Goal: Task Accomplishment & Management: Manage account settings

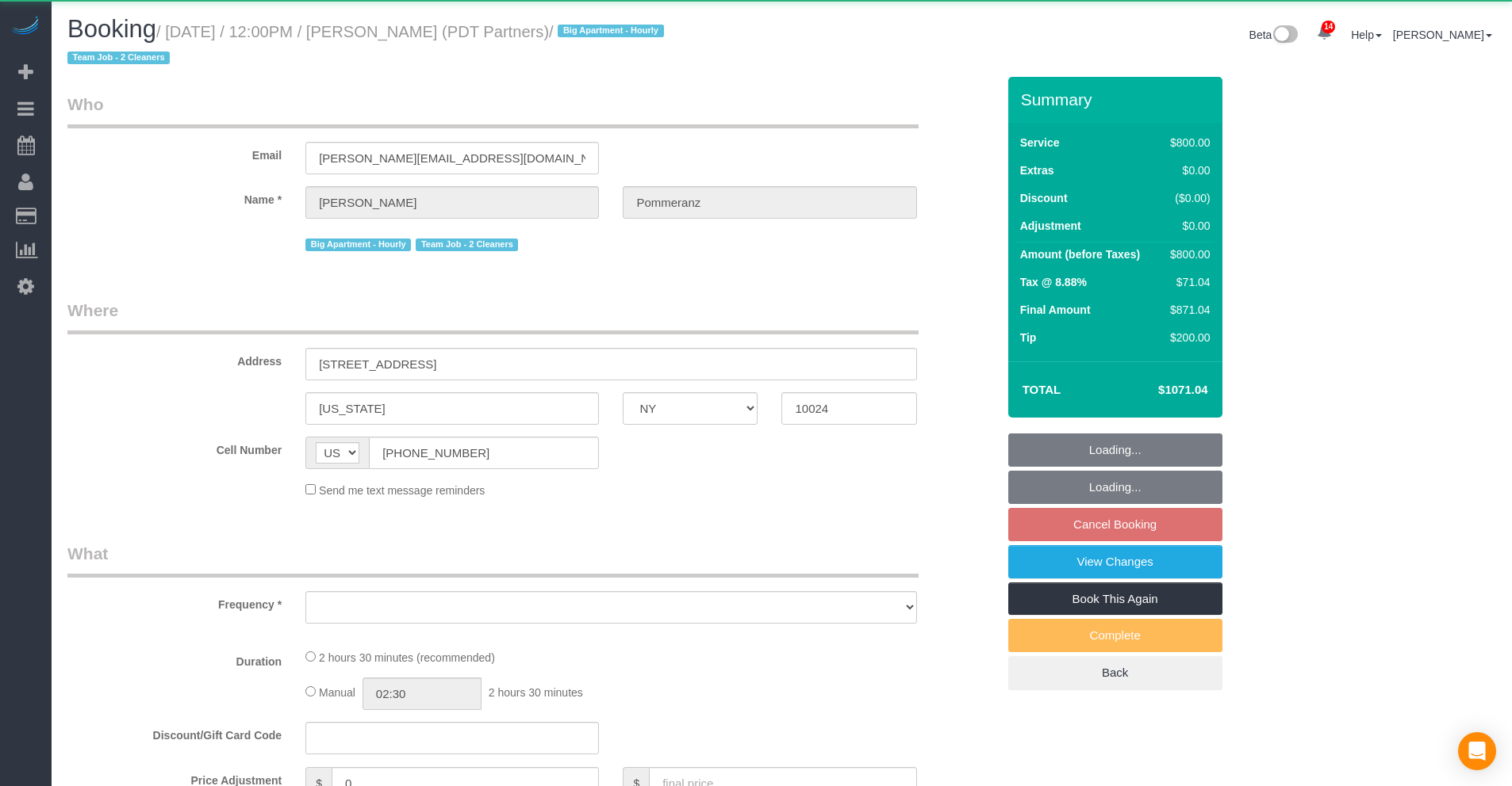
select select "NY"
select select "object:841"
select select "4"
select select "150"
select select "spot3"
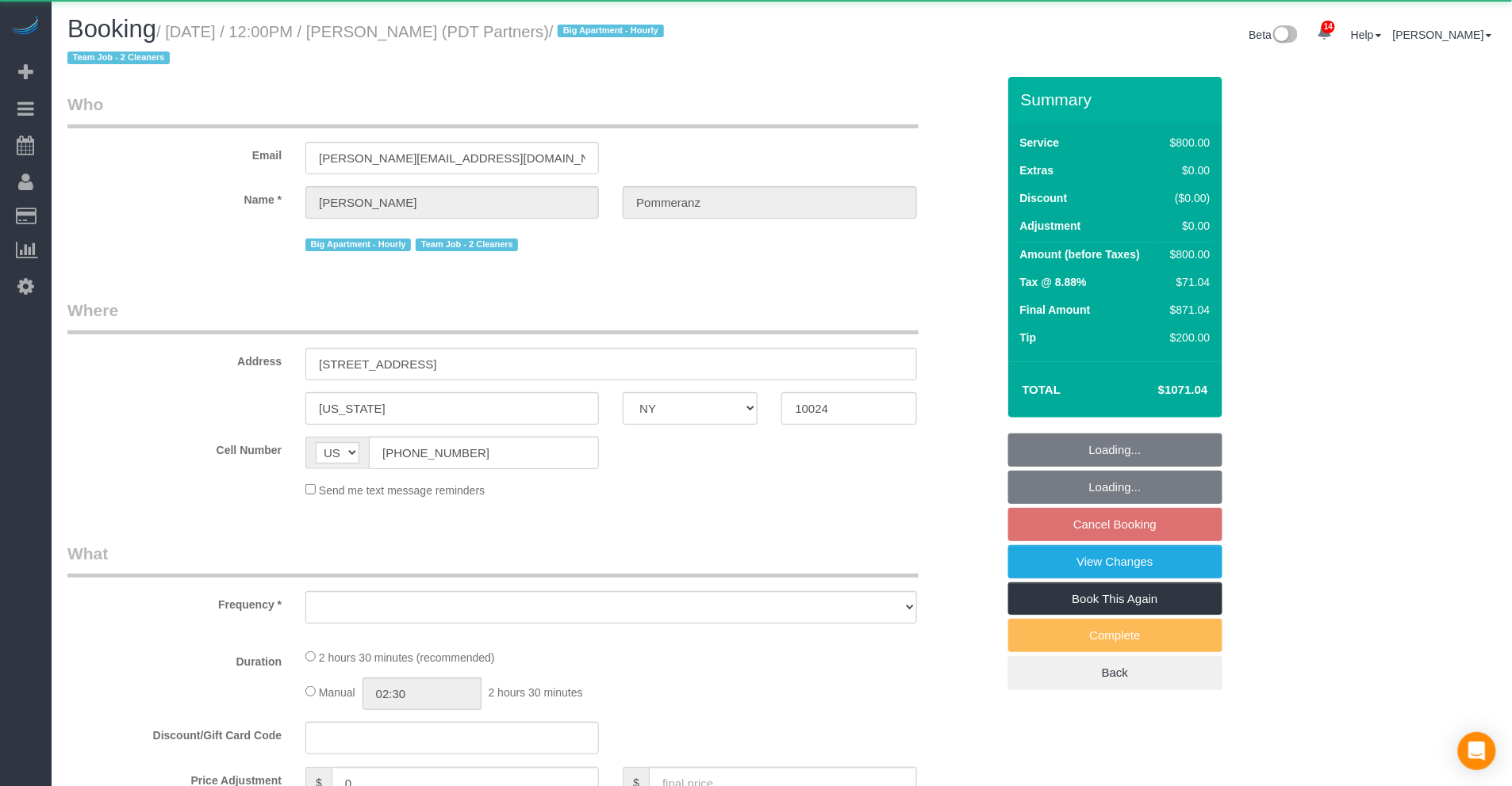
select select "number:60"
select select "number:76"
select select "number:15"
select select "number:5"
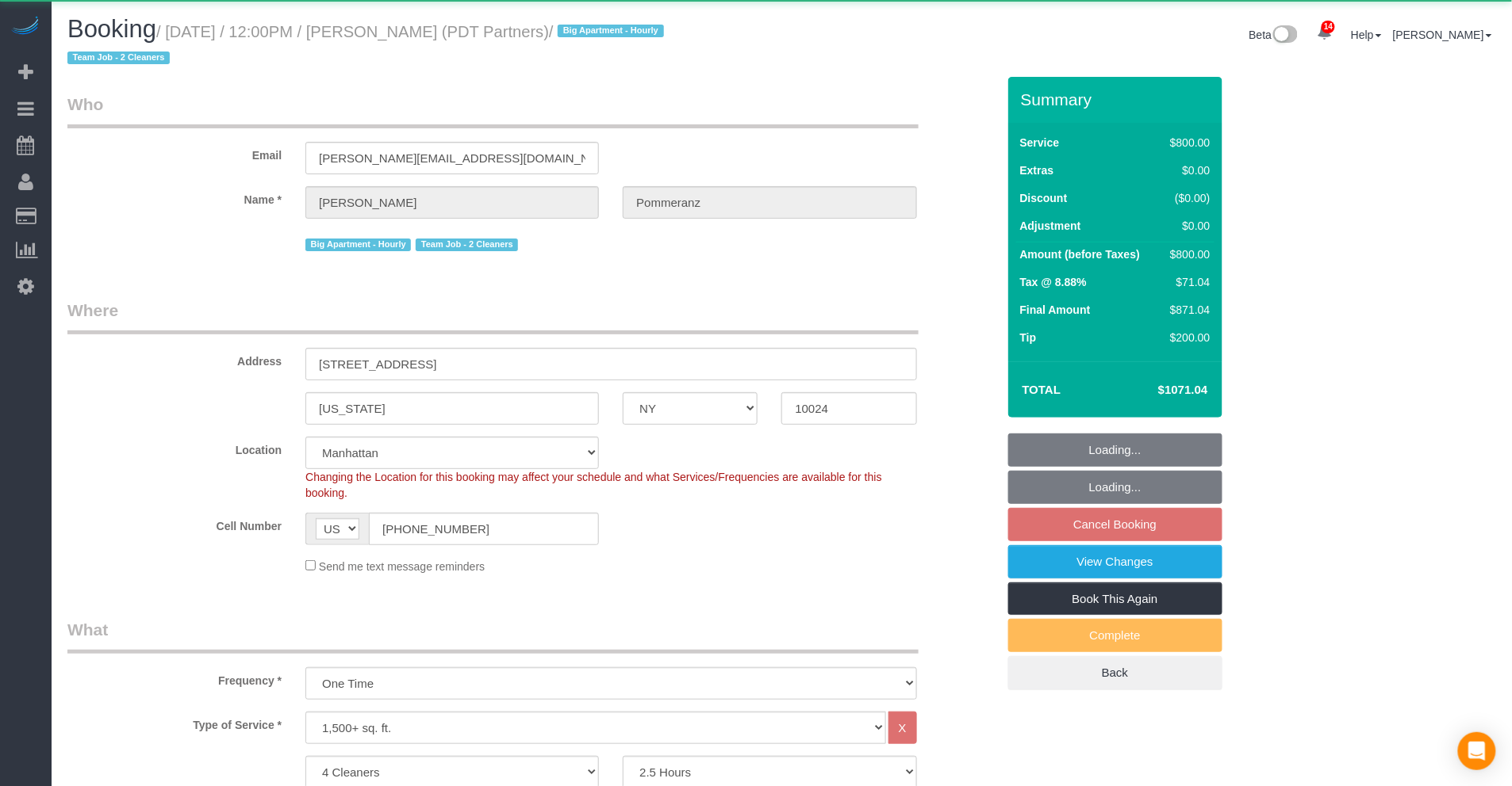
select select "string:stripe-pm_1Rdx544VGloSiKo7eMdguZrP"
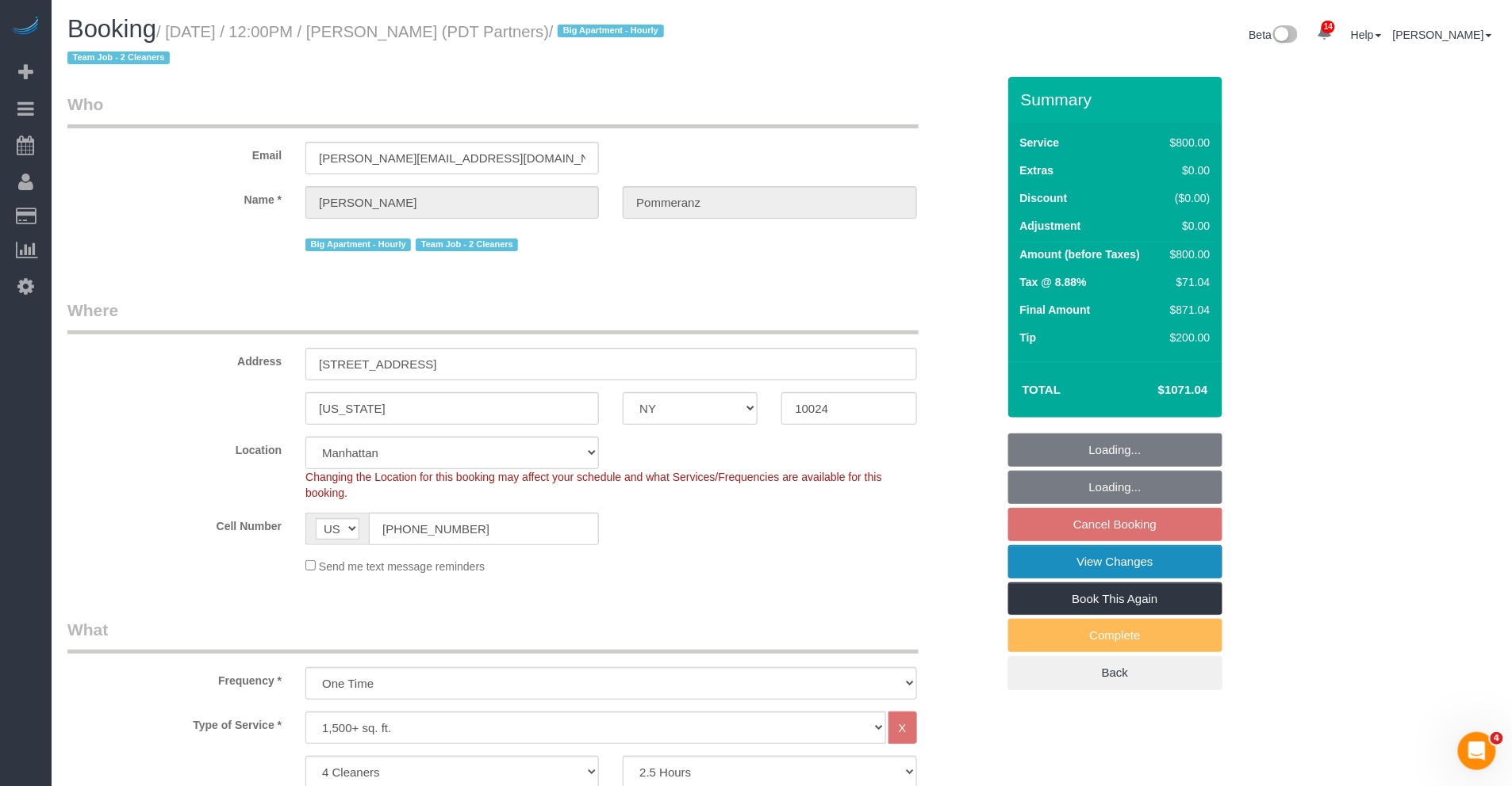
click at [1136, 567] on link "View Changes" at bounding box center [1115, 561] width 214 height 33
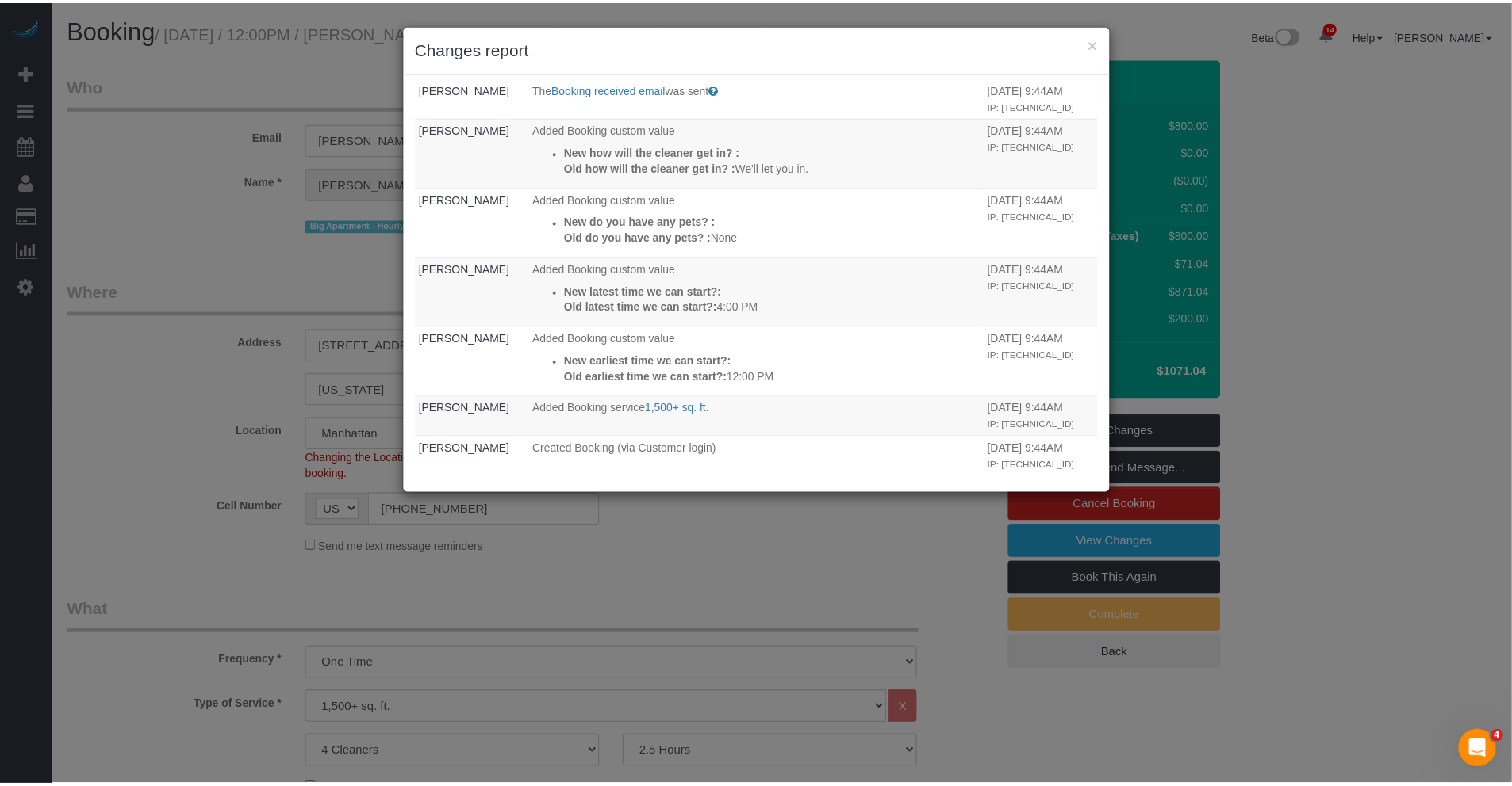
scroll to position [66, 0]
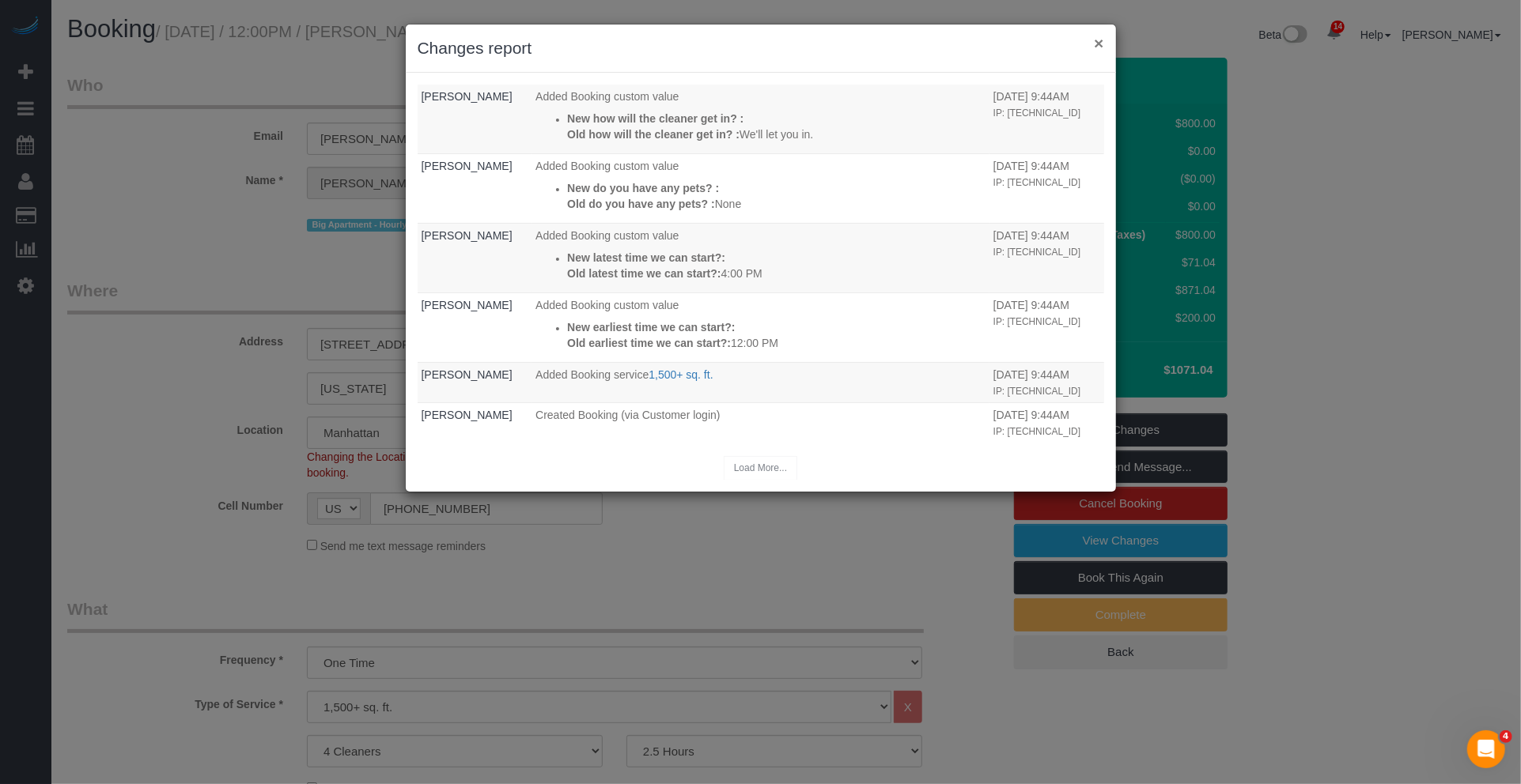
click at [1099, 45] on button "×" at bounding box center [1099, 43] width 10 height 17
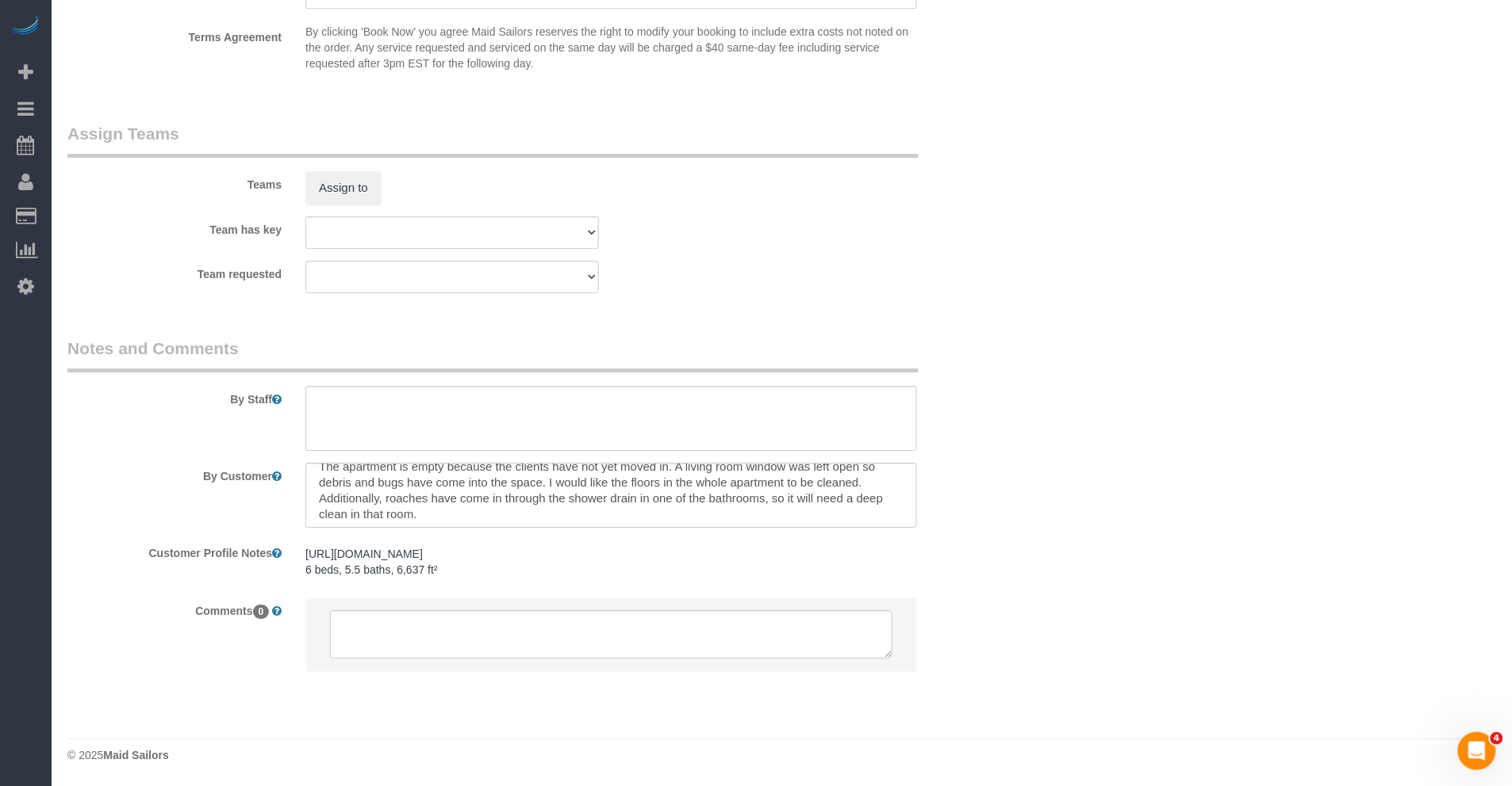
scroll to position [12, 0]
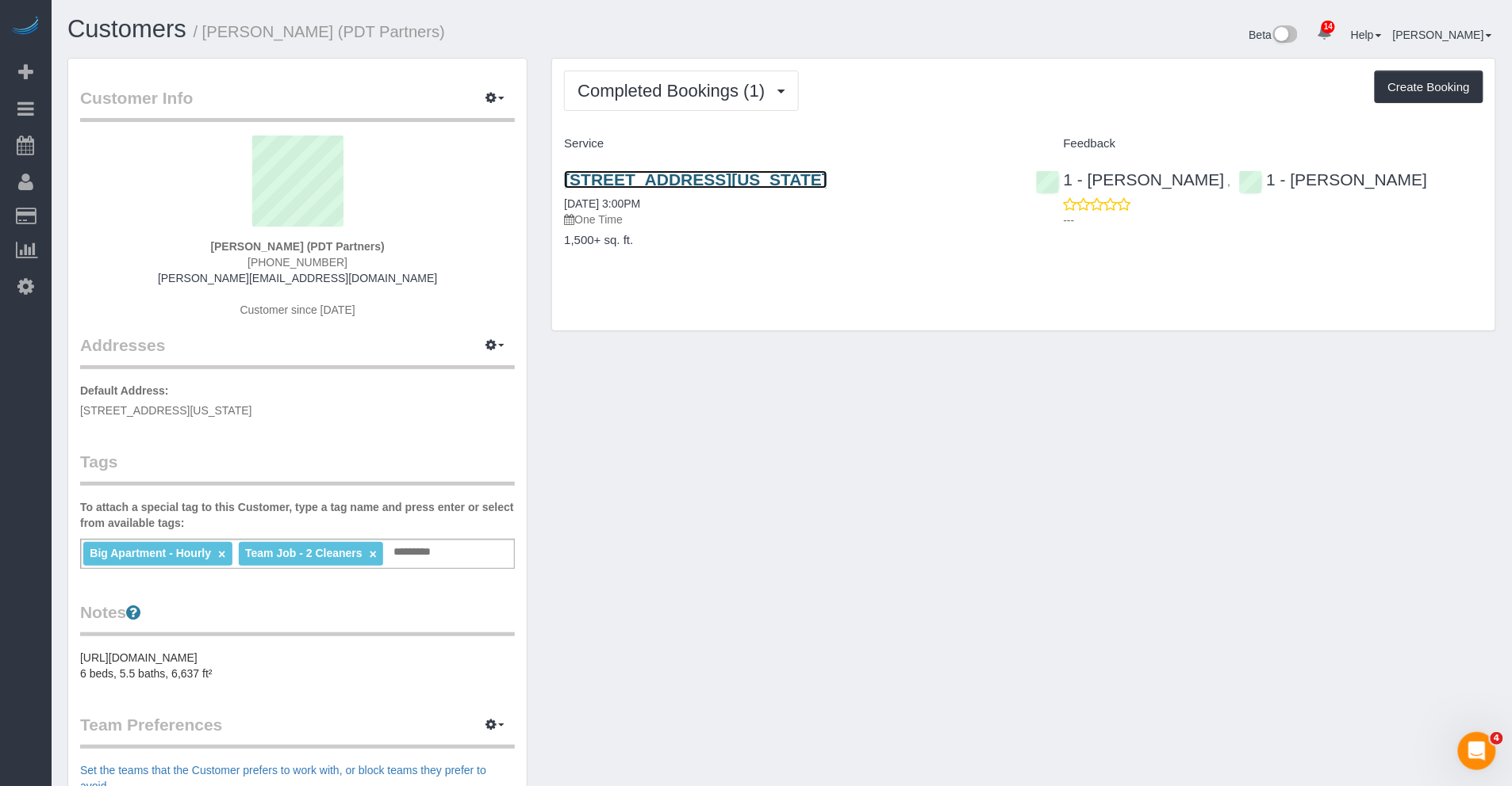
click at [726, 177] on link "535 West End Ave, Apt. 16, New York, NY 10024" at bounding box center [696, 179] width 264 height 18
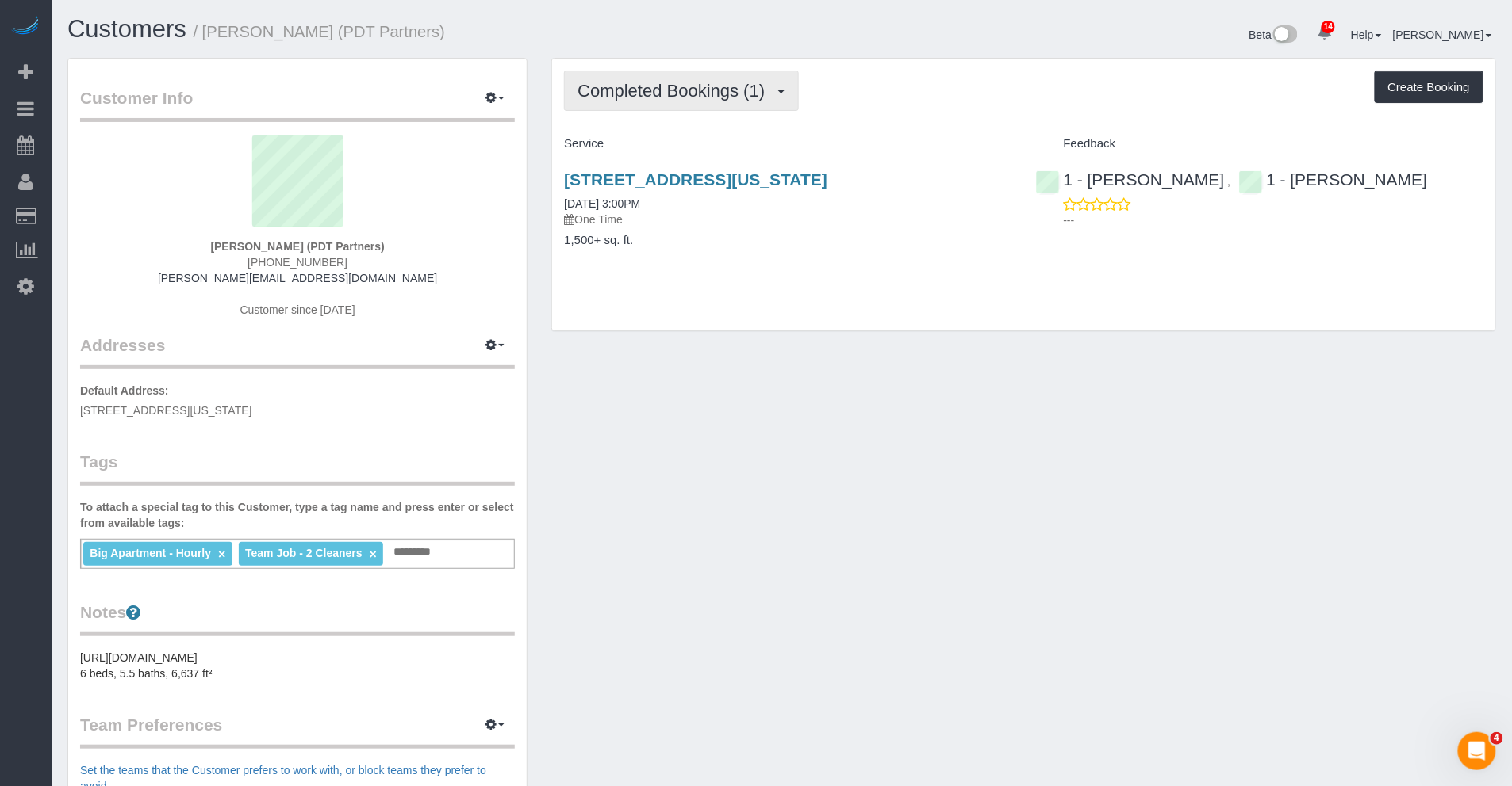
click at [721, 88] on span "Completed Bookings (1)" at bounding box center [675, 91] width 195 height 20
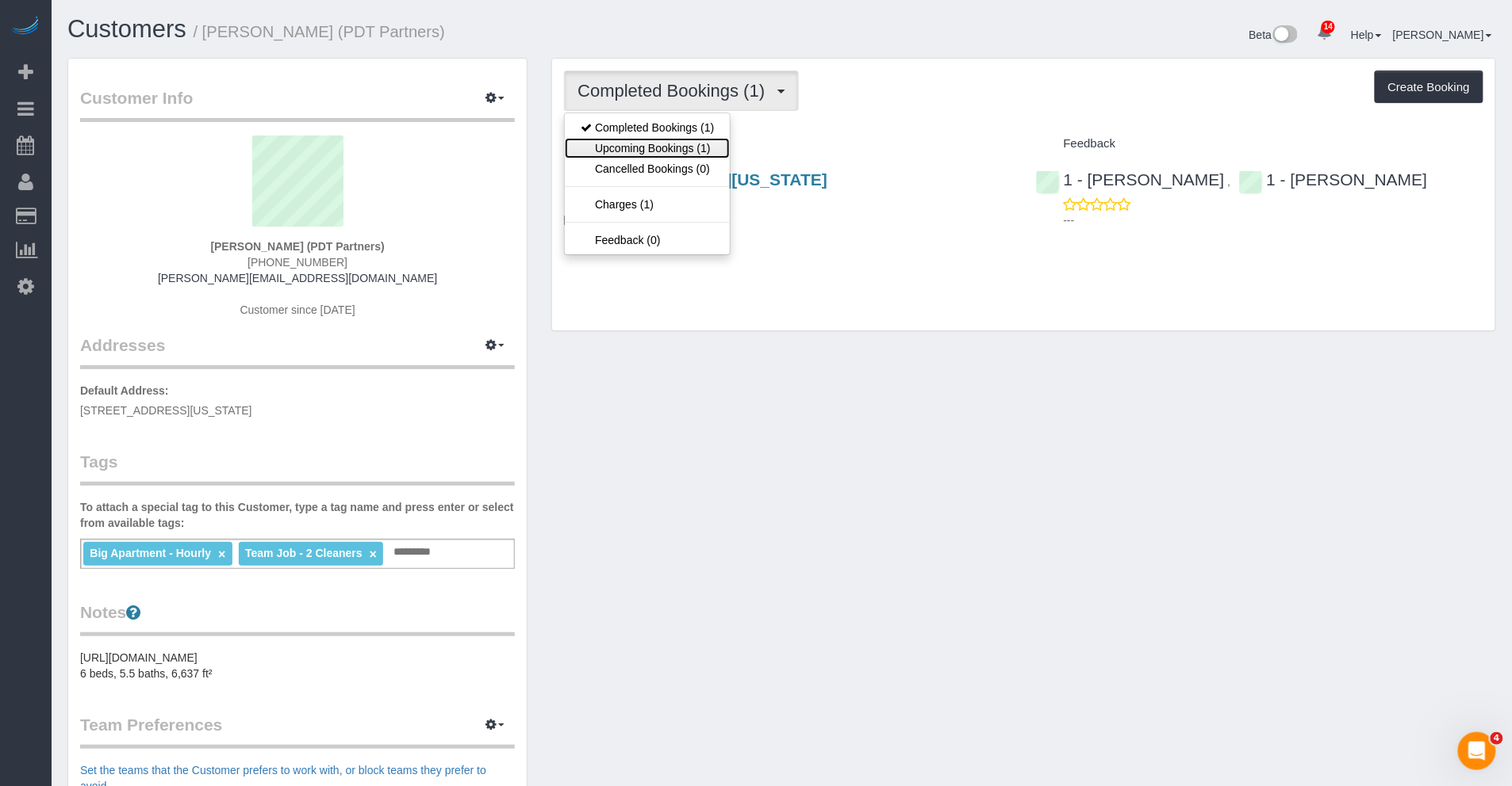
click at [709, 146] on link "Upcoming Bookings (1)" at bounding box center [647, 148] width 165 height 21
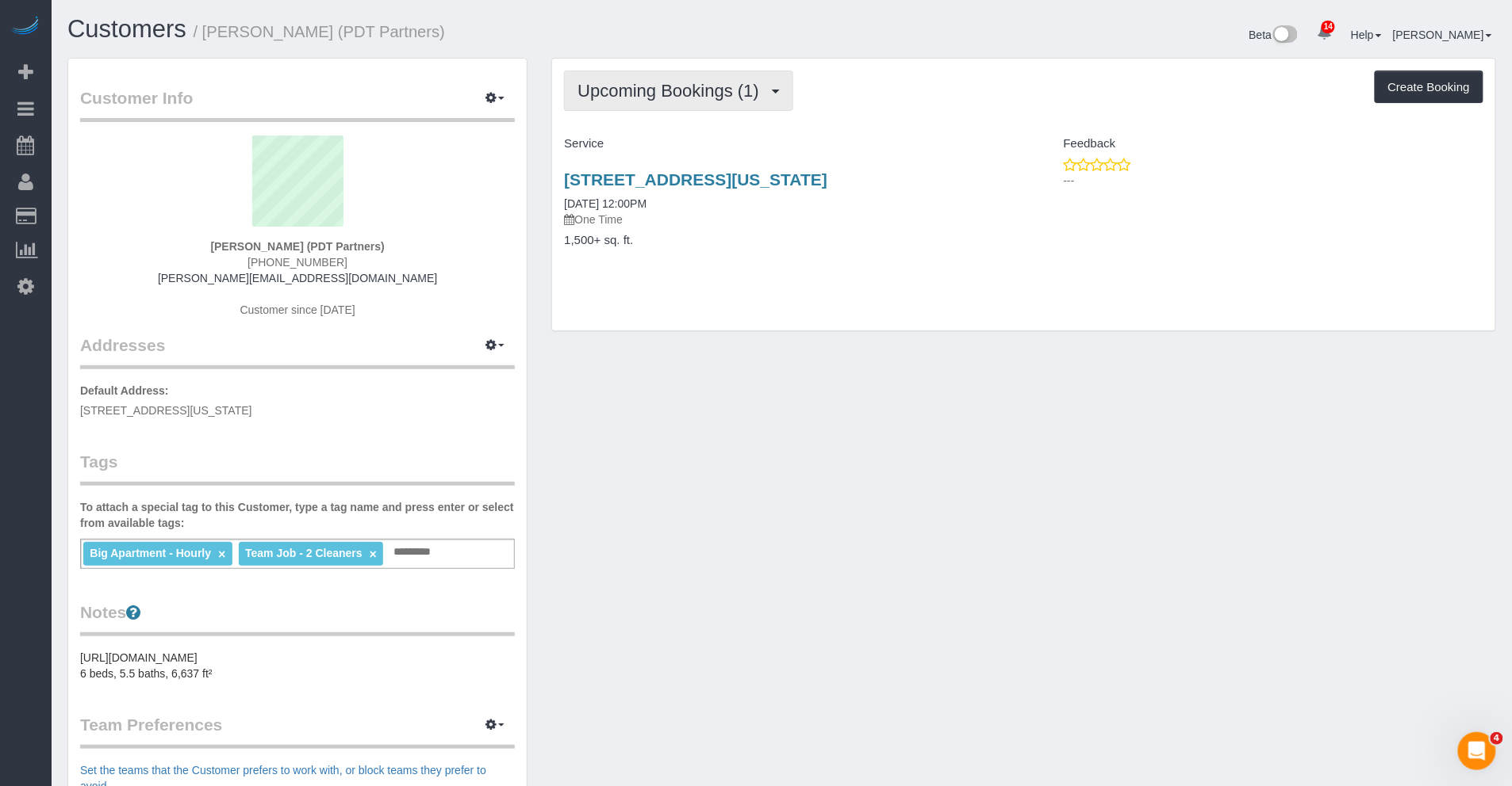
click at [666, 89] on span "Upcoming Bookings (1)" at bounding box center [672, 91] width 189 height 20
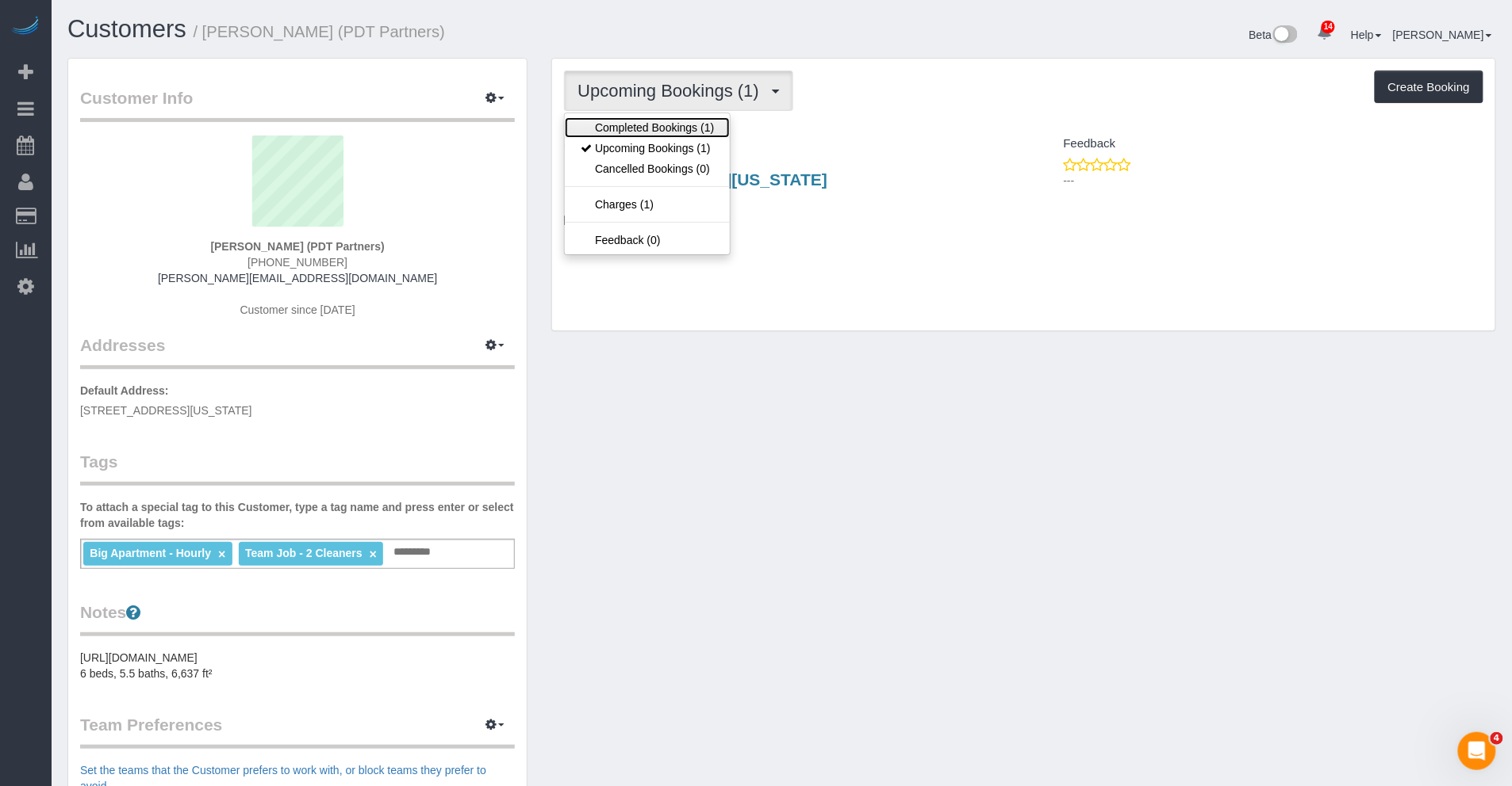
click at [661, 132] on link "Completed Bookings (1)" at bounding box center [647, 127] width 165 height 21
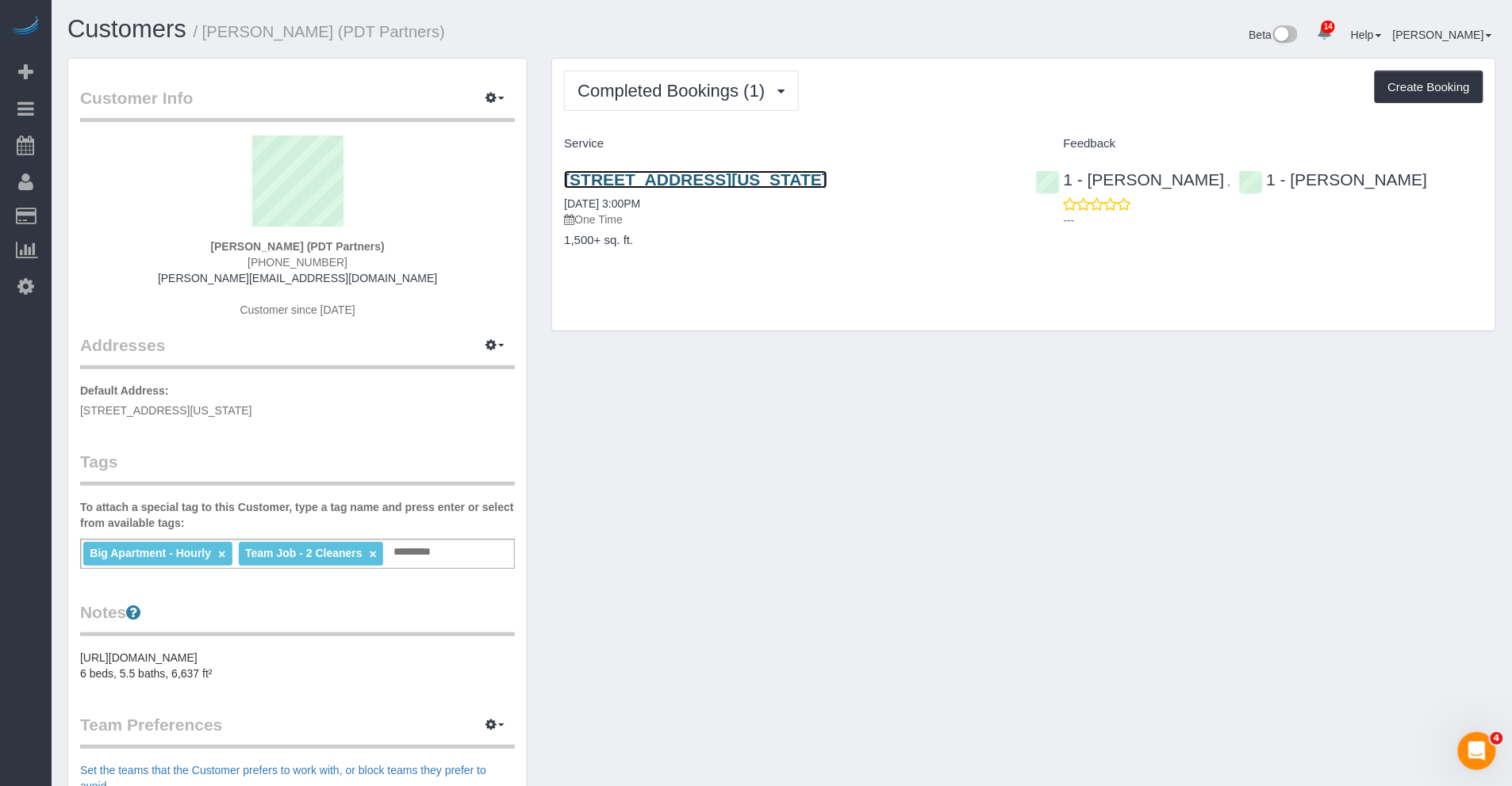
click at [701, 173] on link "535 West End Ave, Apt. 16, New York, NY 10024" at bounding box center [696, 179] width 264 height 18
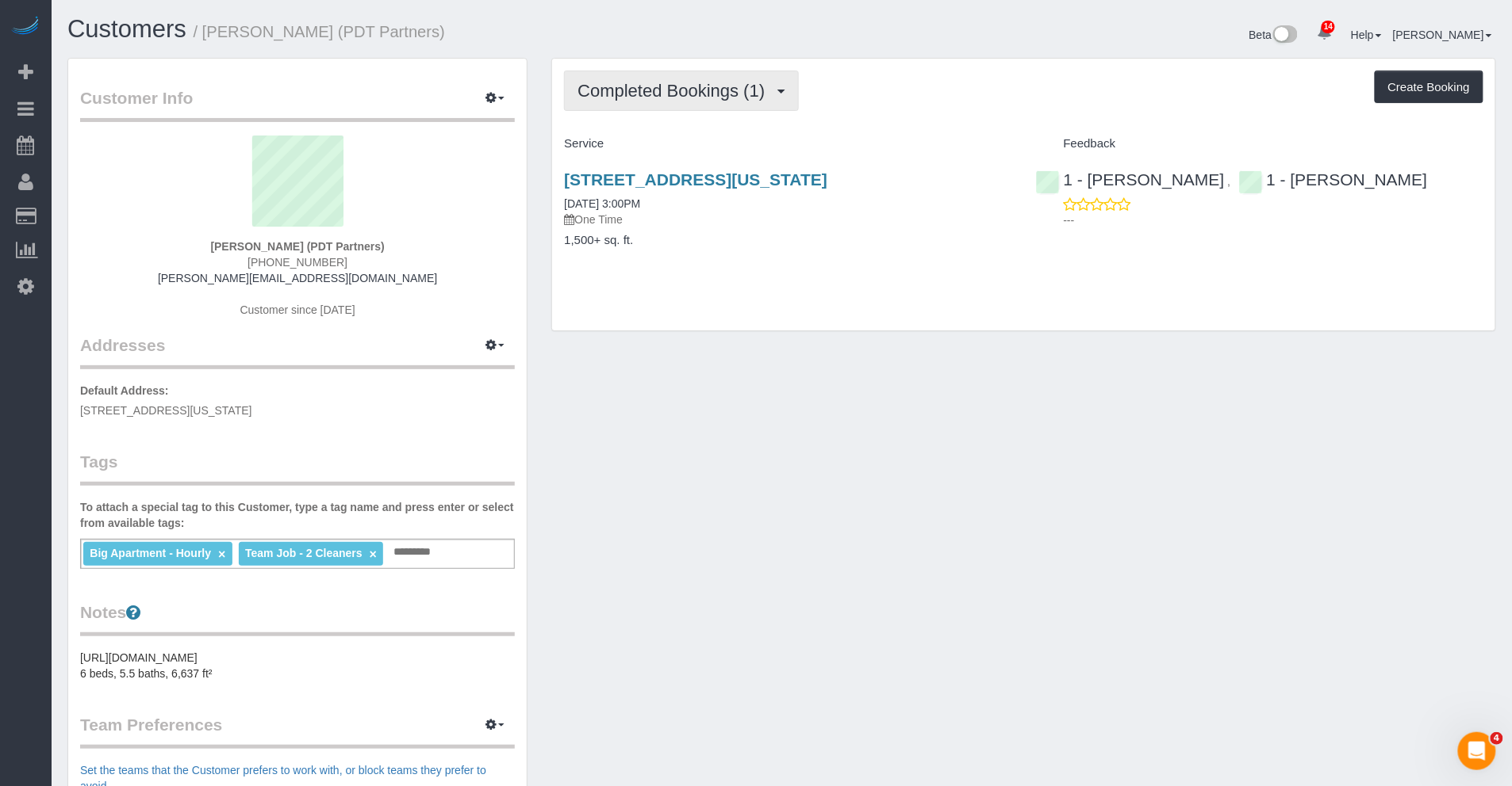
drag, startPoint x: 687, startPoint y: 103, endPoint x: 689, endPoint y: 115, distance: 12.2
click at [687, 103] on button "Completed Bookings (1)" at bounding box center [682, 91] width 235 height 41
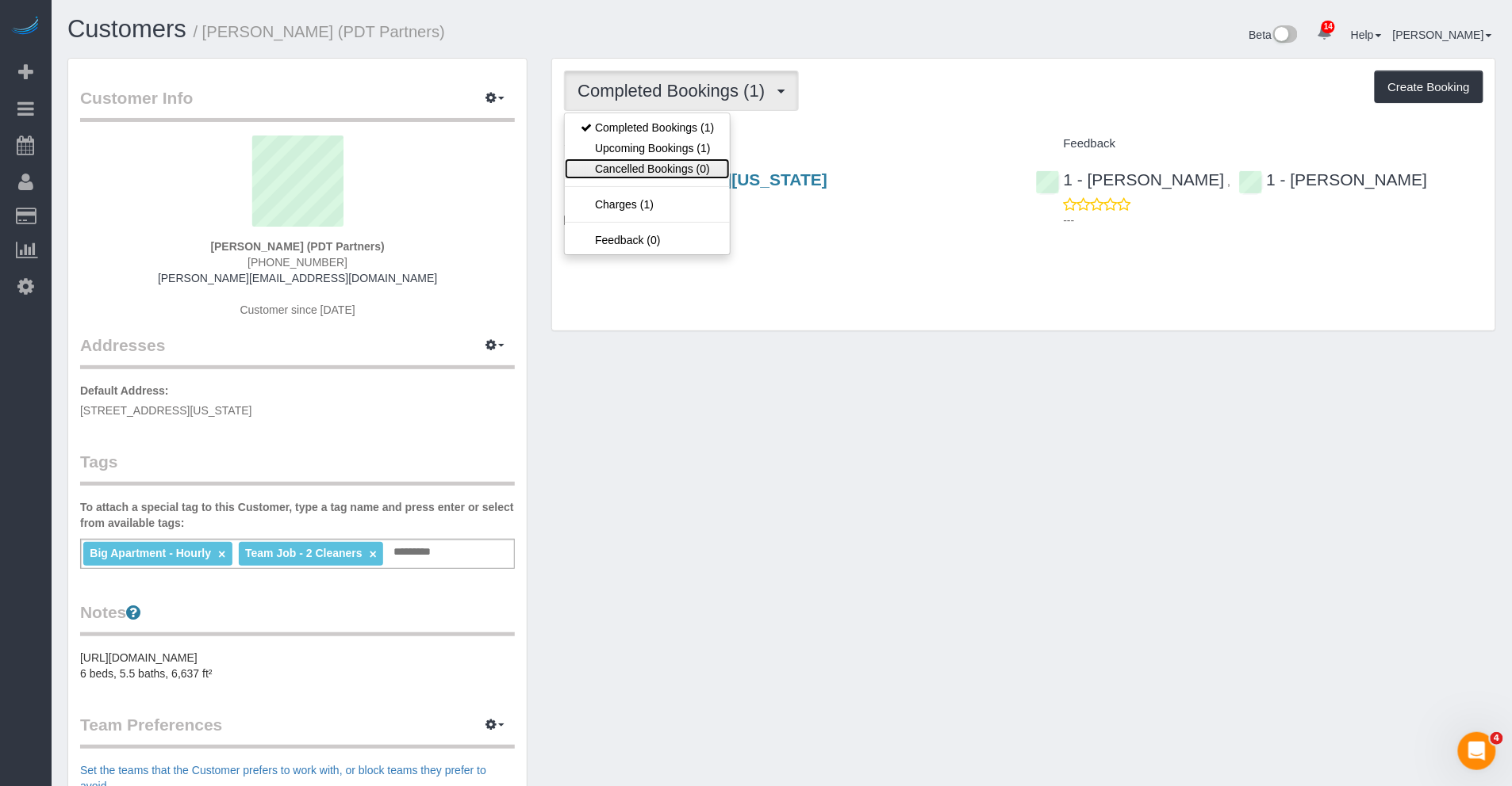
click at [684, 160] on link "Cancelled Bookings (0)" at bounding box center [647, 168] width 165 height 21
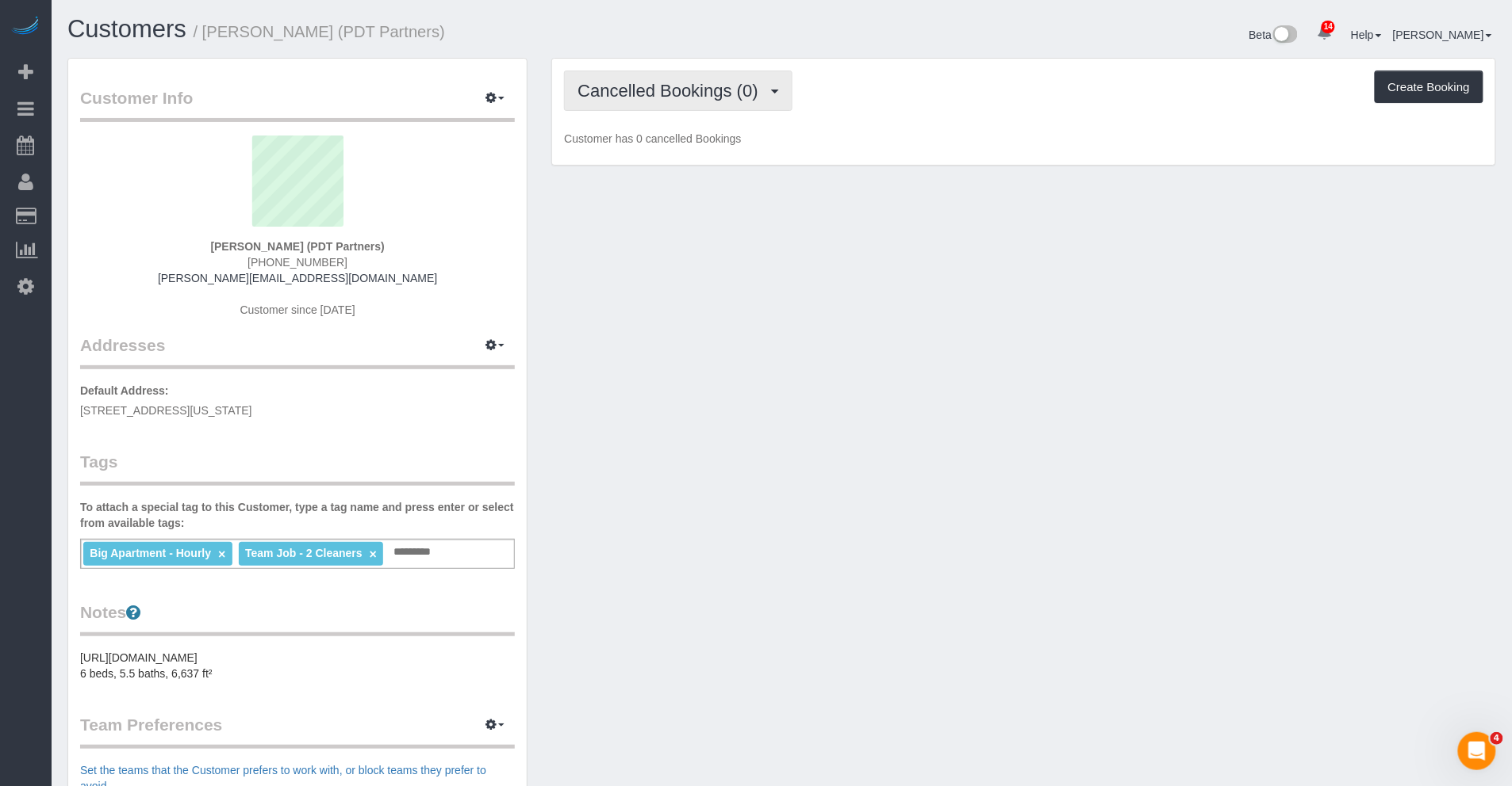
click at [693, 81] on span "Cancelled Bookings (0)" at bounding box center [671, 91] width 188 height 20
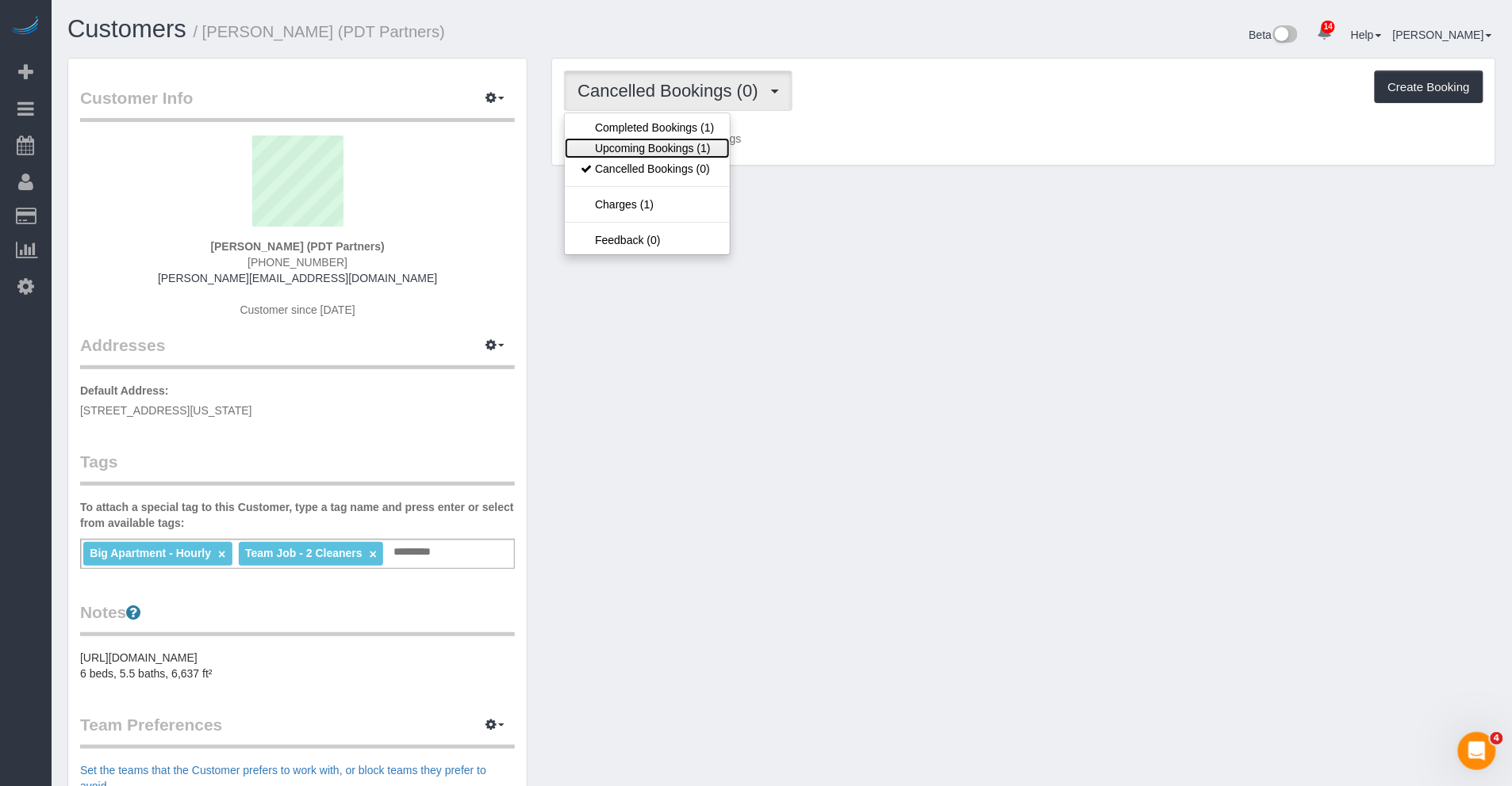
click at [691, 139] on link "Upcoming Bookings (1)" at bounding box center [647, 148] width 165 height 21
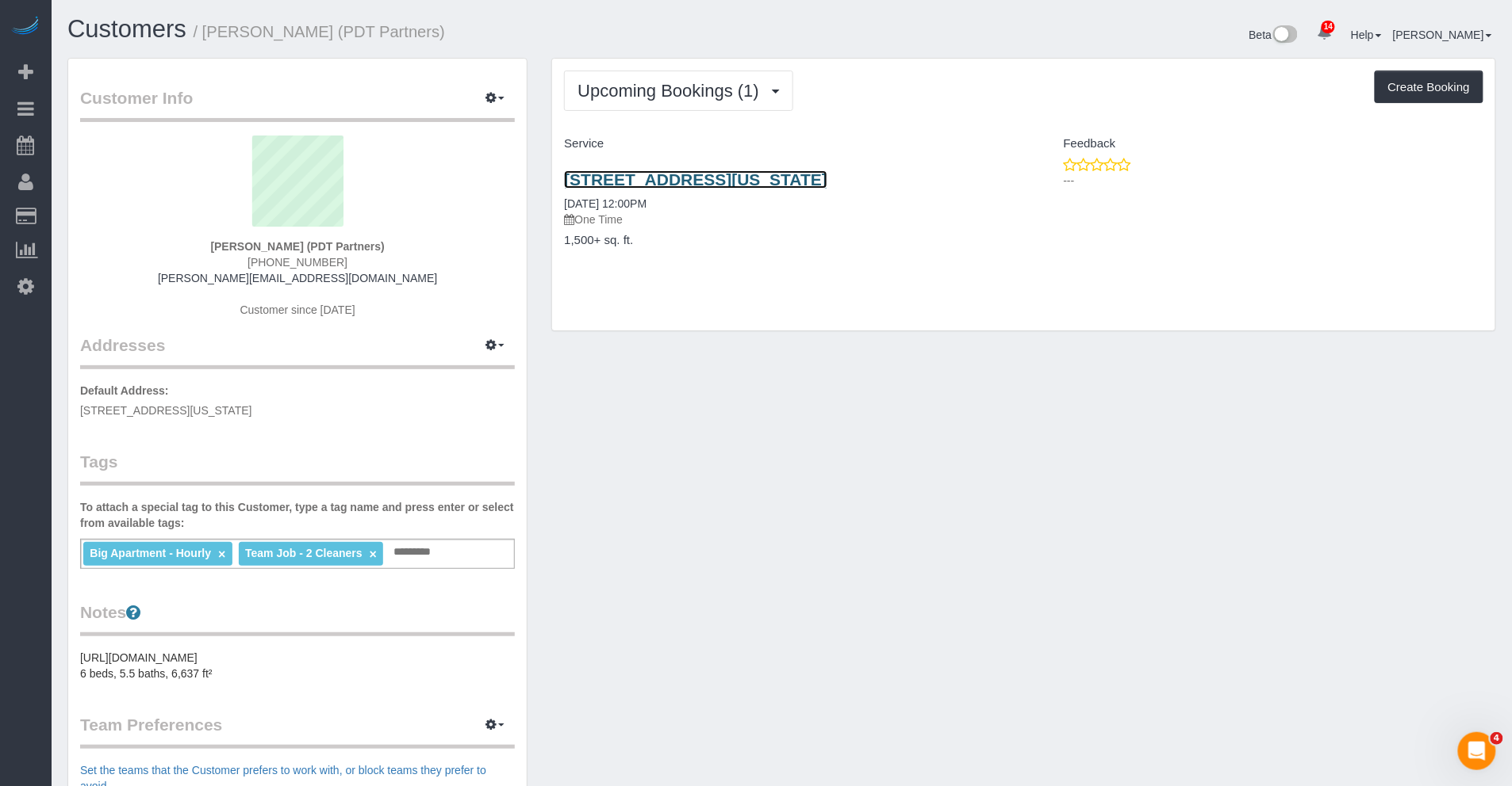
click at [780, 175] on link "535 West End Ave, Apt. 16, New York, NY 10024" at bounding box center [696, 179] width 264 height 18
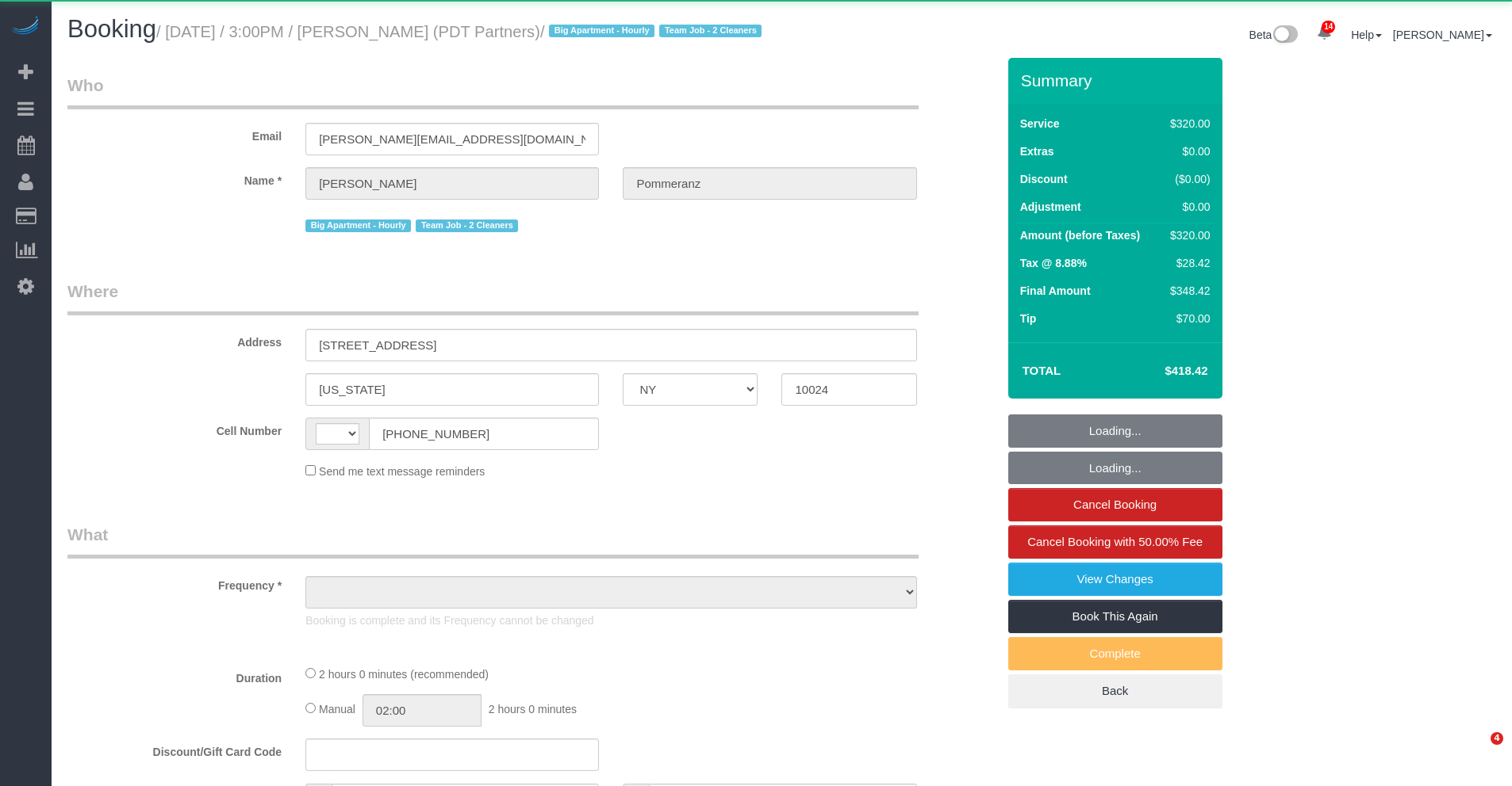
select select "NY"
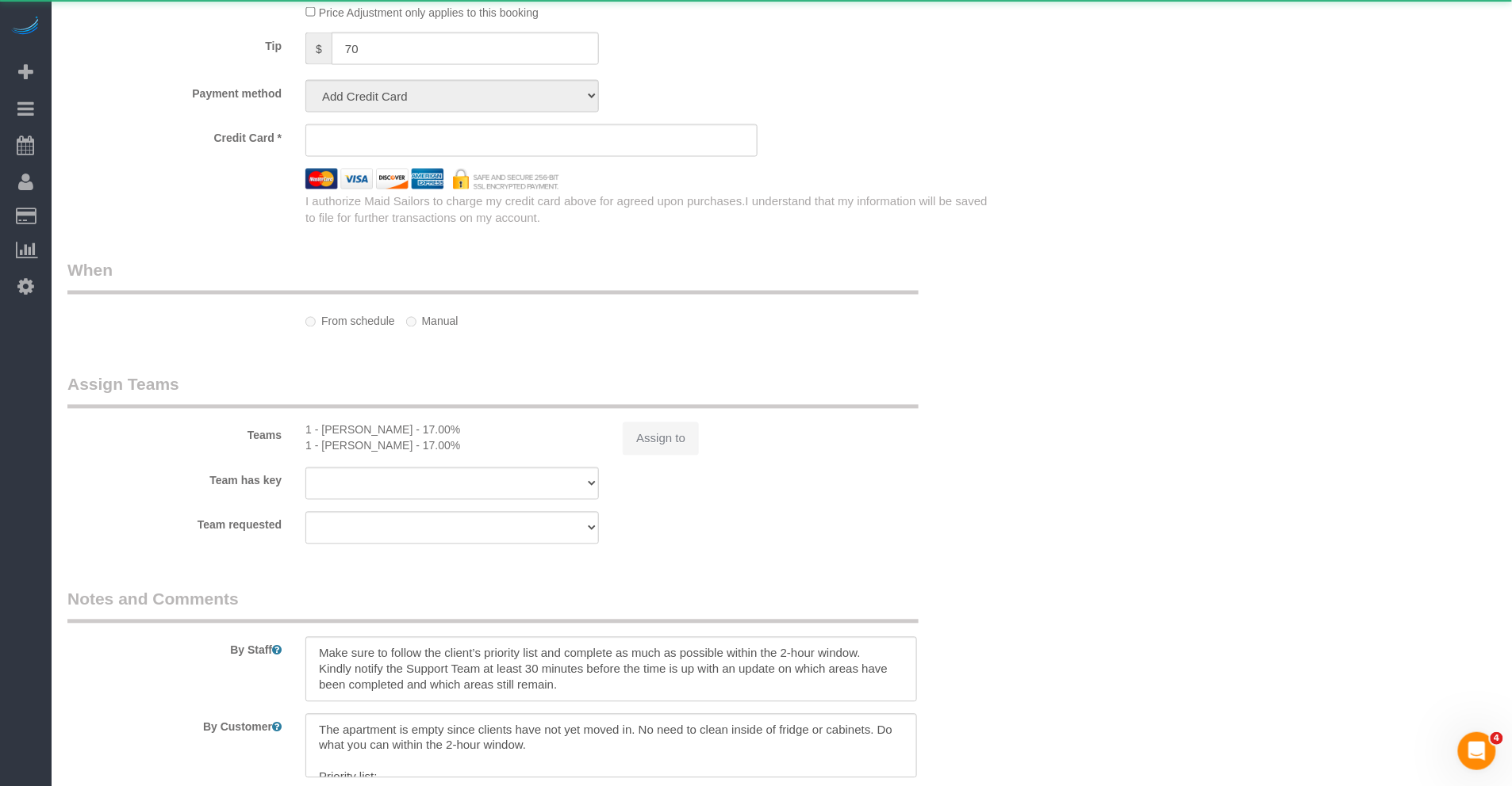
select select "string:US"
select select "object:763"
select select "number:62"
select select "number:90"
select select "number:15"
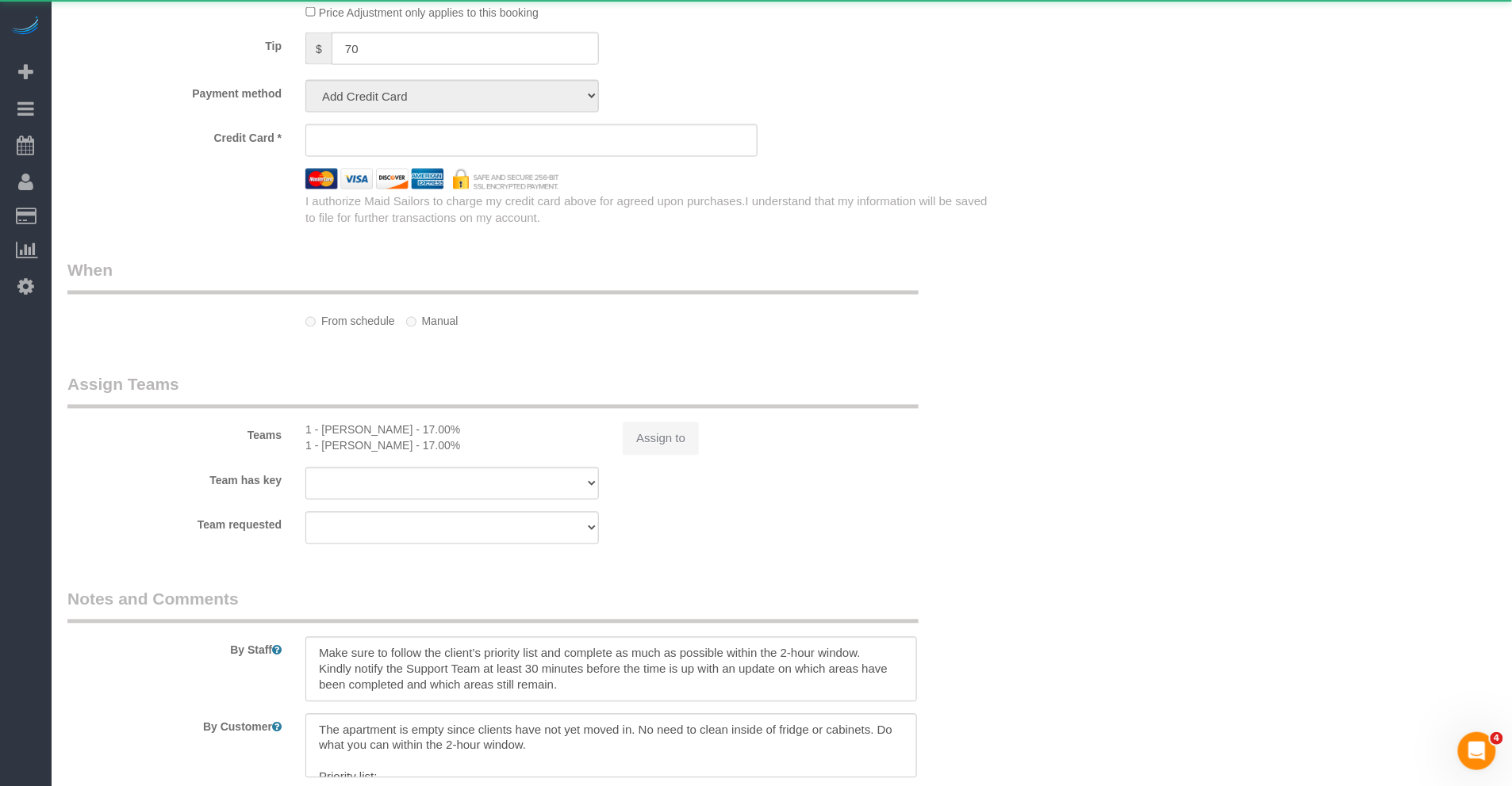
select select "number:5"
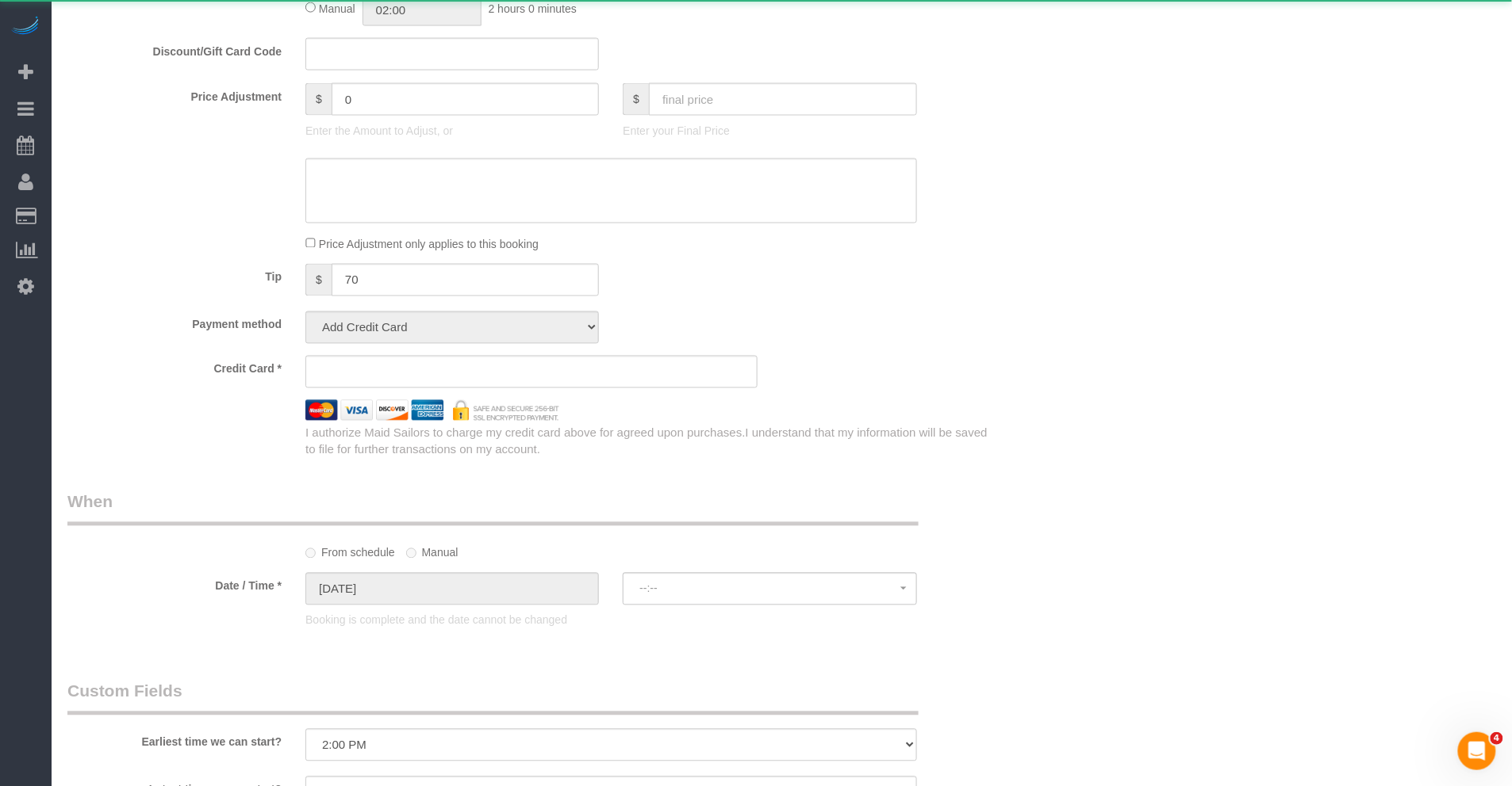
select select "object:1440"
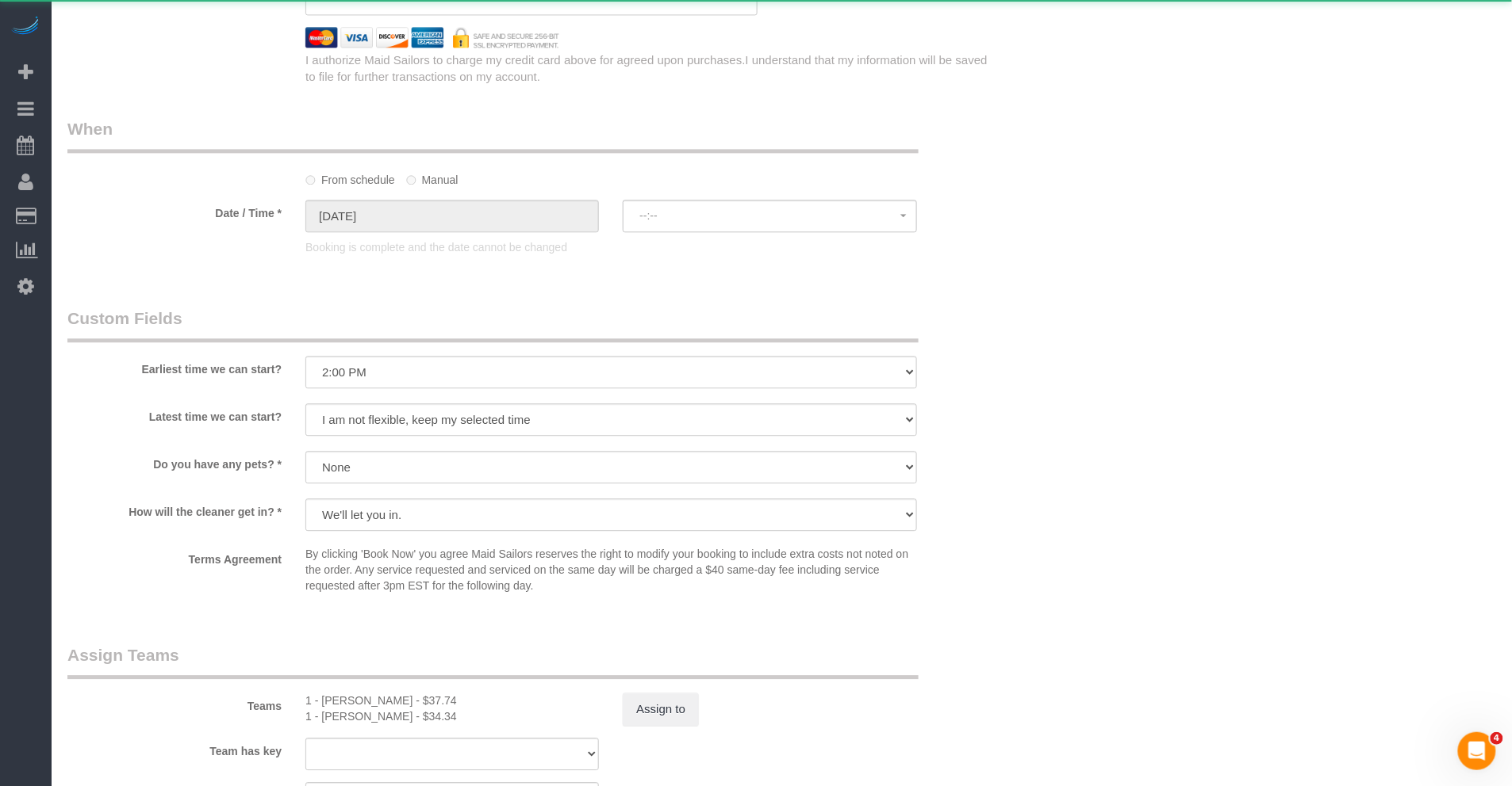
select select "string:stripe-pm_1Rdx544VGloSiKo7eMdguZrP"
select select "spot1"
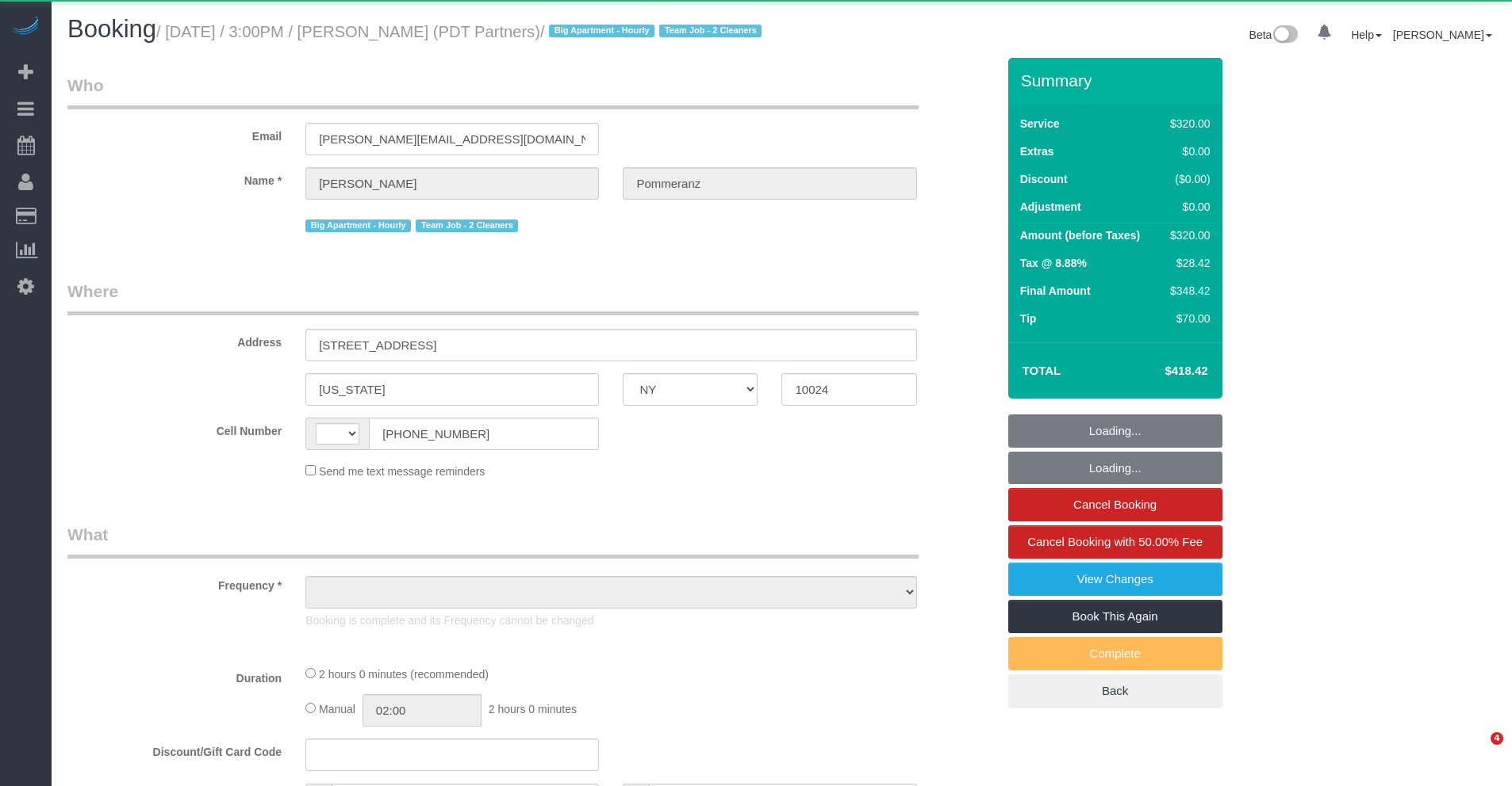
select select "NY"
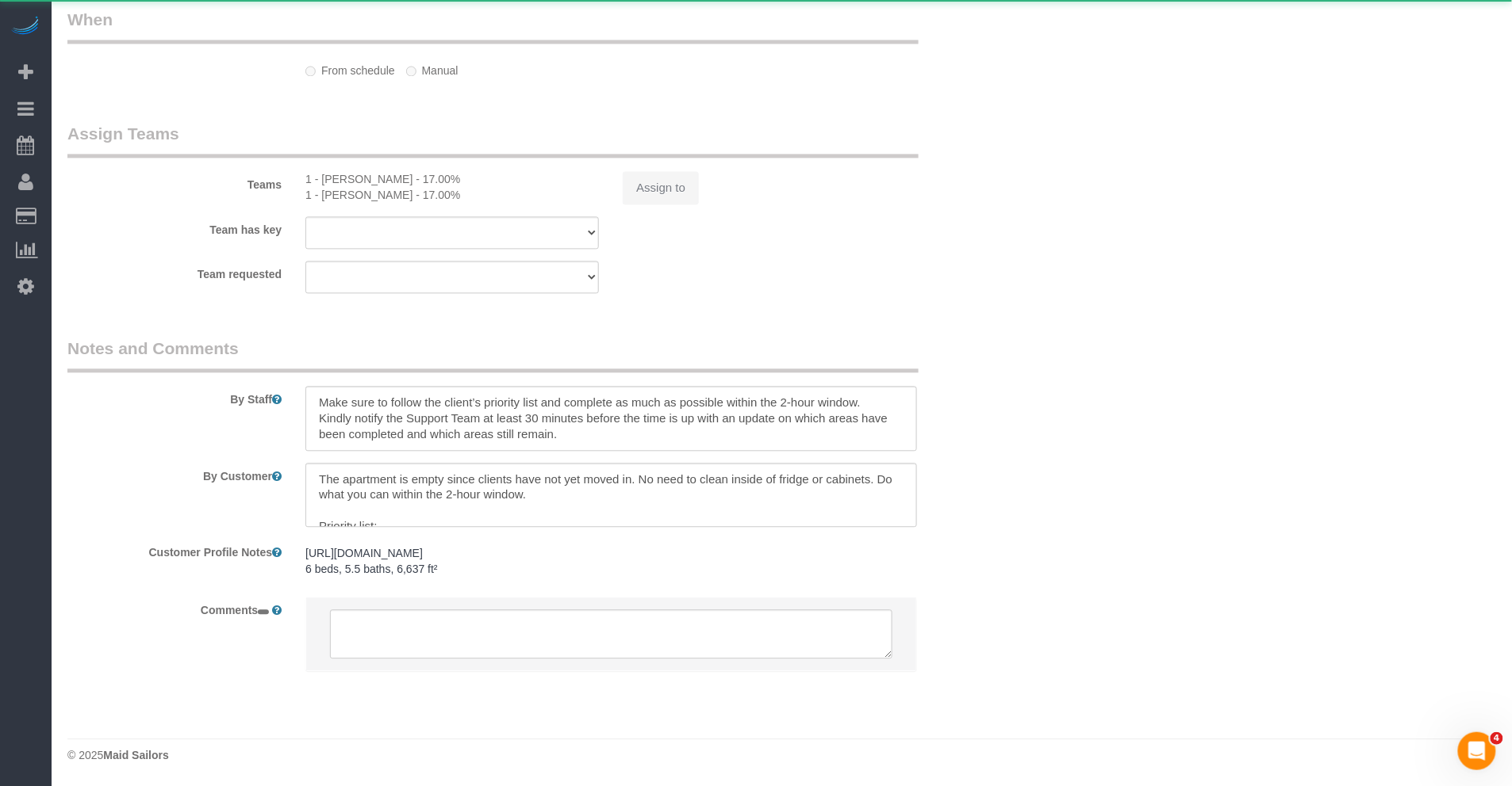
select select "string:[GEOGRAPHIC_DATA]"
select select "object:863"
select select "spot1"
select select "number:62"
select select "number:90"
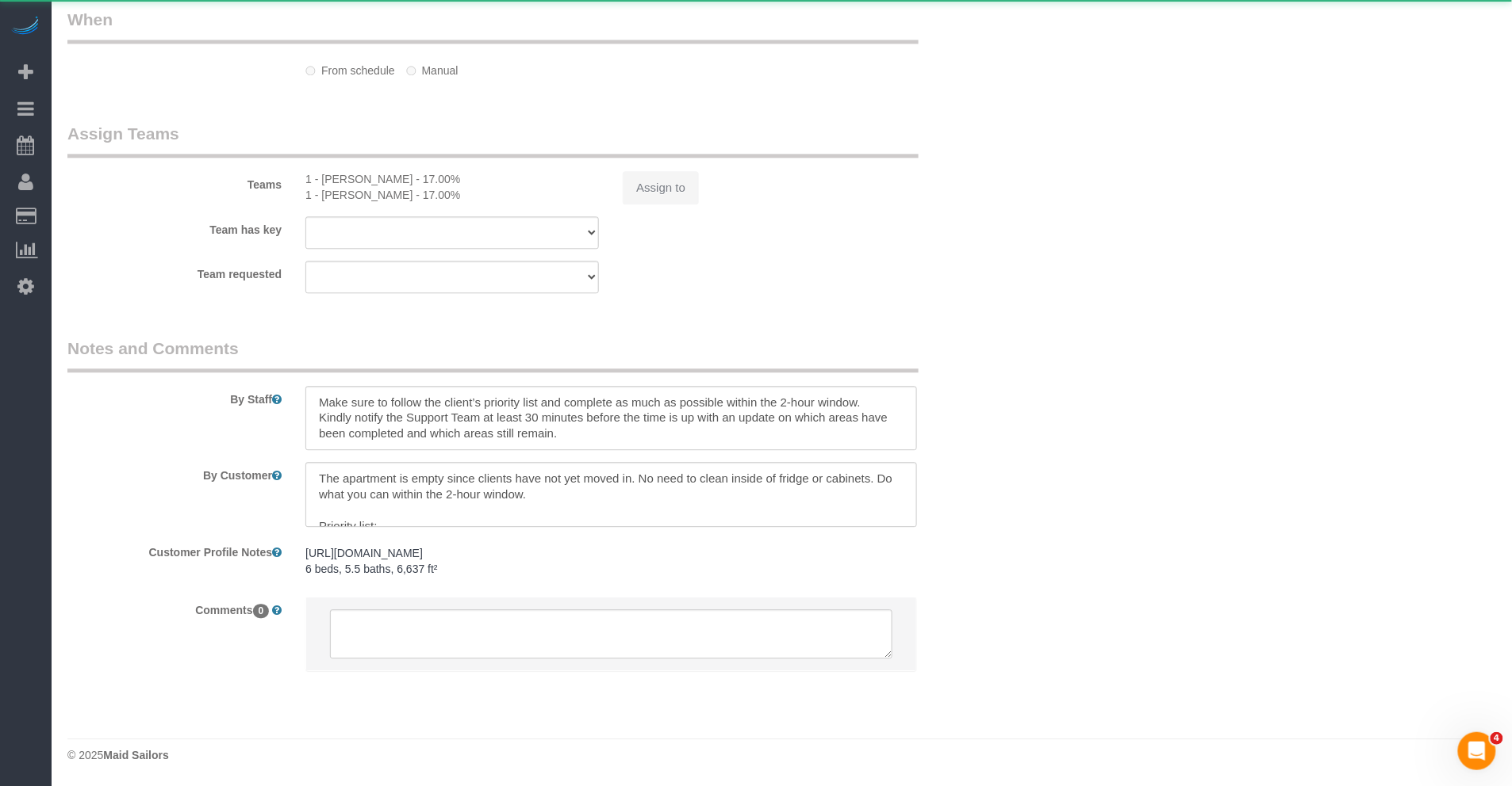
select select "number:15"
select select "number:5"
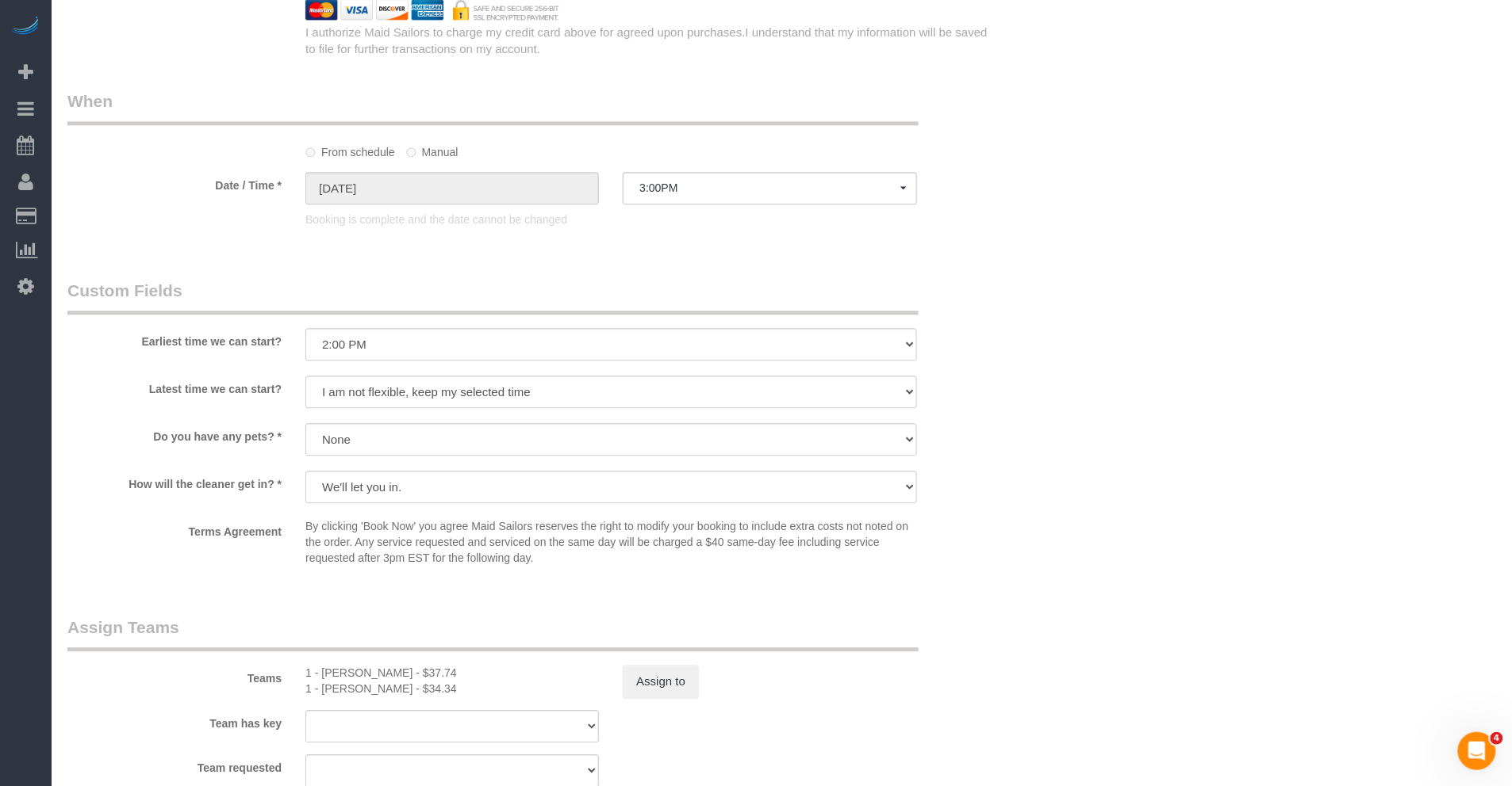
select select "string:stripe-pm_1Rdx544VGloSiKo7eMdguZrP"
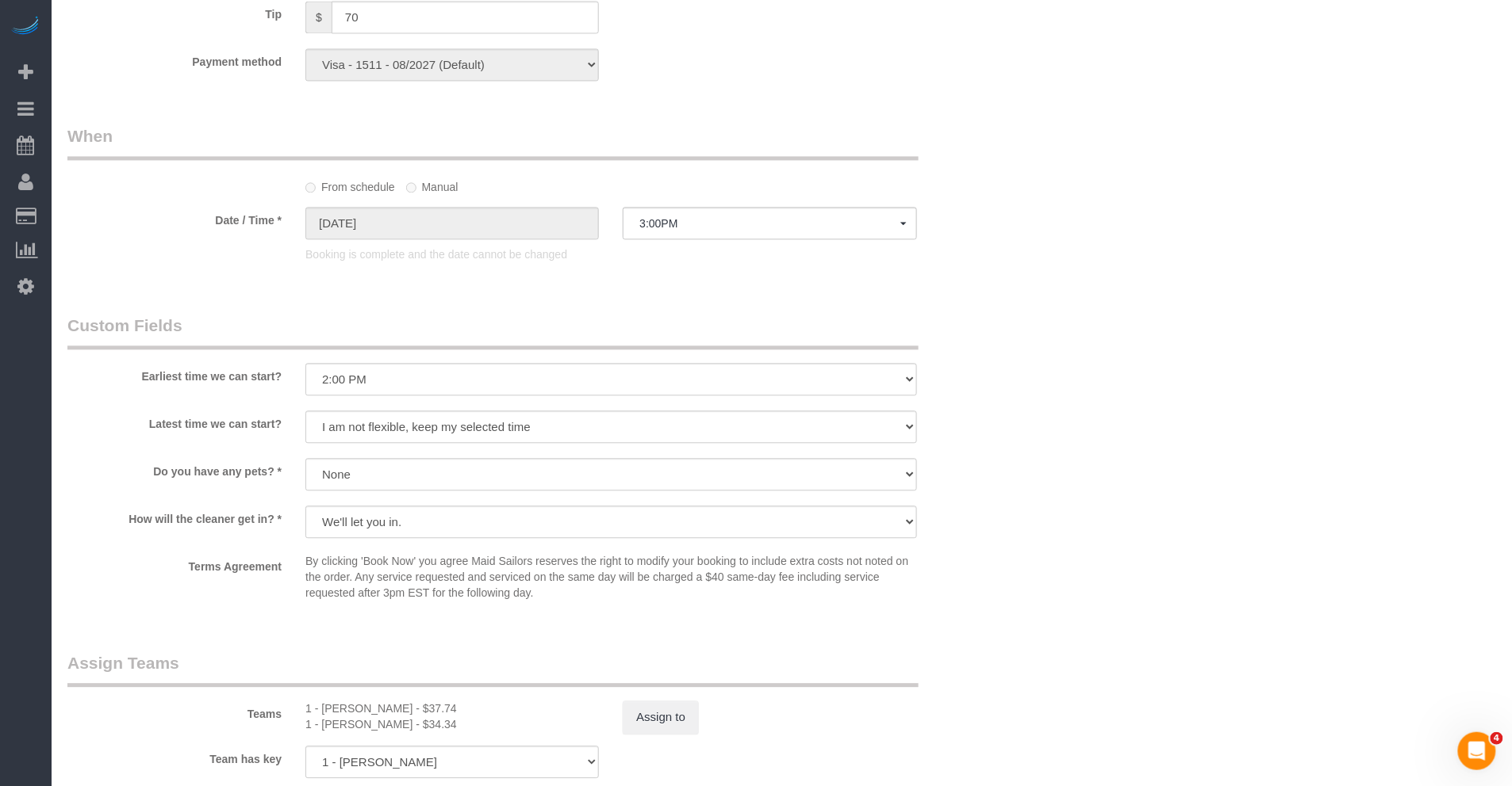
scroll to position [568, 0]
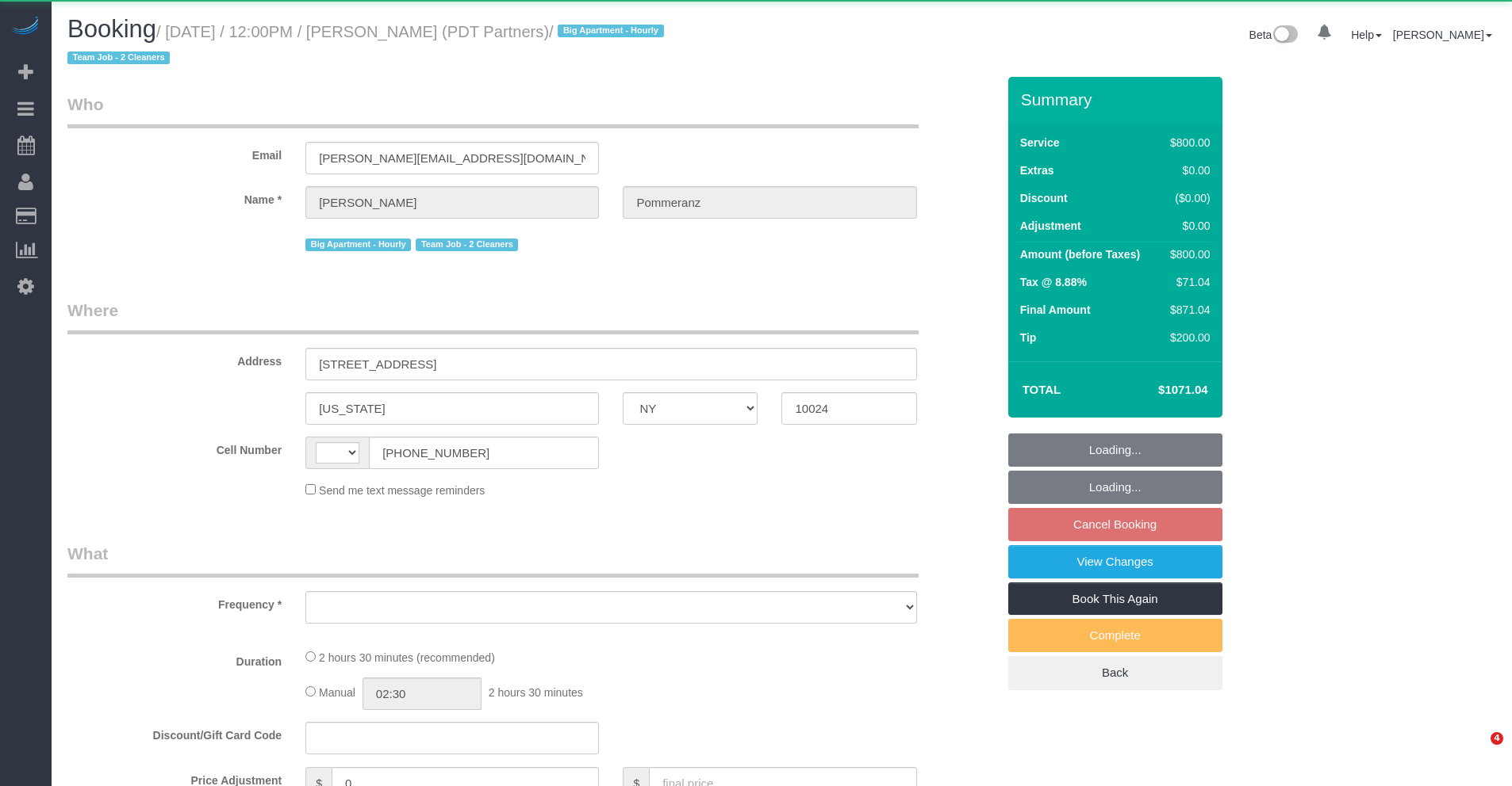
select select "NY"
select select "string:US"
select select "object:744"
select select "4"
select select "150"
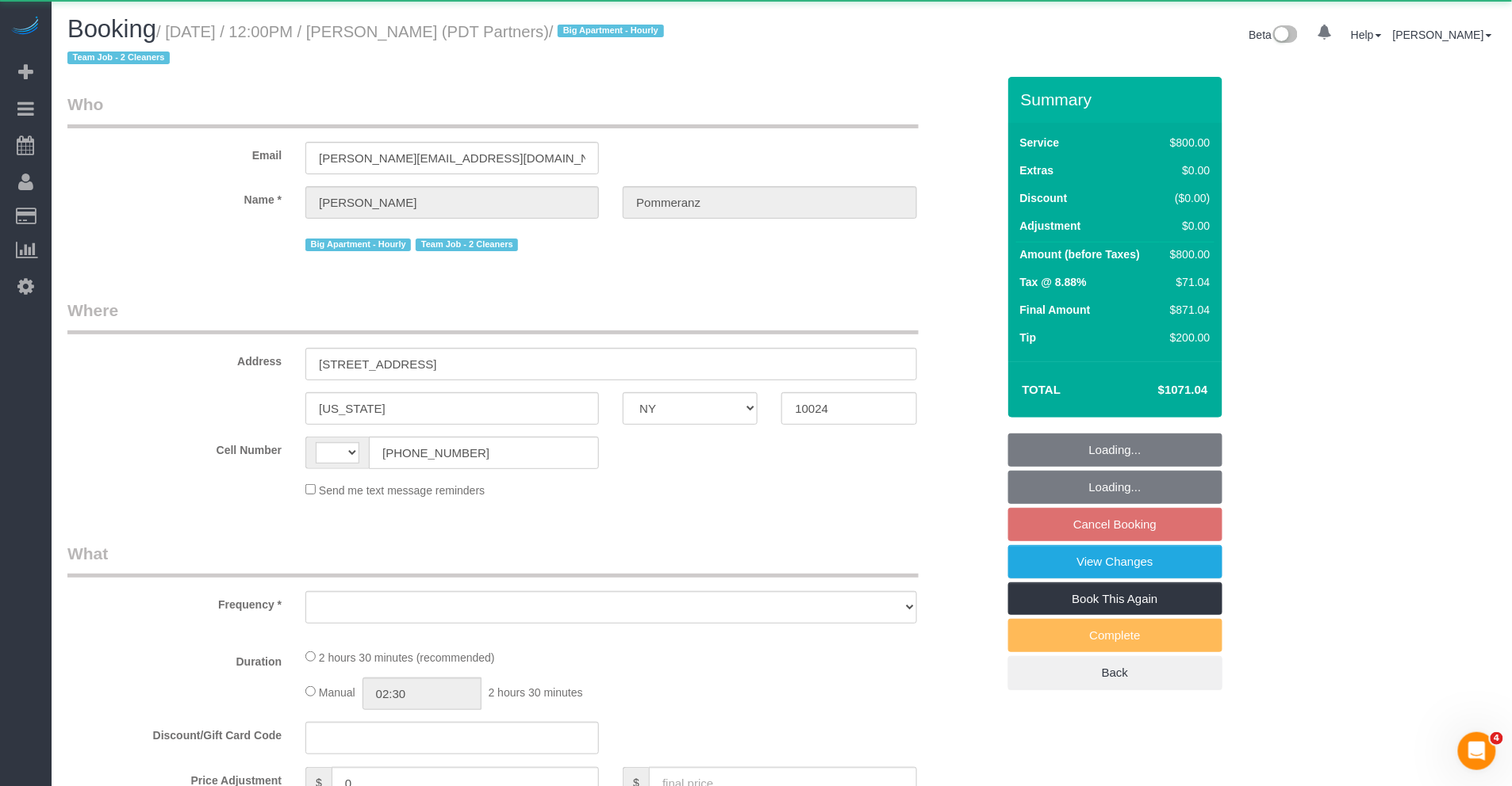
select select "spot3"
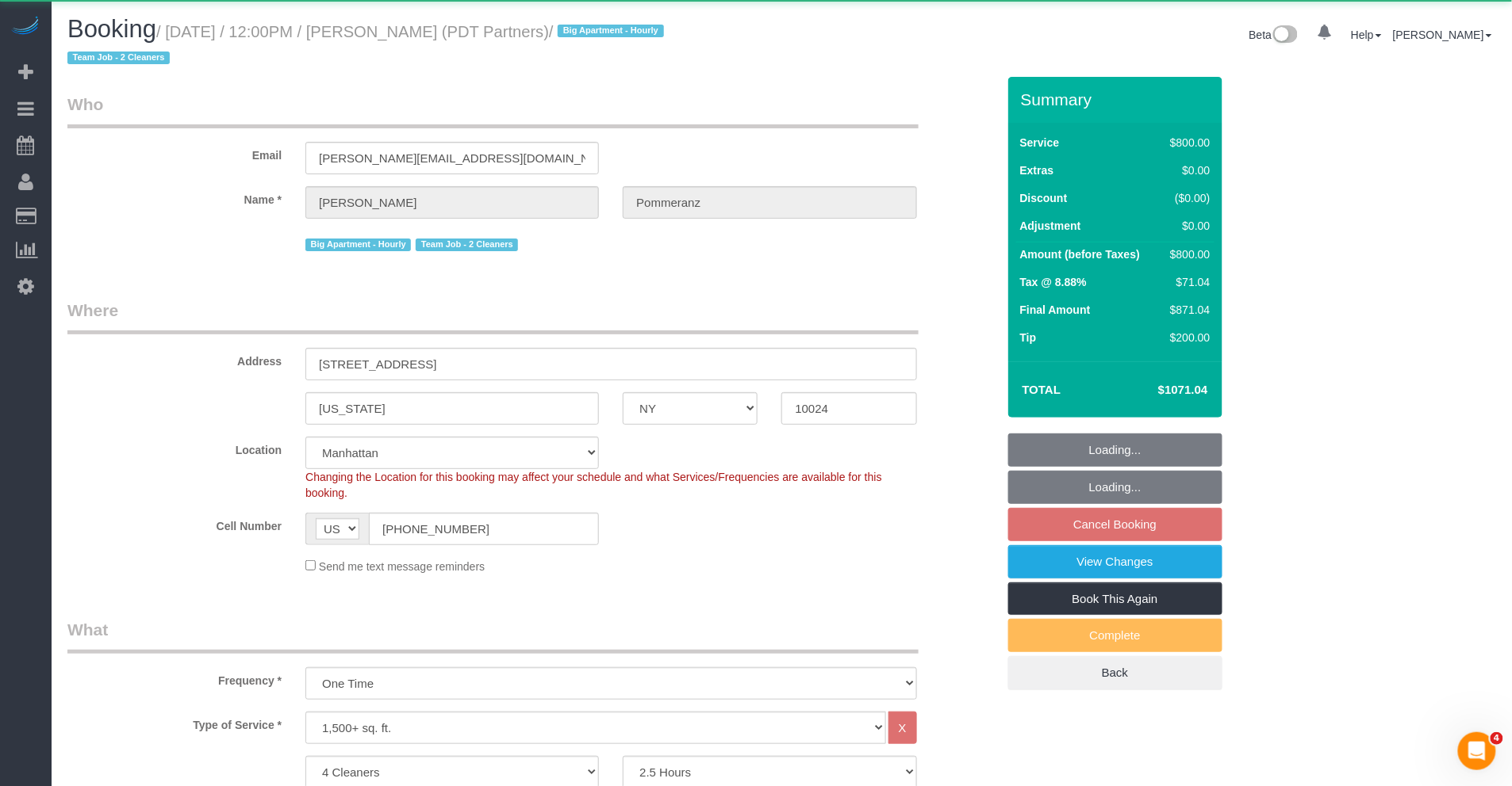
select select "object:846"
select select "string:stripe-pm_1Rdx544VGloSiKo7eMdguZrP"
select select "number:60"
select select "number:76"
select select "number:15"
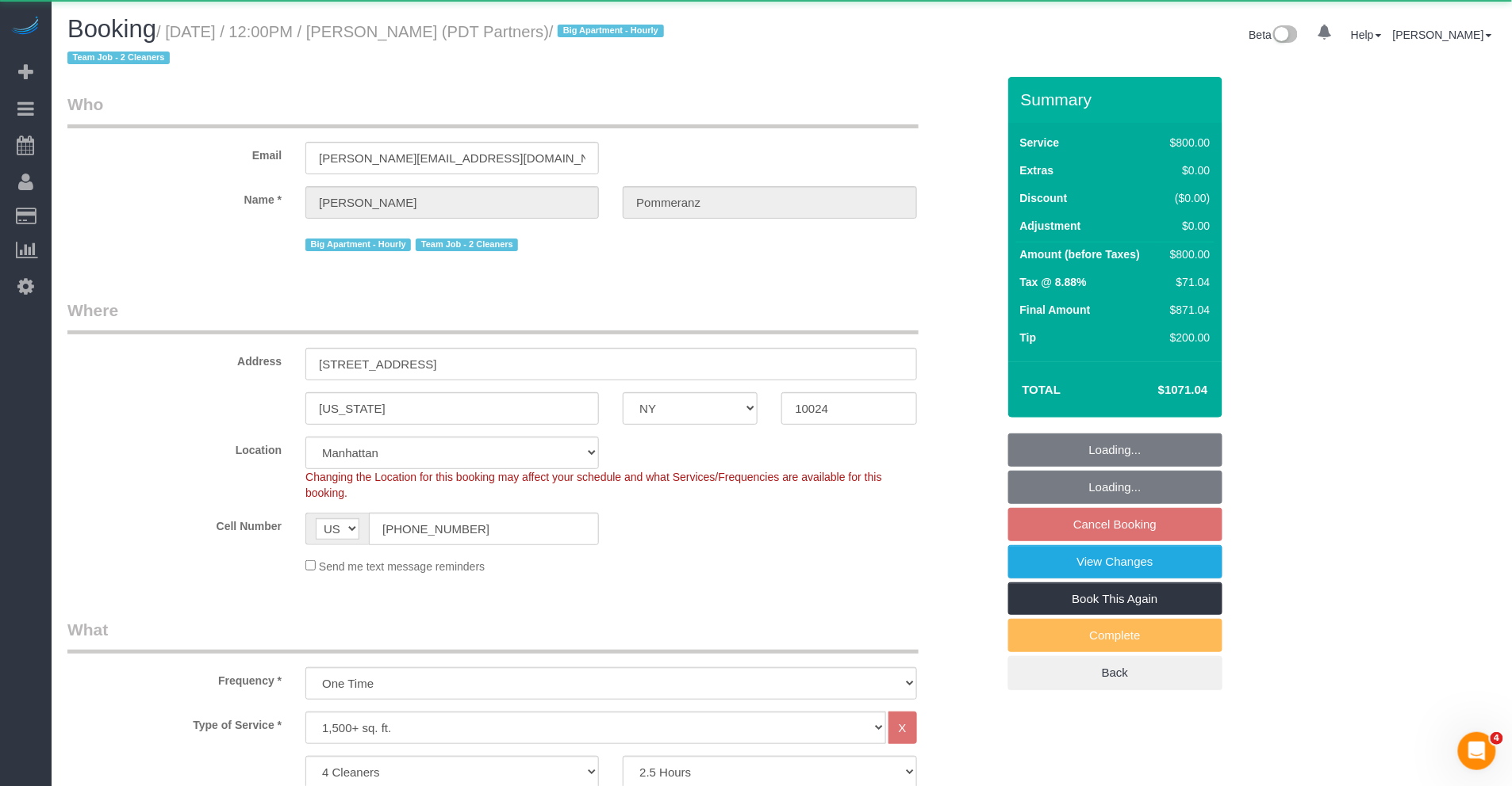
select select "number:5"
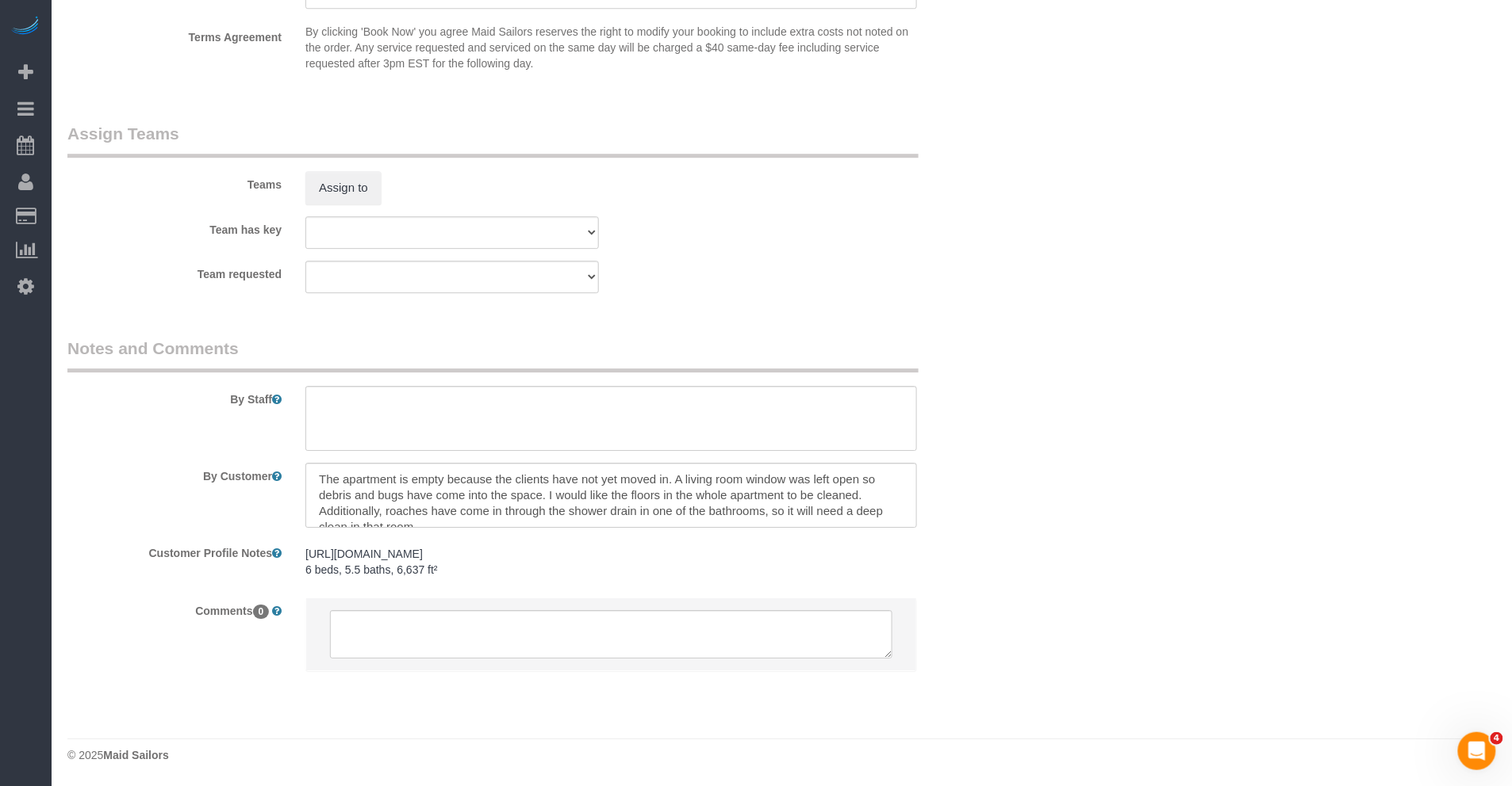
click at [386, 559] on pre "https://streeteasy.com/property/1101499-535-west-end-avenue-16 6 beds, 5.5 bath…" at bounding box center [611, 562] width 611 height 32
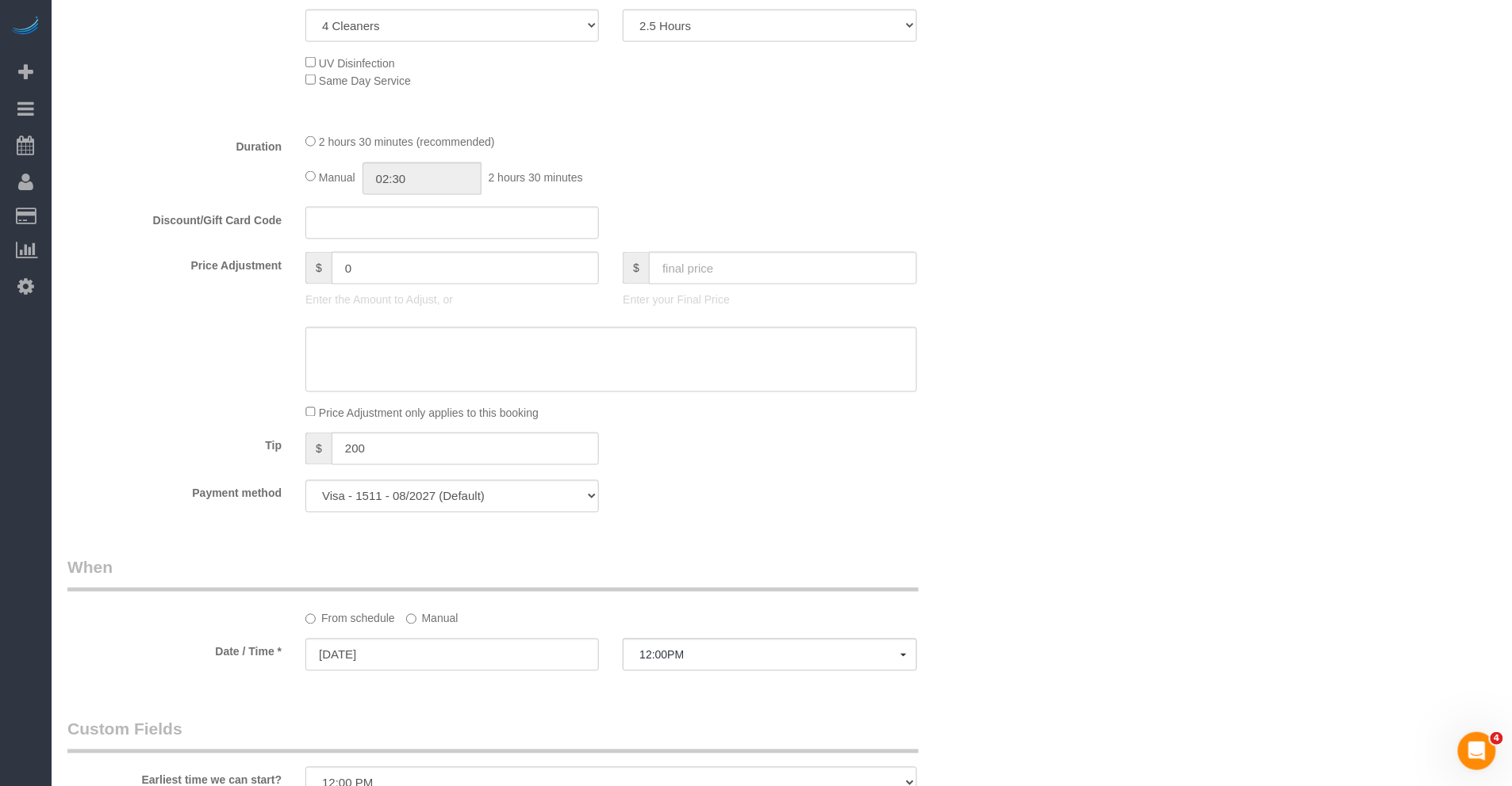
scroll to position [1474, 0]
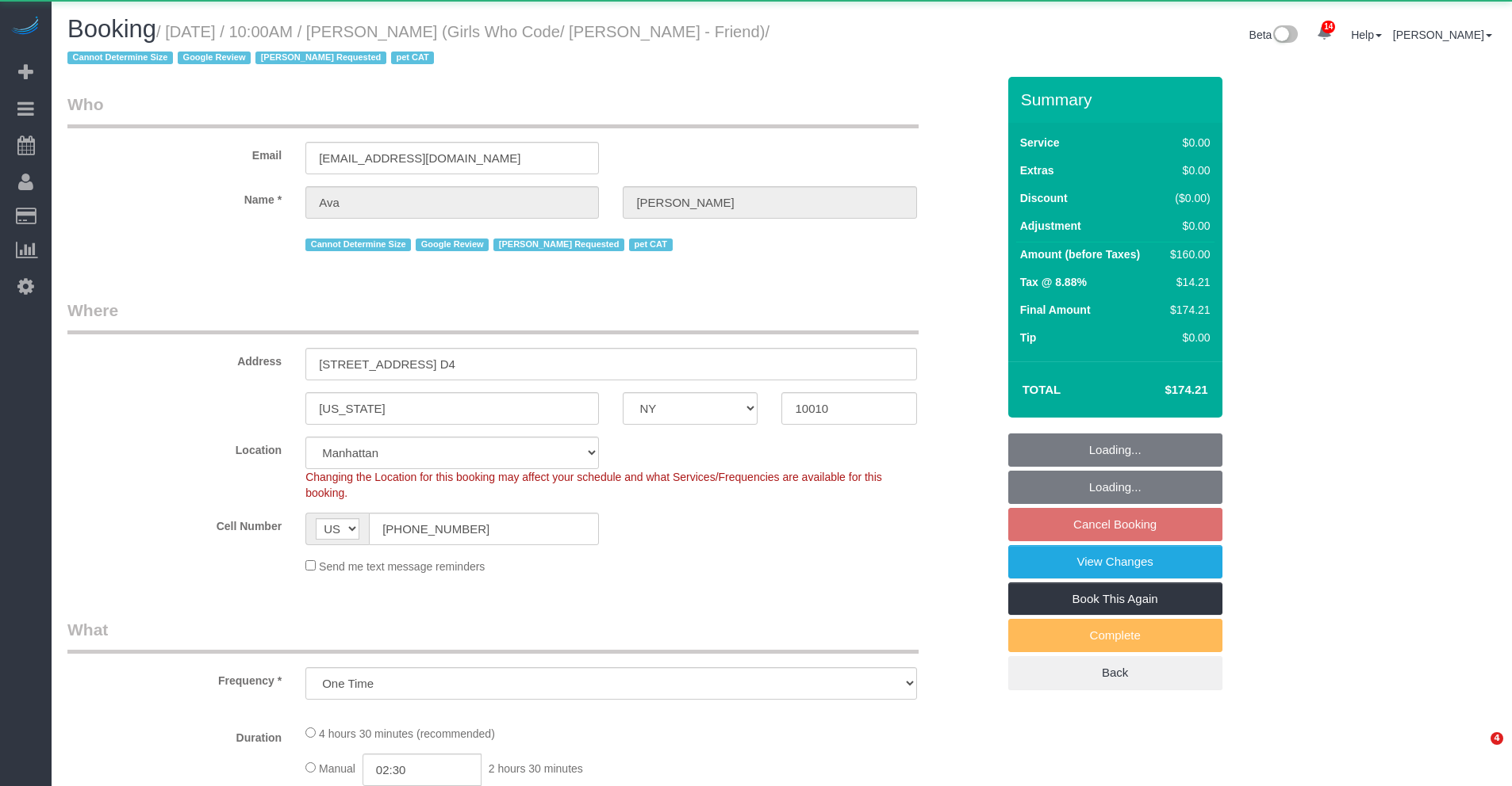
select select "NY"
select select "object:2109"
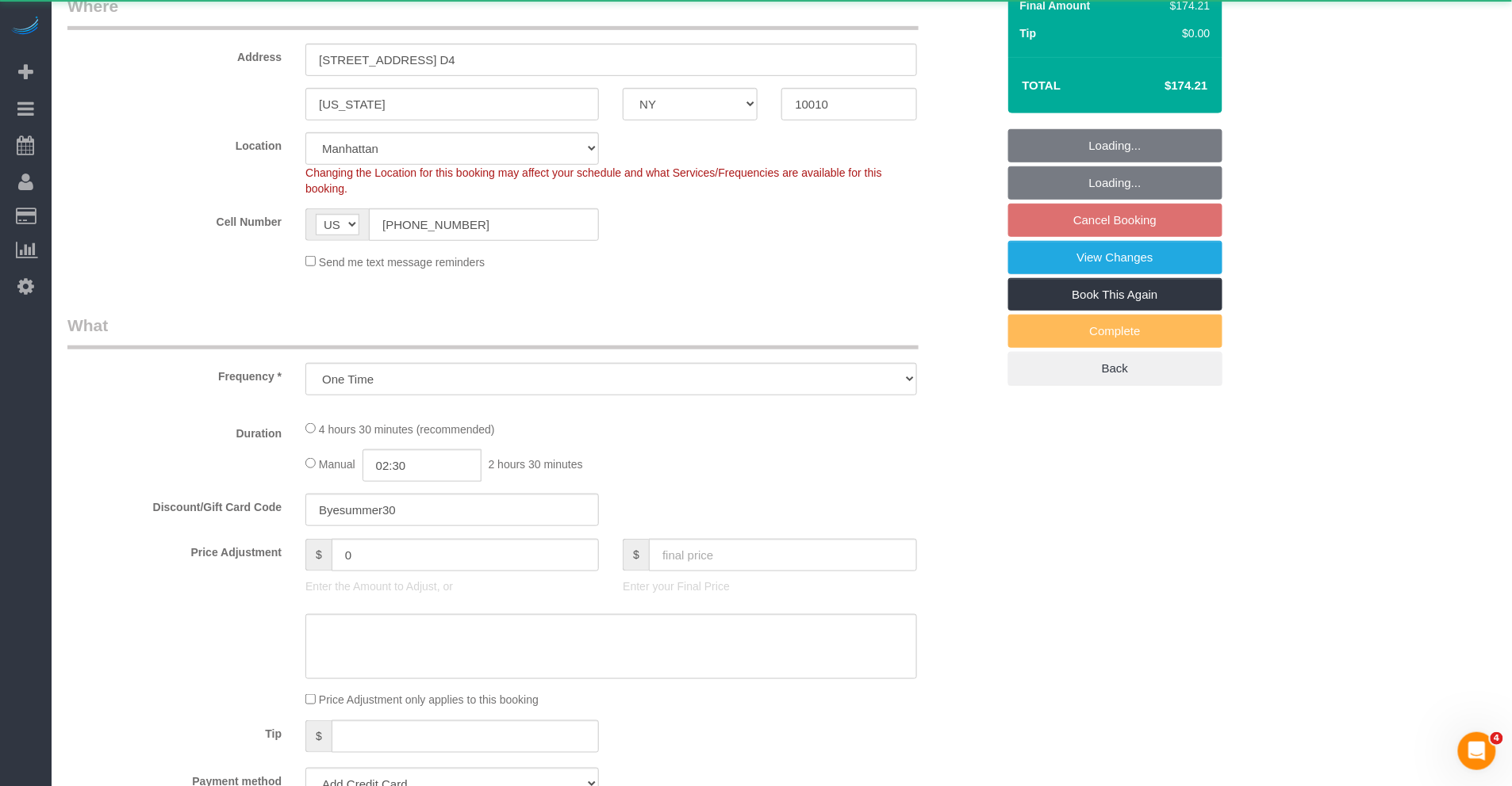
select select "string:stripe-pm_1RbLR44VGloSiKo7gq1g5j1a"
select select "2"
select select "spot3"
select select "number:58"
select select "number:75"
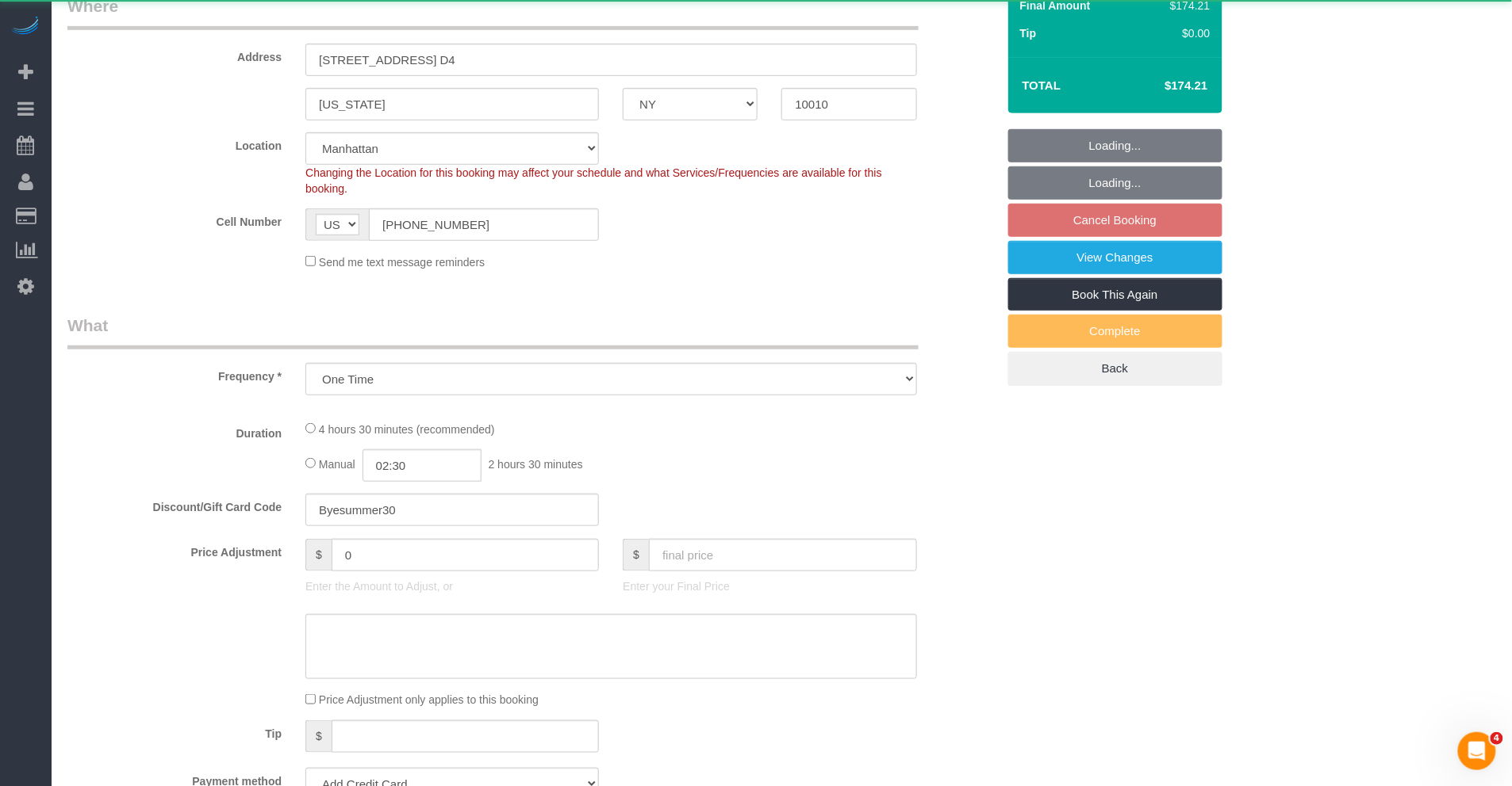
select select "number:14"
select select "number:5"
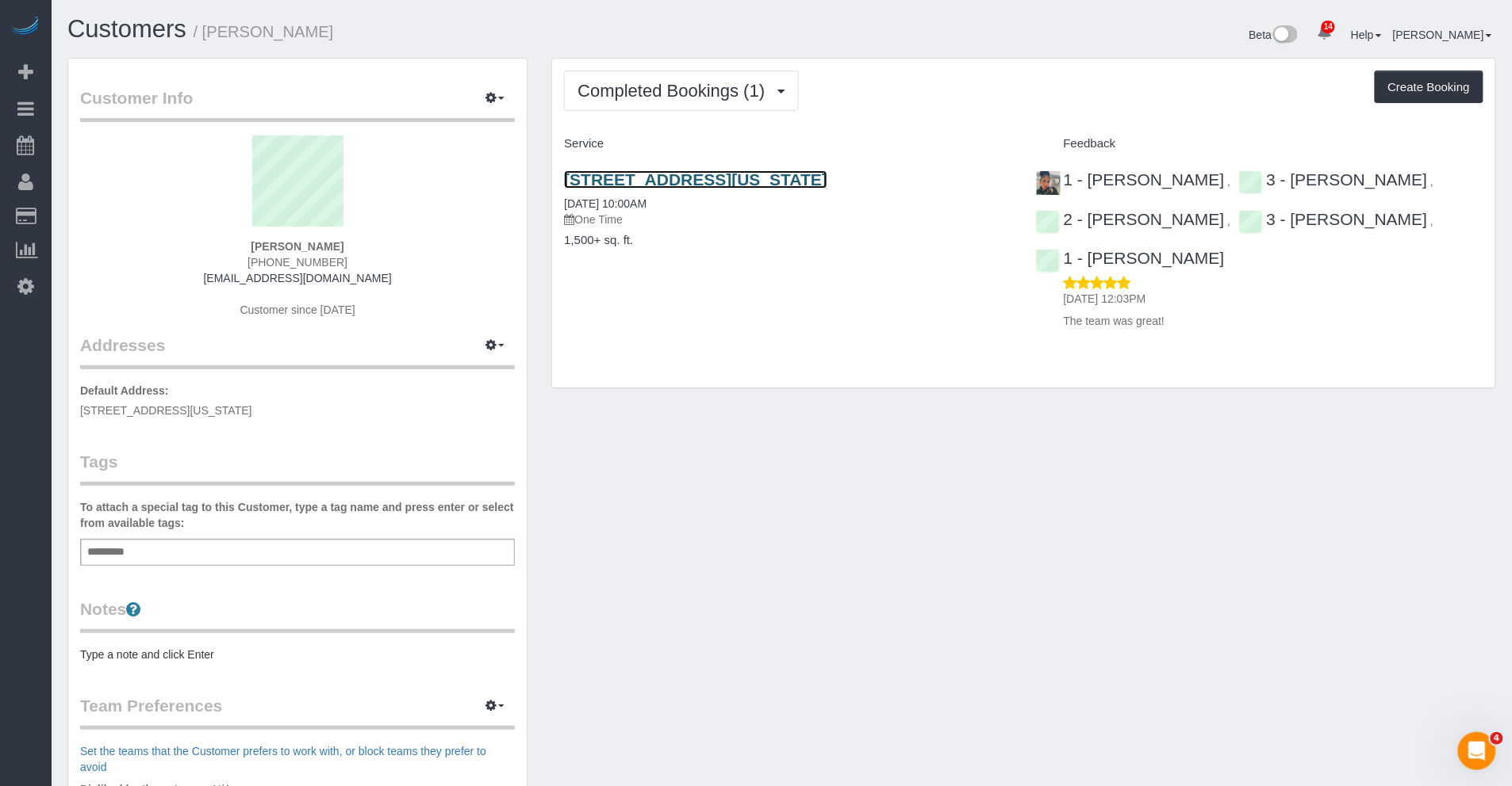
click at [632, 177] on link "[STREET_ADDRESS][US_STATE]" at bounding box center [696, 179] width 264 height 18
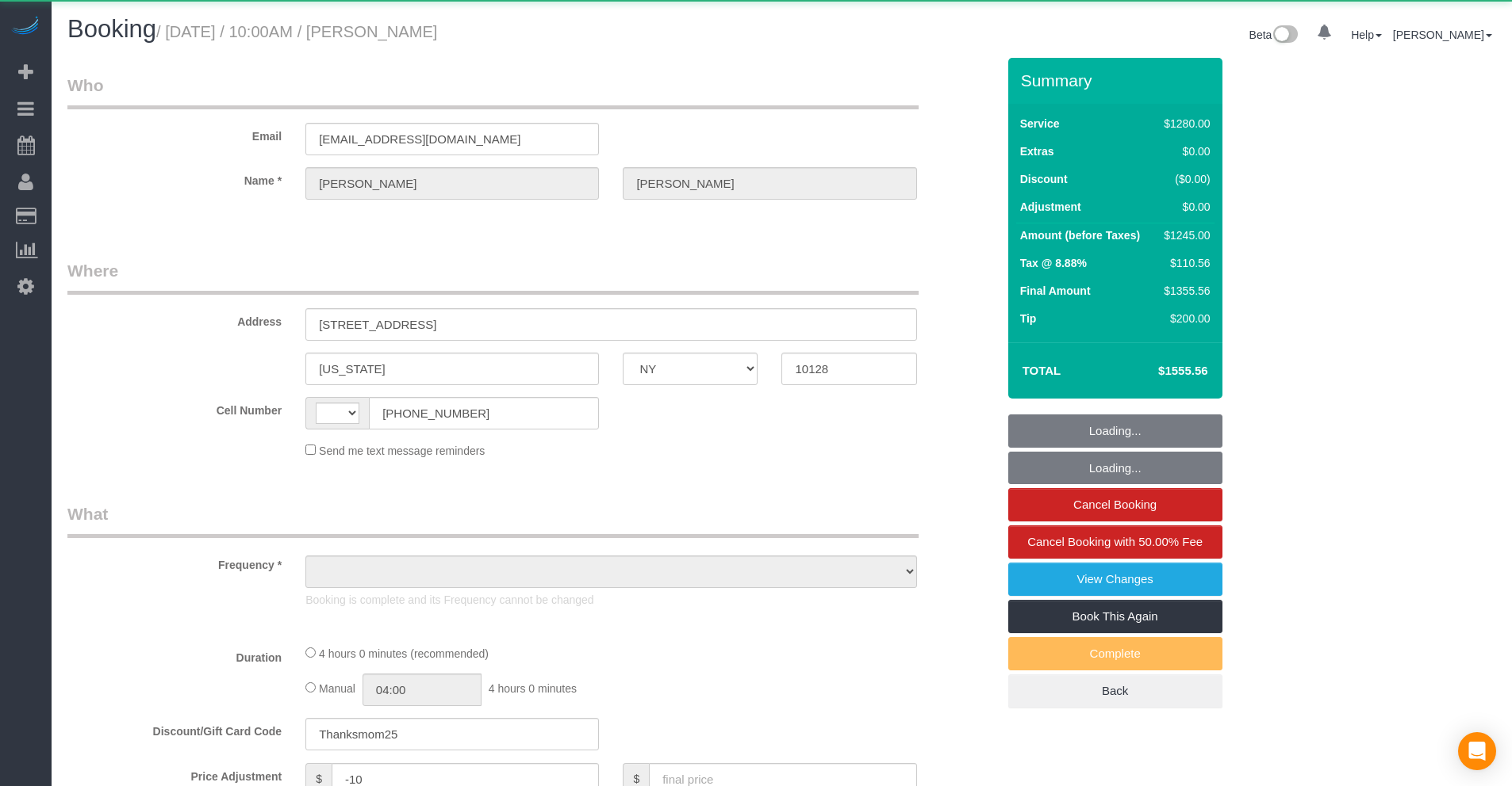
select select "NY"
select select "string:[GEOGRAPHIC_DATA]"
select select "object:762"
select select "4"
select select "240"
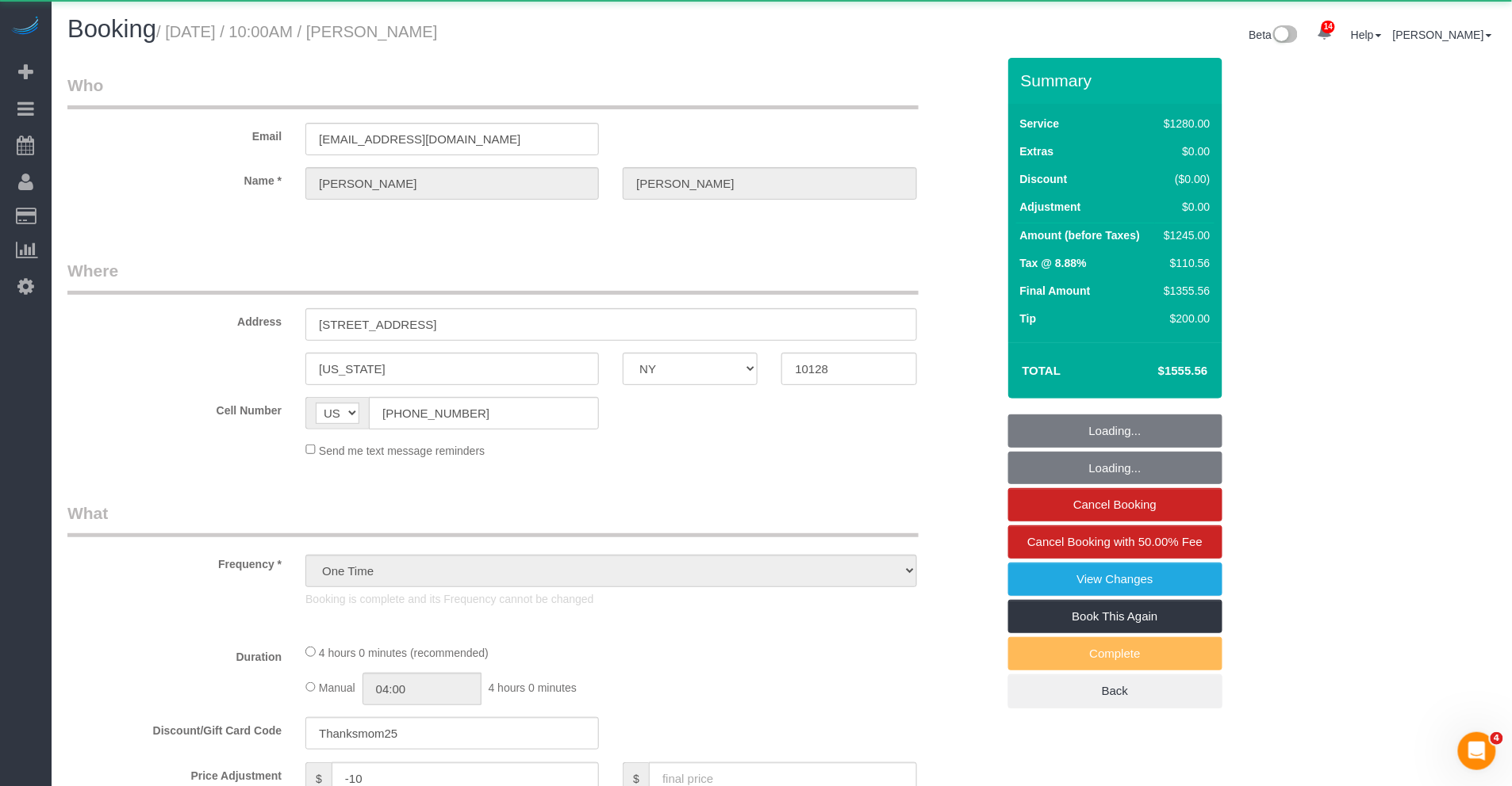
select select "spot1"
select select "number:89"
select select "number:90"
select select "number:15"
select select "number:5"
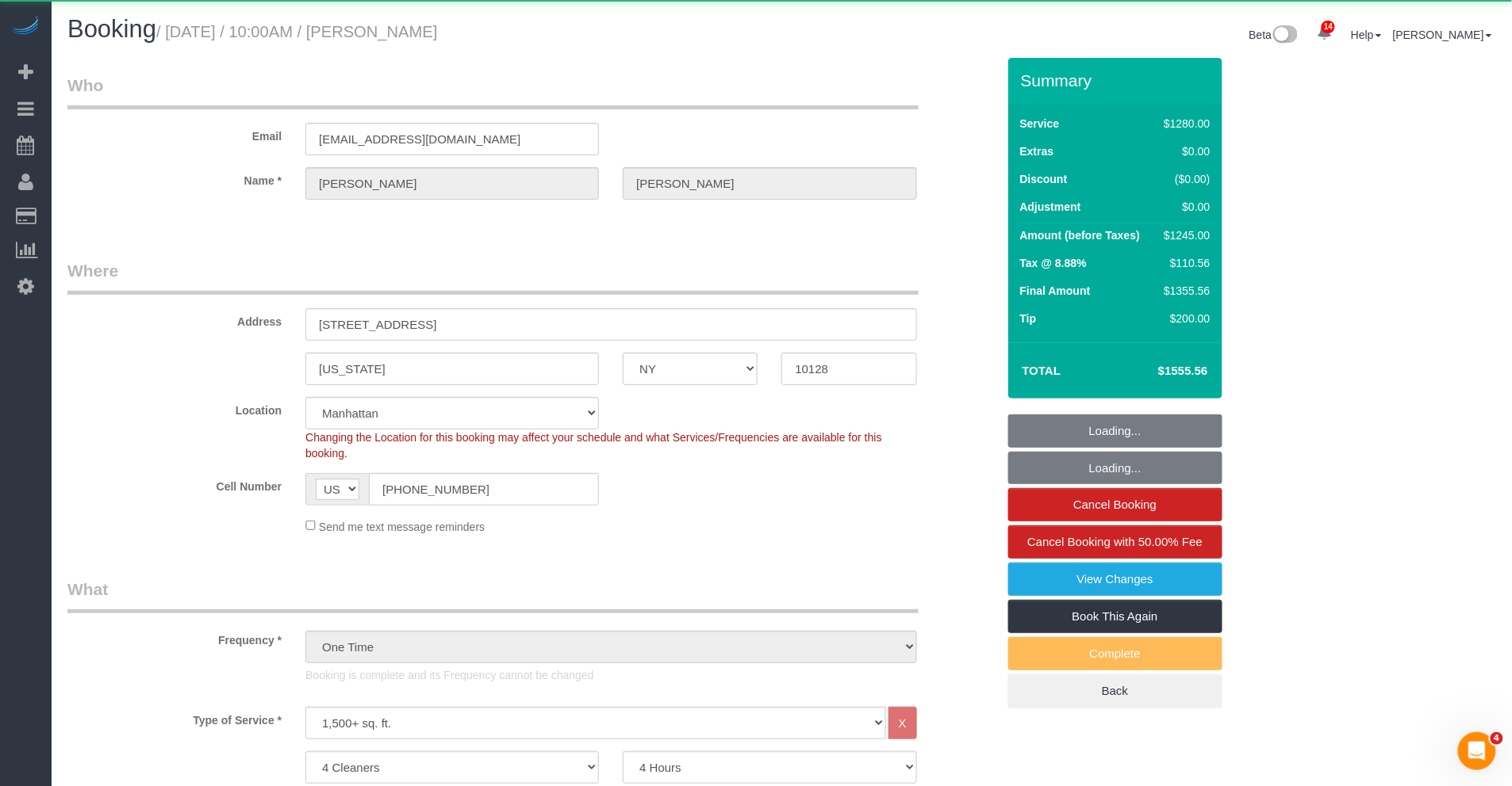
select select "object:1442"
select select "string:stripe-pm_1RMsuq4VGloSiKo7ZYfJaUHE"
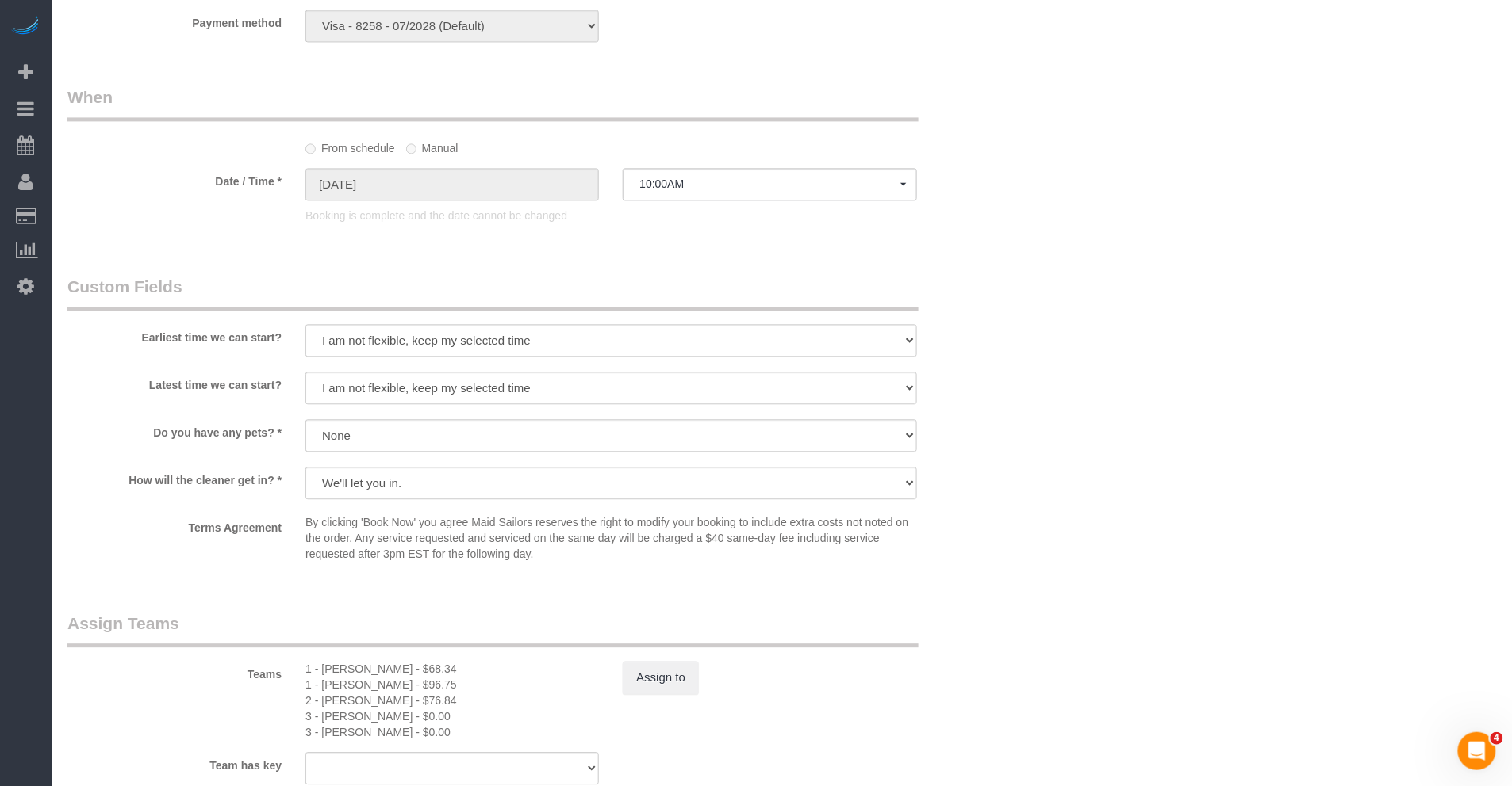
scroll to position [847, 0]
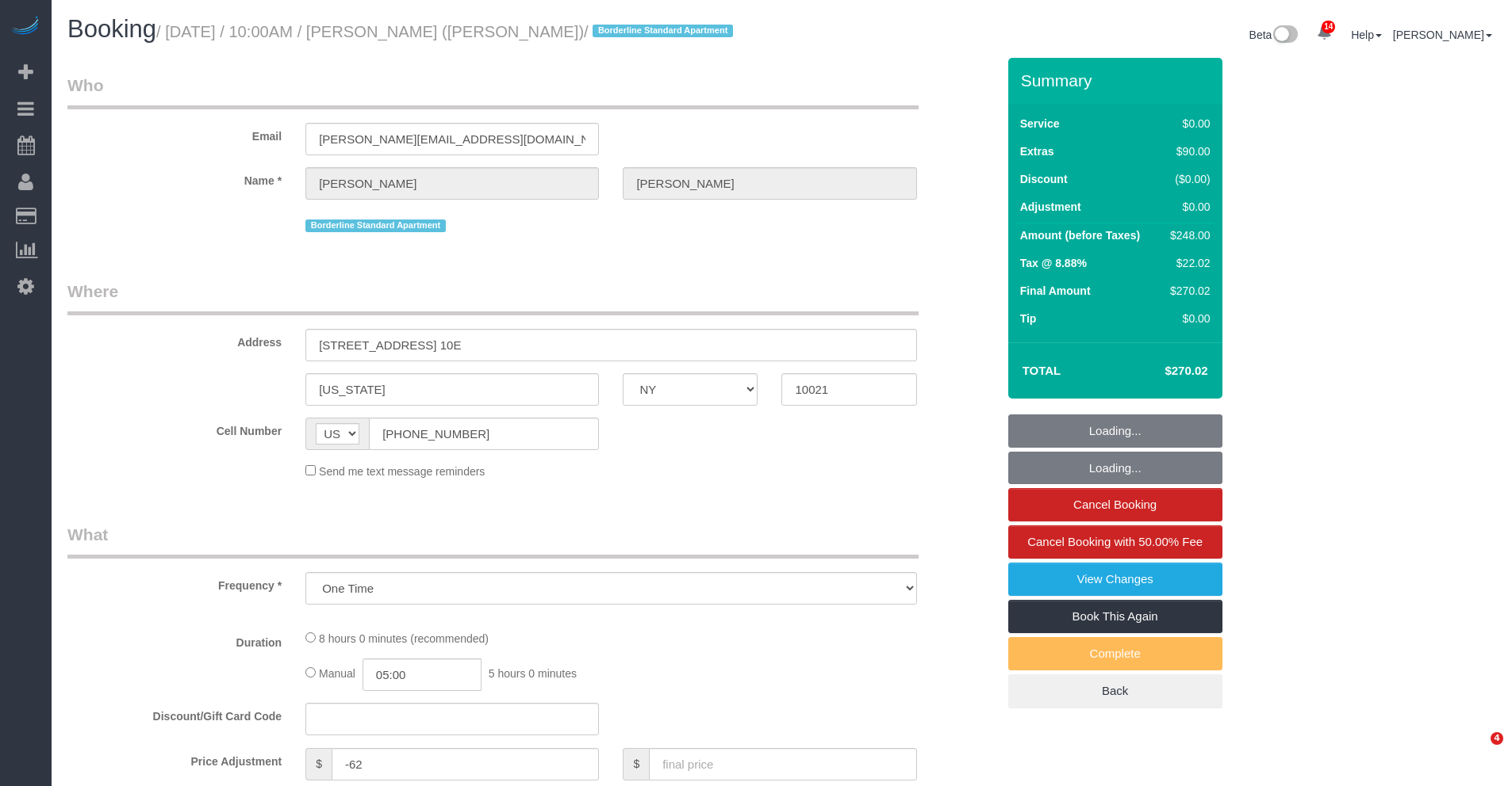
select select "NY"
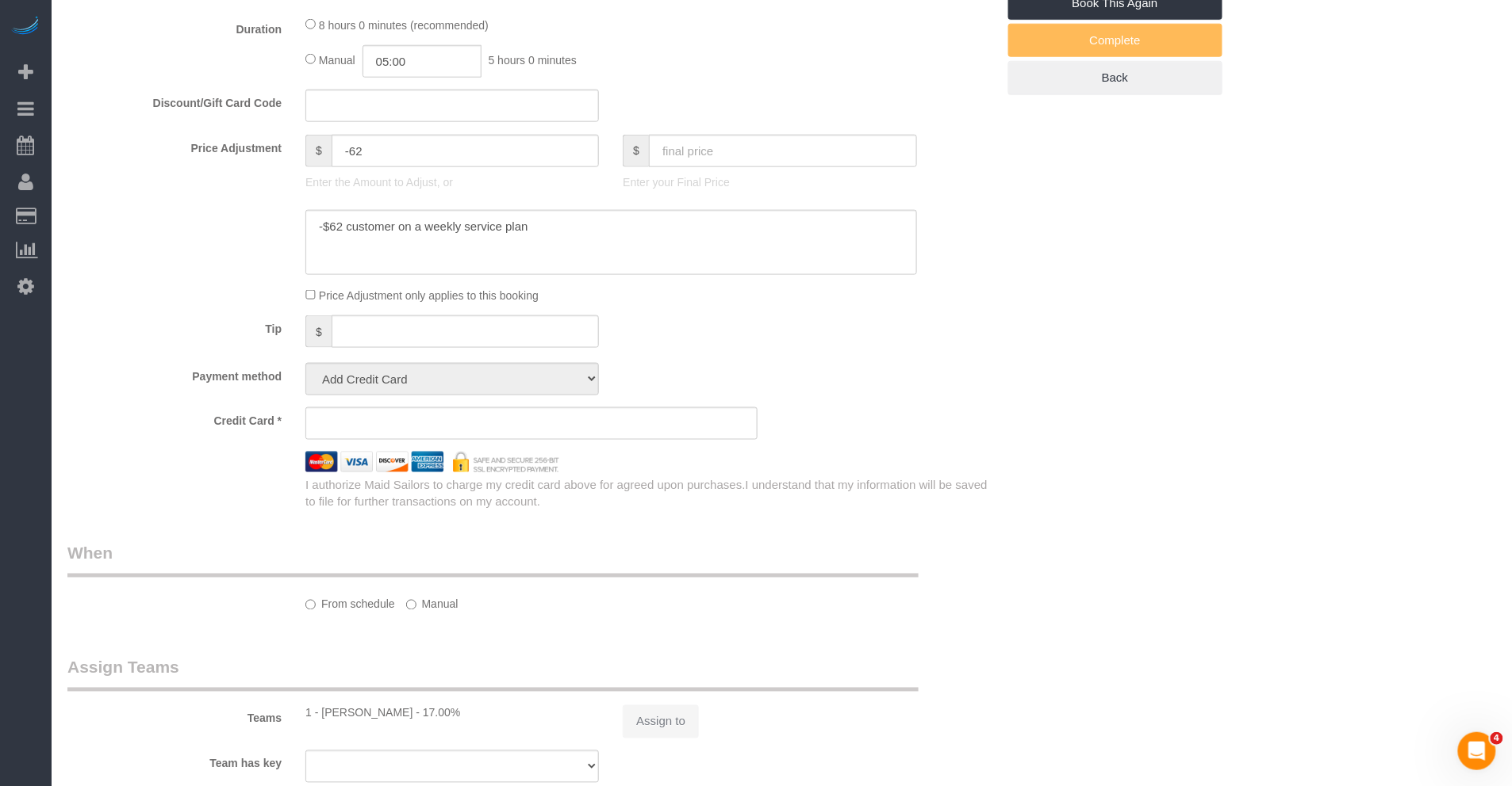
select select "object:1004"
select select "string:stripe-pm_1R58S94VGloSiKo7oTDM75CS"
select select "2"
select select "spot1"
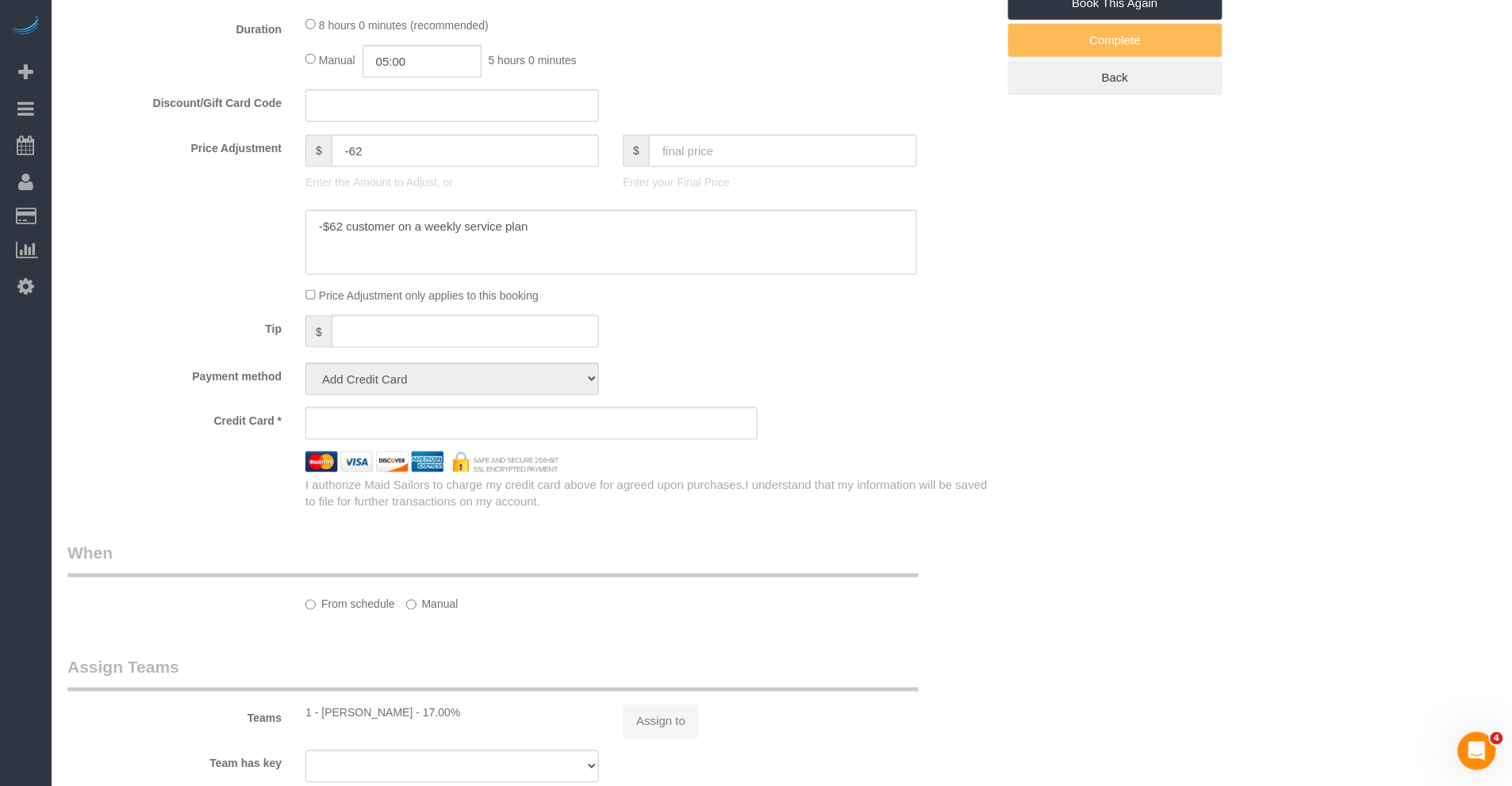
select select "number:57"
select select "number:73"
select select "number:15"
select select "number:6"
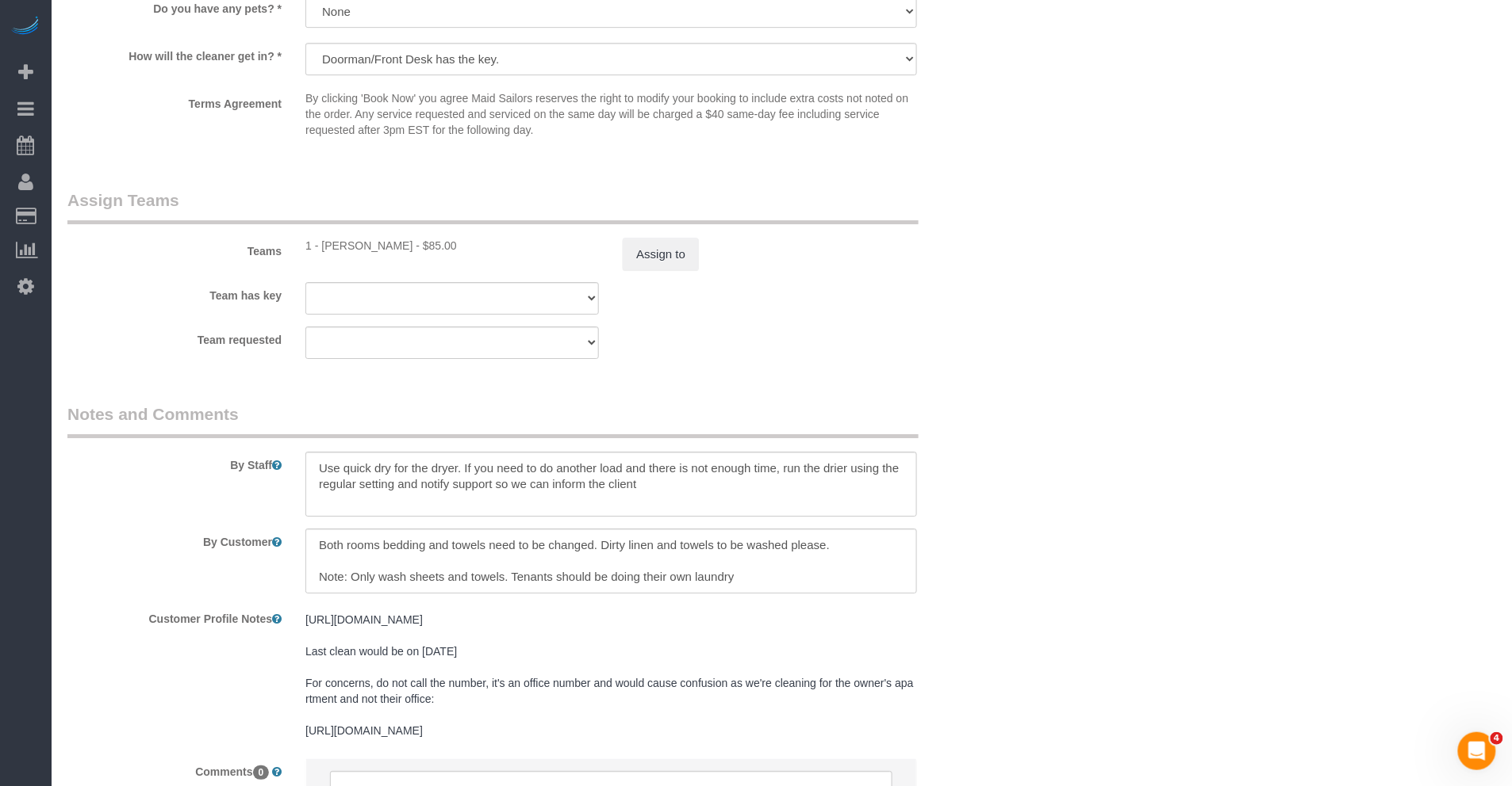
scroll to position [1052, 0]
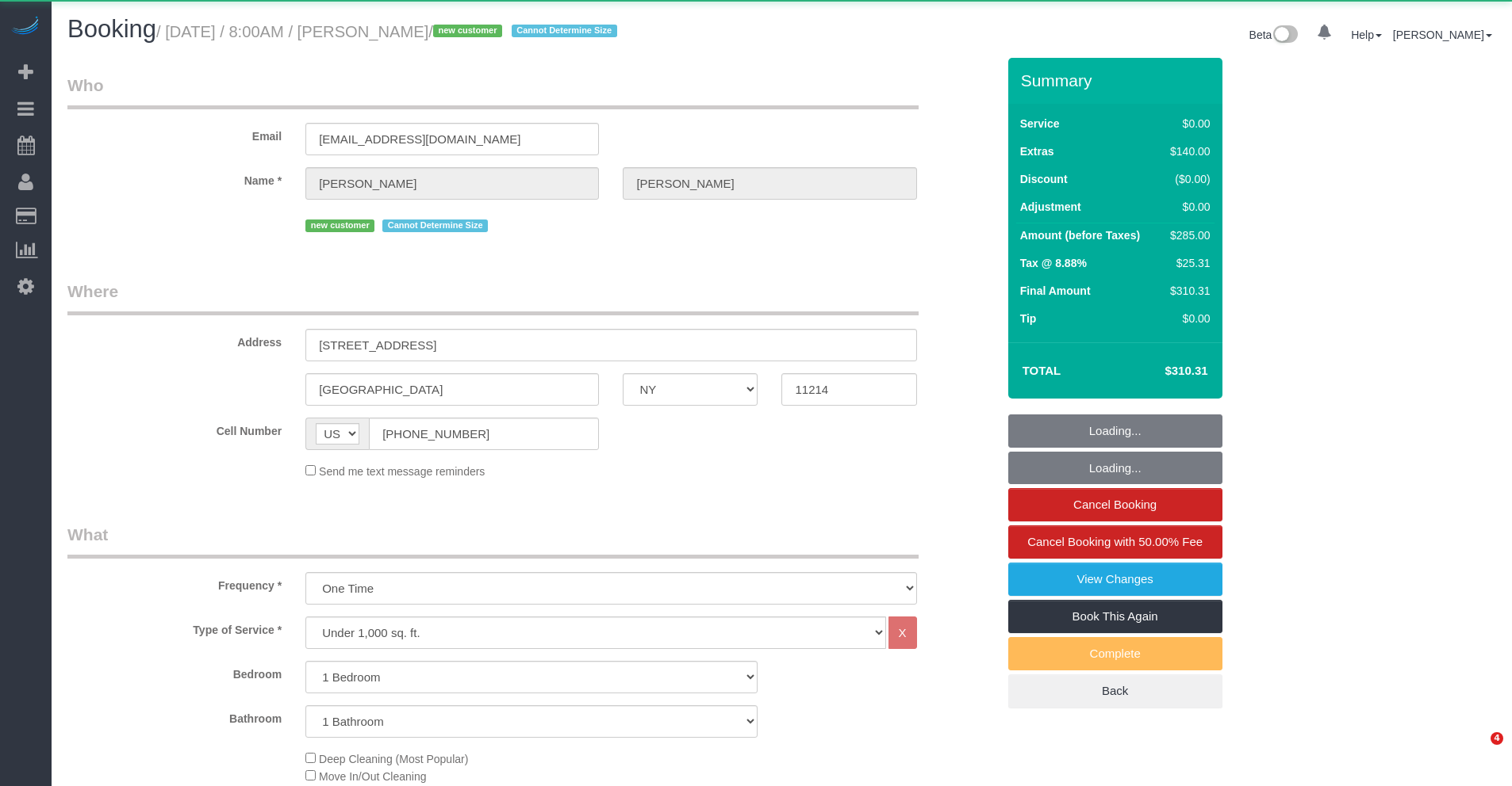
select select "NY"
select select "1"
select select "object:863"
select select "1"
select select "spot1"
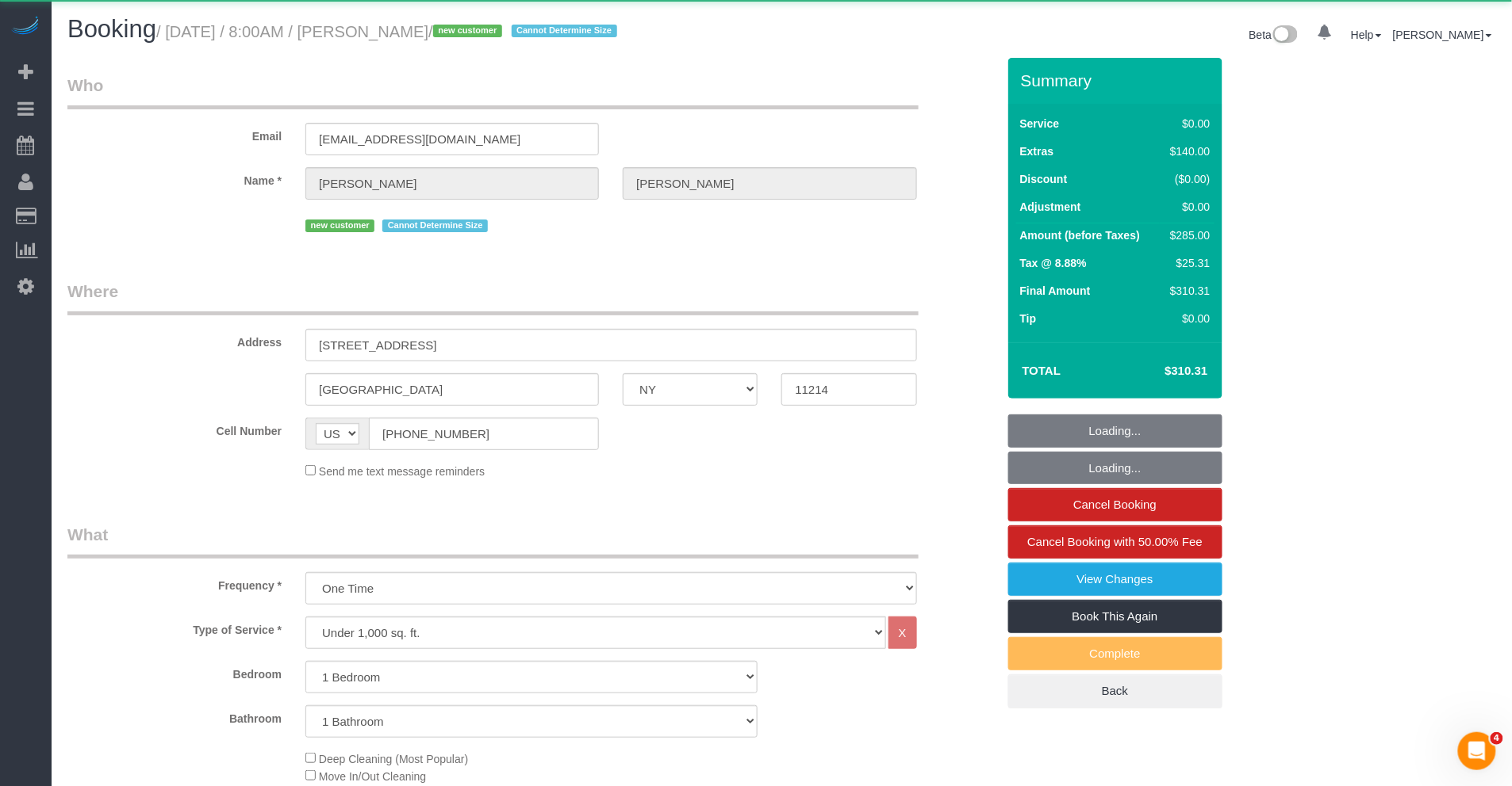
select select "number:56"
select select "number:69"
select select "number:15"
select select "number:5"
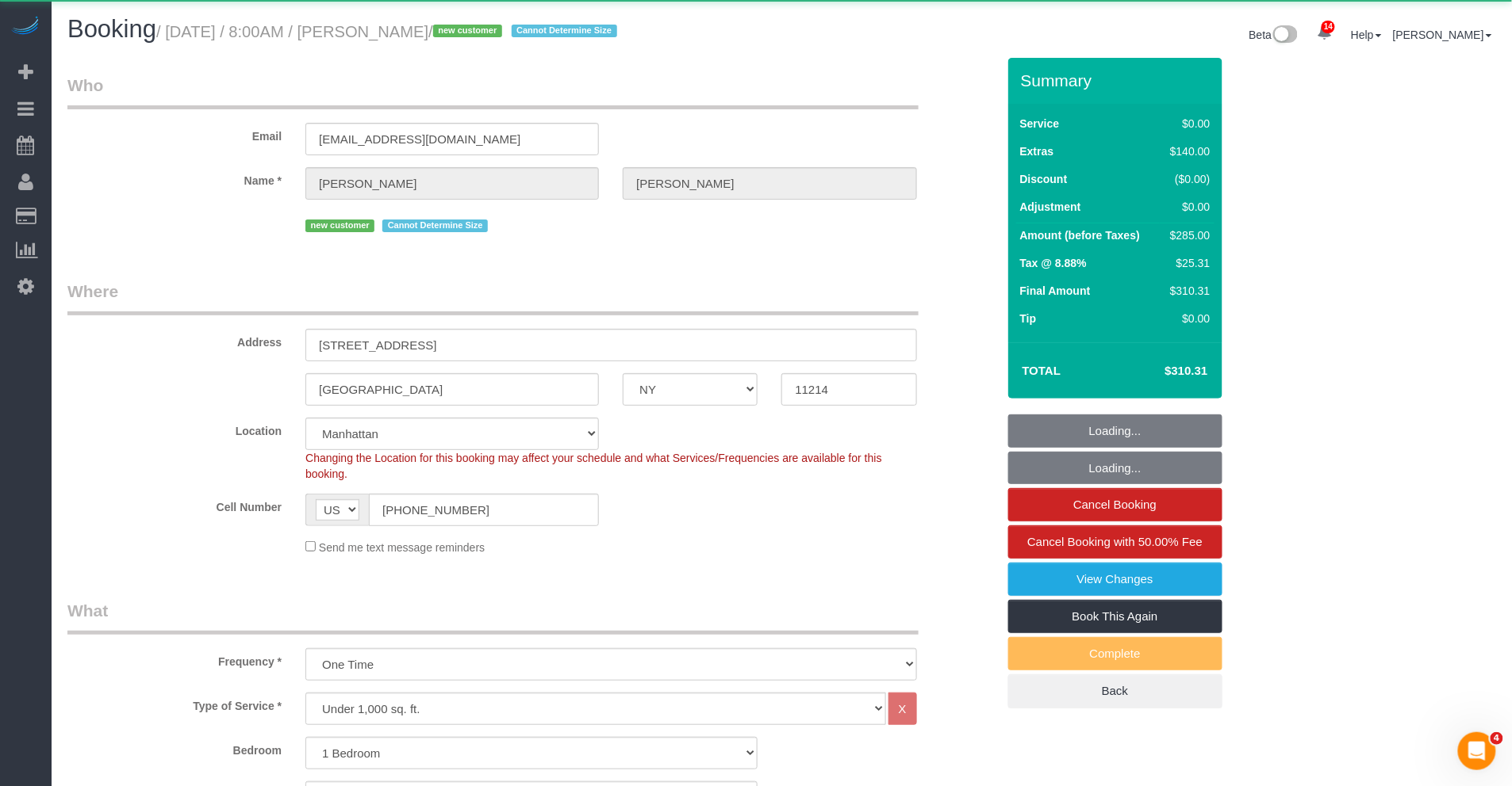
select select "string:stripe-pm_1S58RO4VGloSiKo7phNMNJBr"
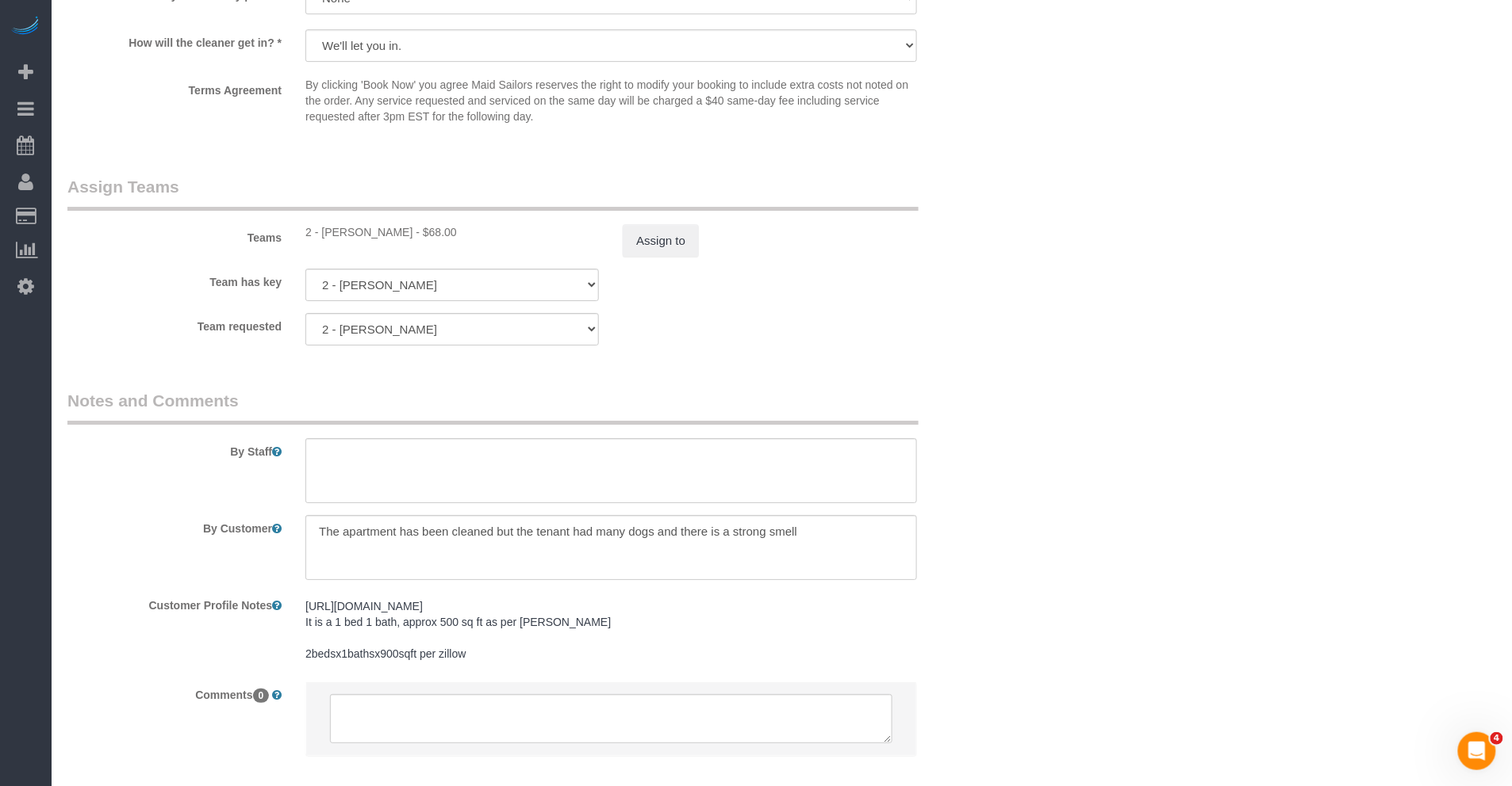
scroll to position [2016, 0]
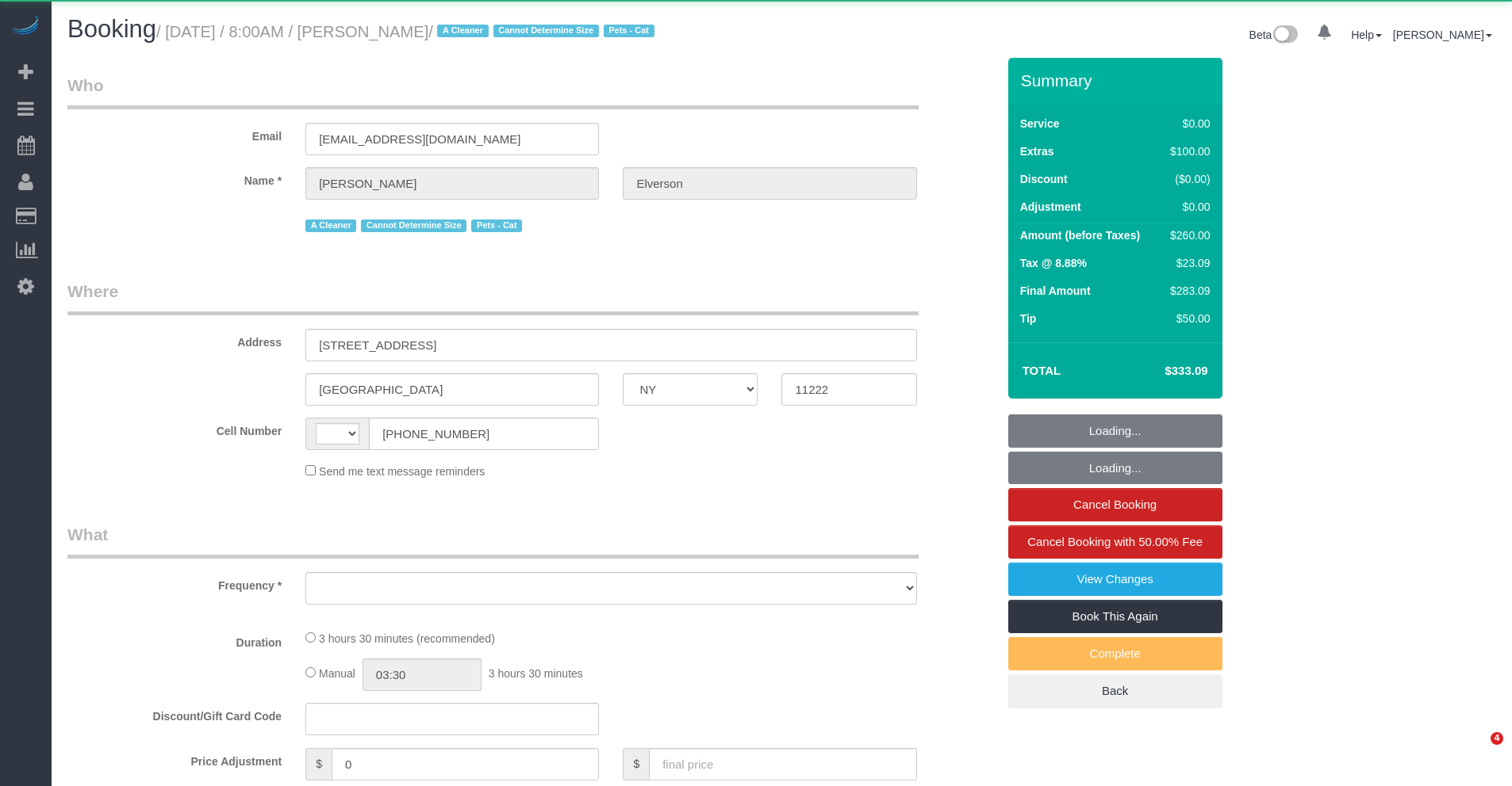
select select "NY"
select select "string:[GEOGRAPHIC_DATA]"
select select "object:758"
select select "1"
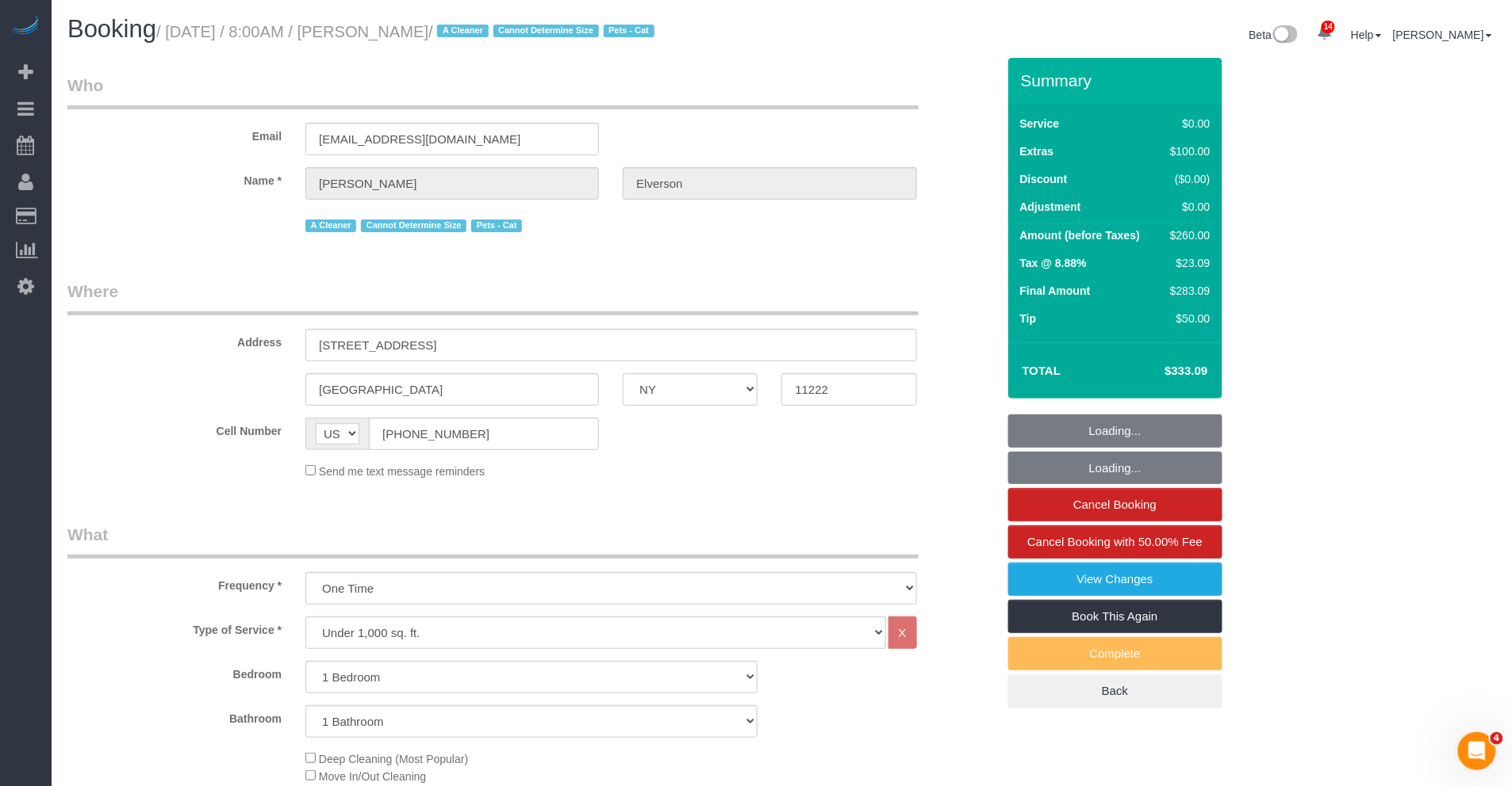
select select "spot59"
select select "number:56"
select select "number:74"
select select "number:14"
select select "number:5"
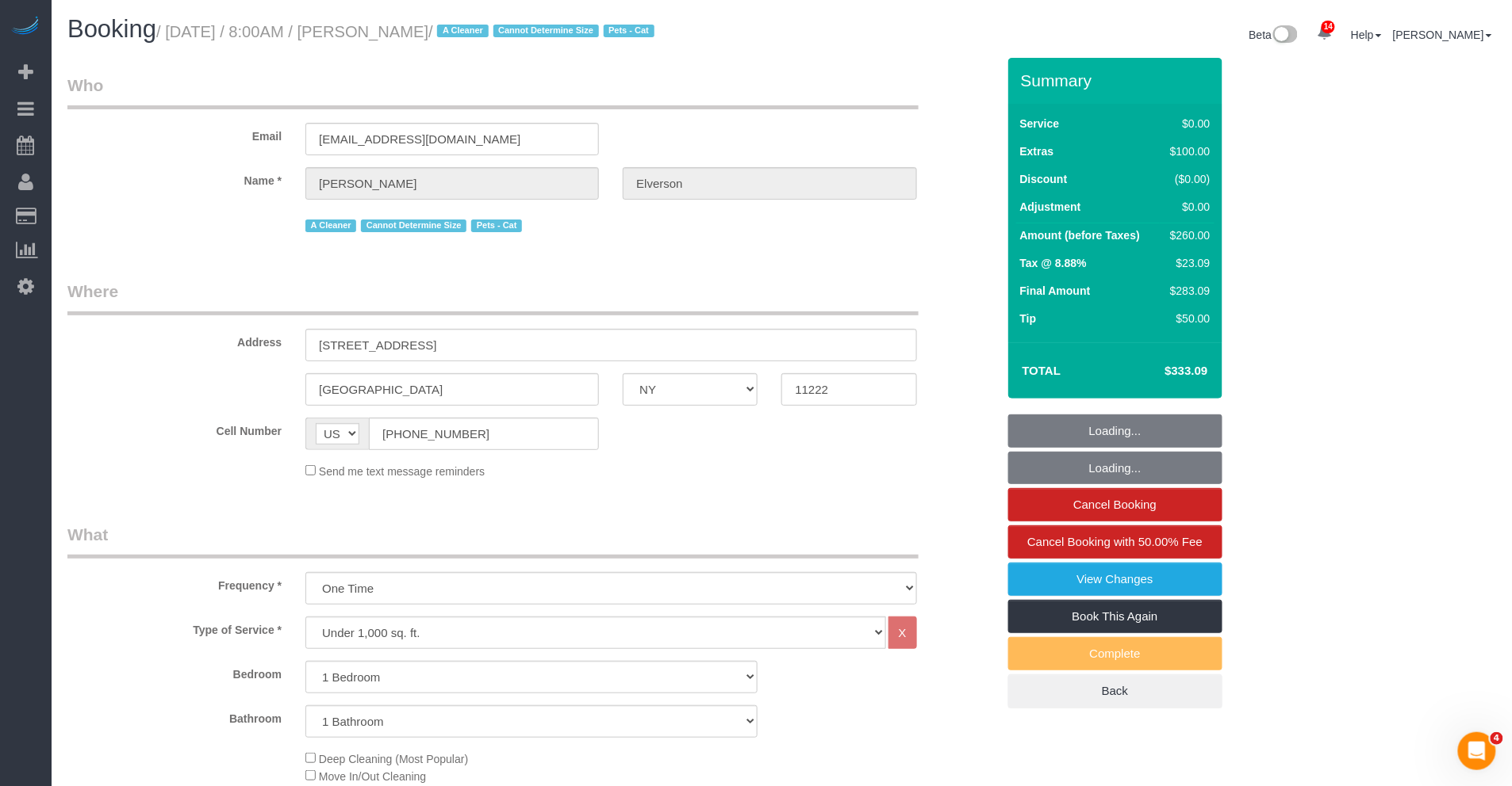
select select "1"
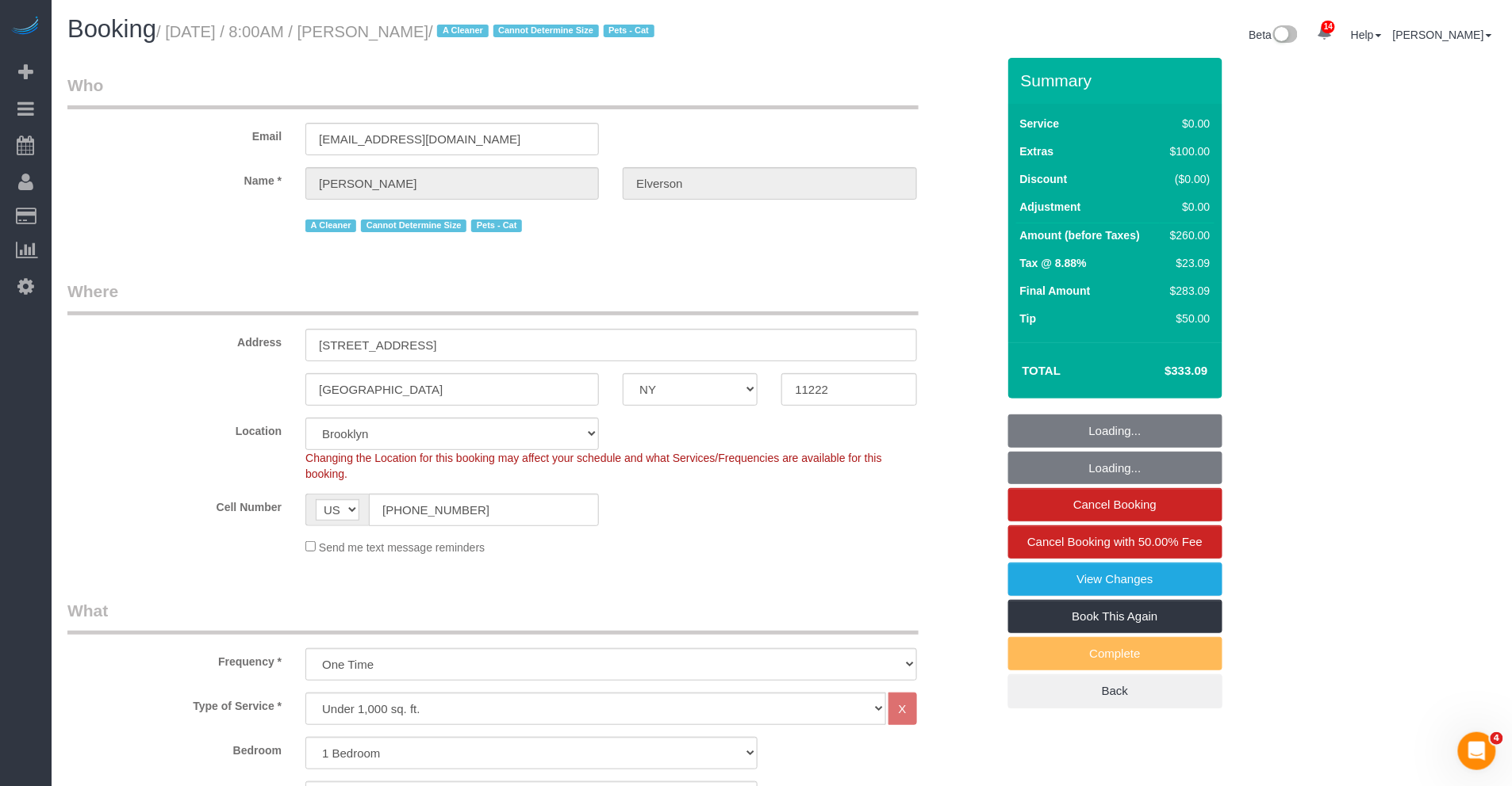
select select "object:1053"
select select "string:stripe-pm_1Nxv5A4VGloSiKo7JPpN8Bhr"
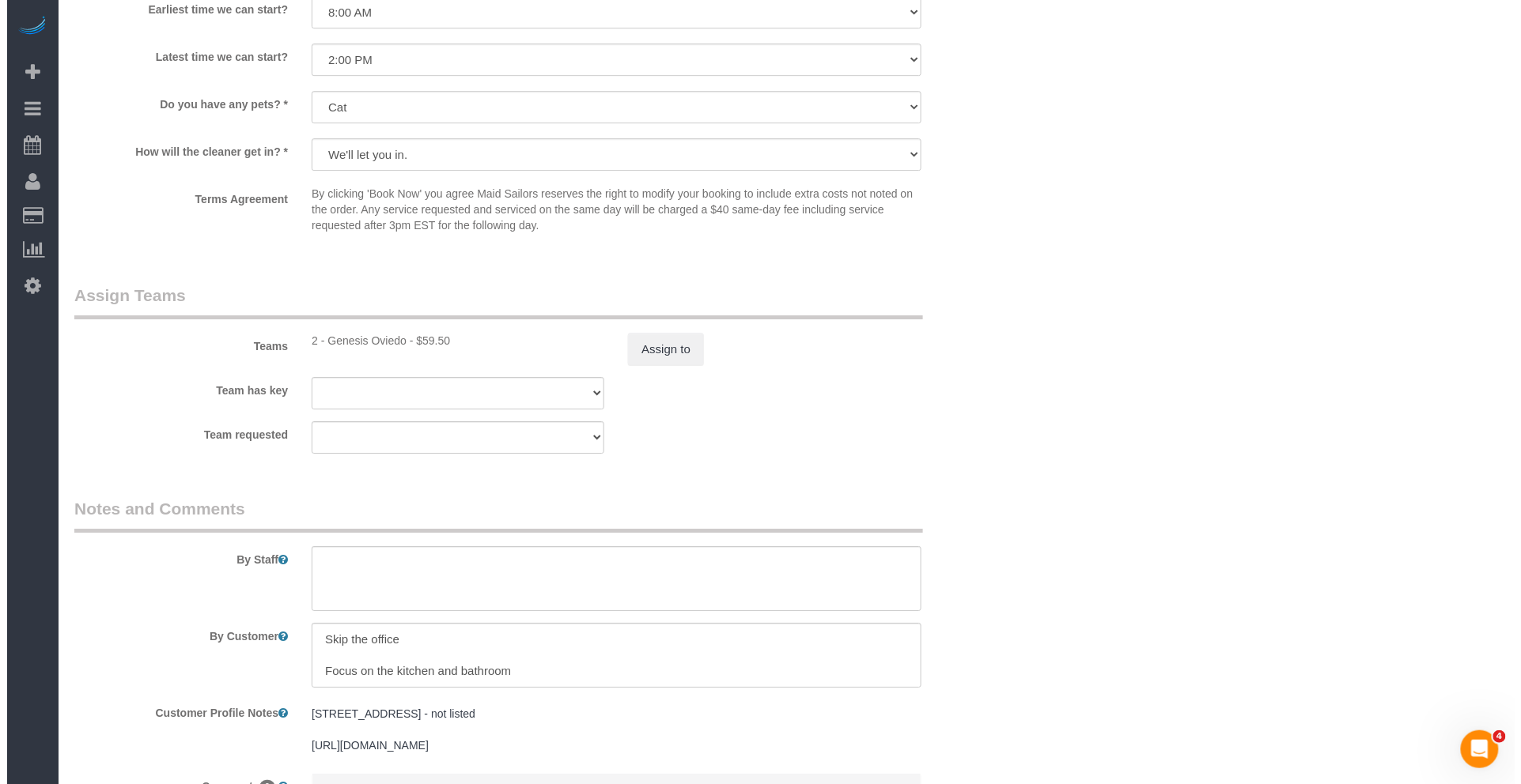
scroll to position [1564, 0]
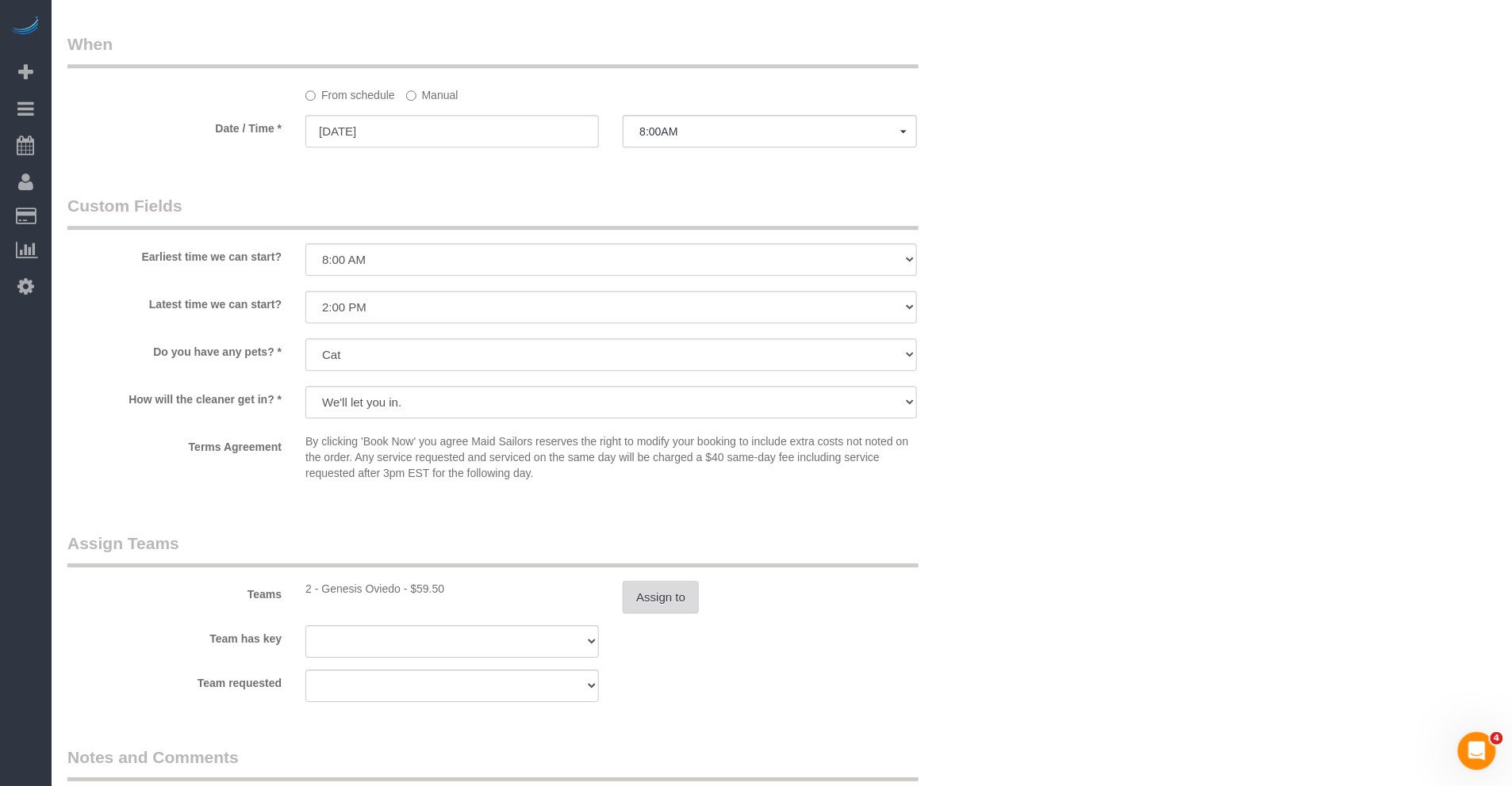
click at [681, 610] on button "Assign to" at bounding box center [661, 597] width 76 height 33
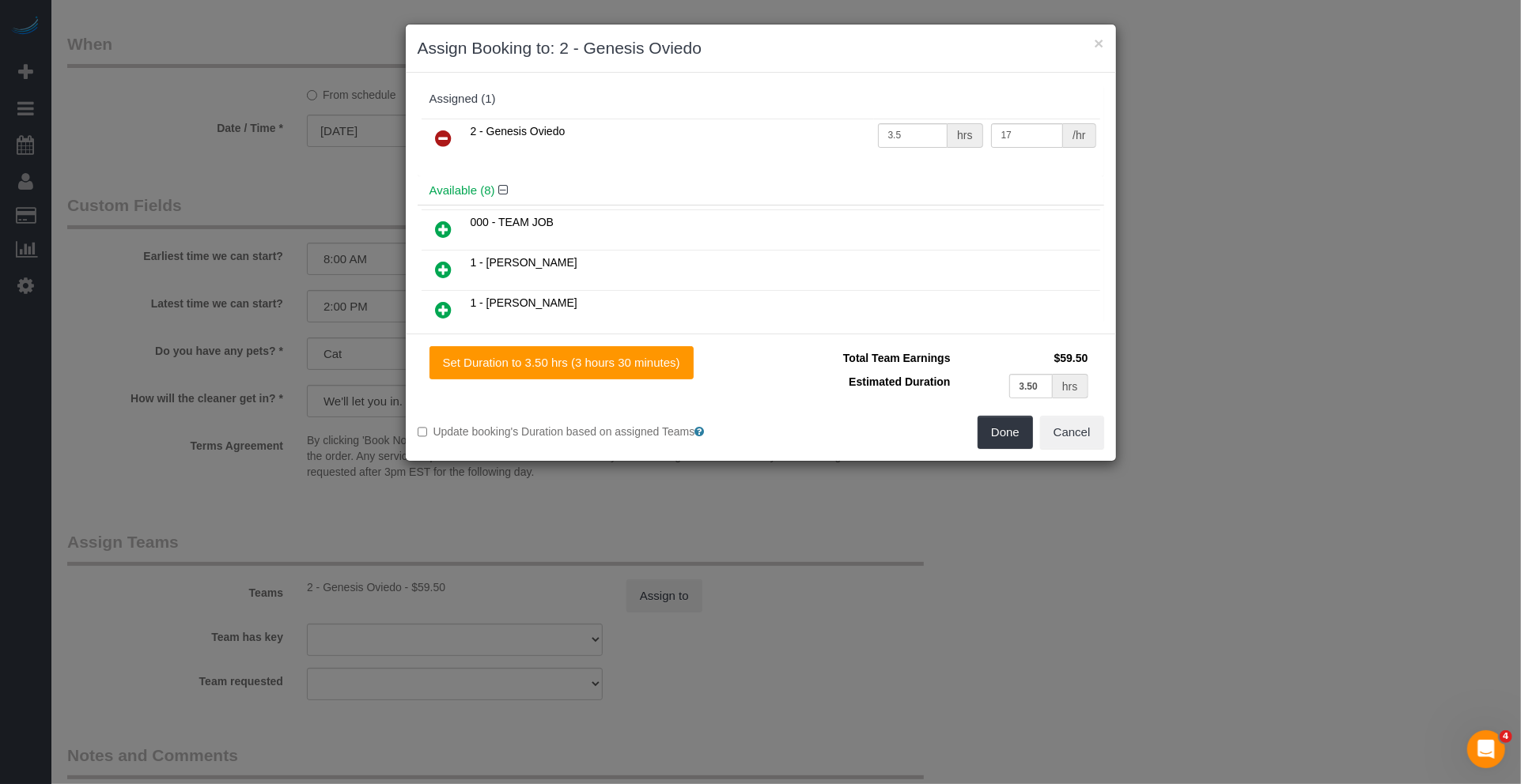
drag, startPoint x: 453, startPoint y: 140, endPoint x: 460, endPoint y: 174, distance: 34.7
click at [452, 139] on link at bounding box center [444, 139] width 37 height 32
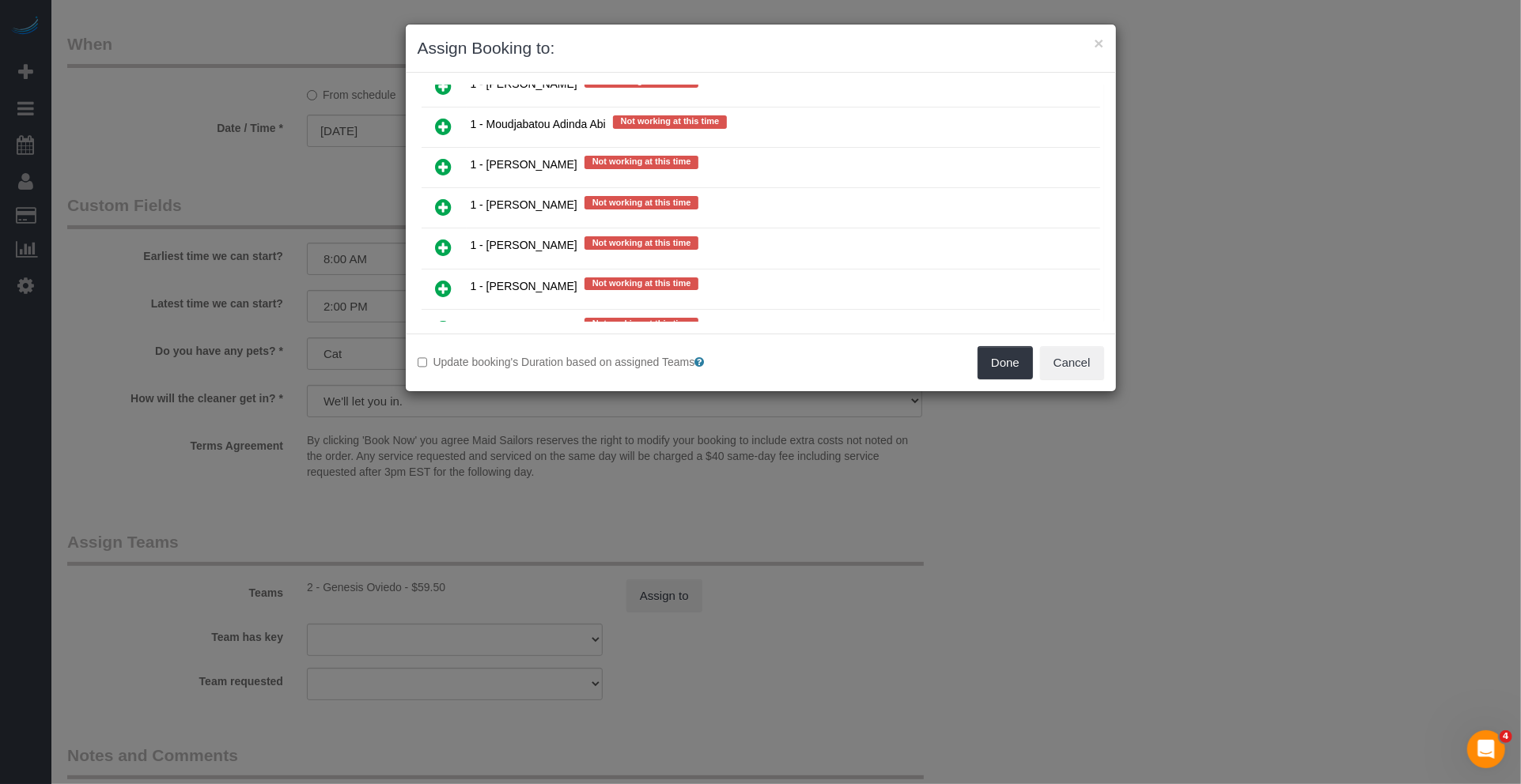
scroll to position [1590, 0]
click at [1061, 365] on button "Cancel" at bounding box center [1072, 362] width 65 height 33
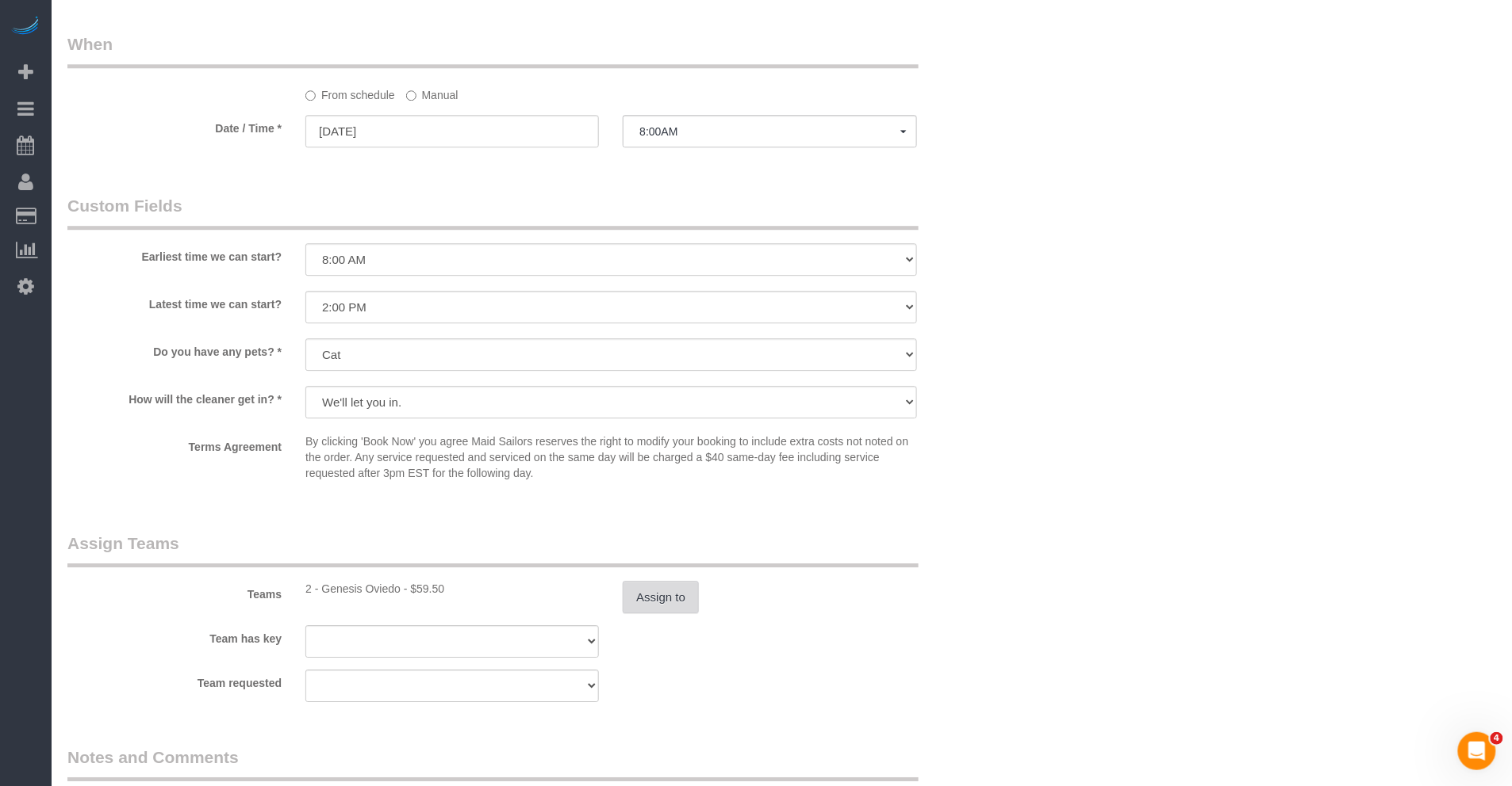
click at [675, 601] on button "Assign to" at bounding box center [661, 597] width 76 height 33
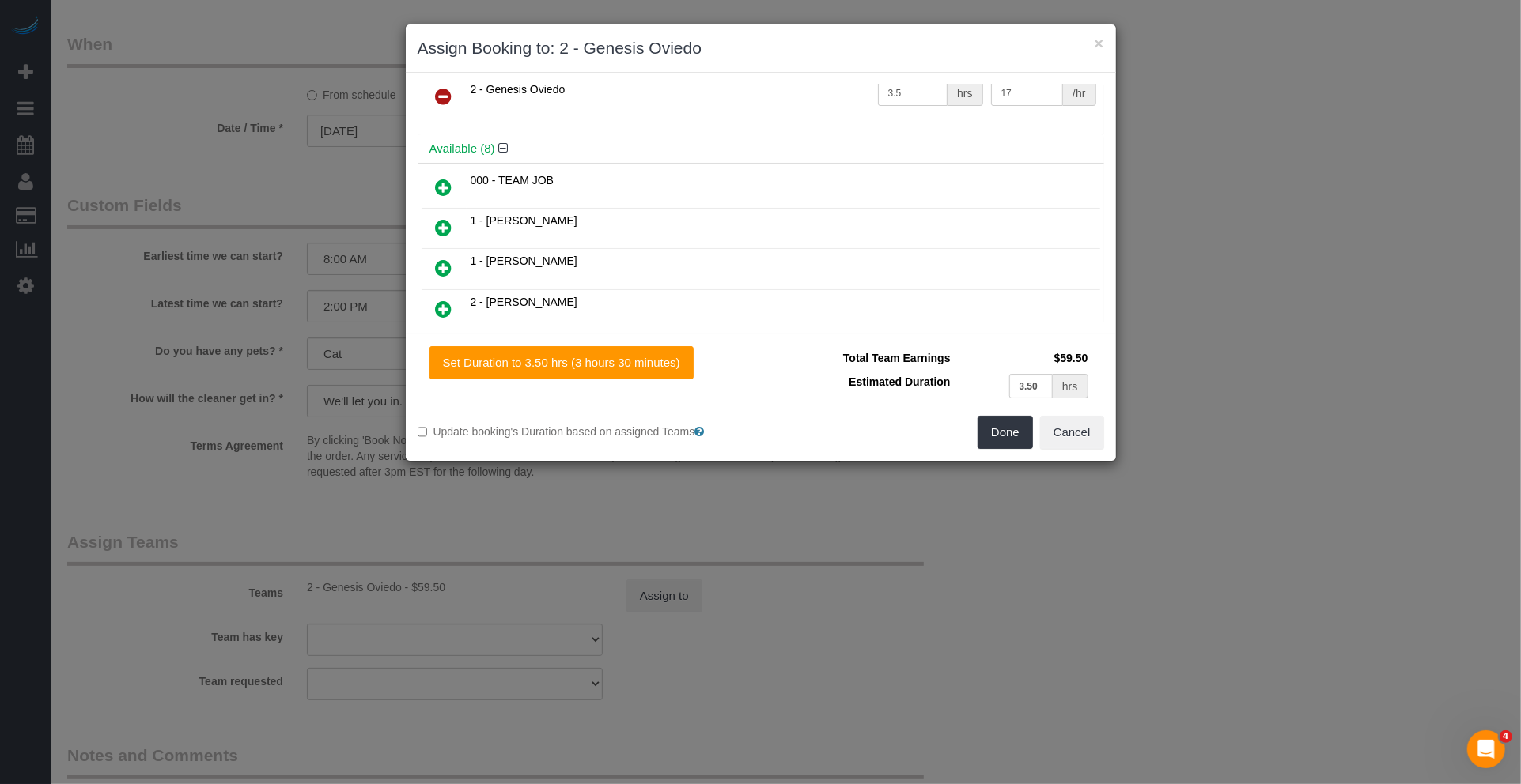
scroll to position [0, 0]
click at [450, 129] on icon at bounding box center [444, 138] width 17 height 19
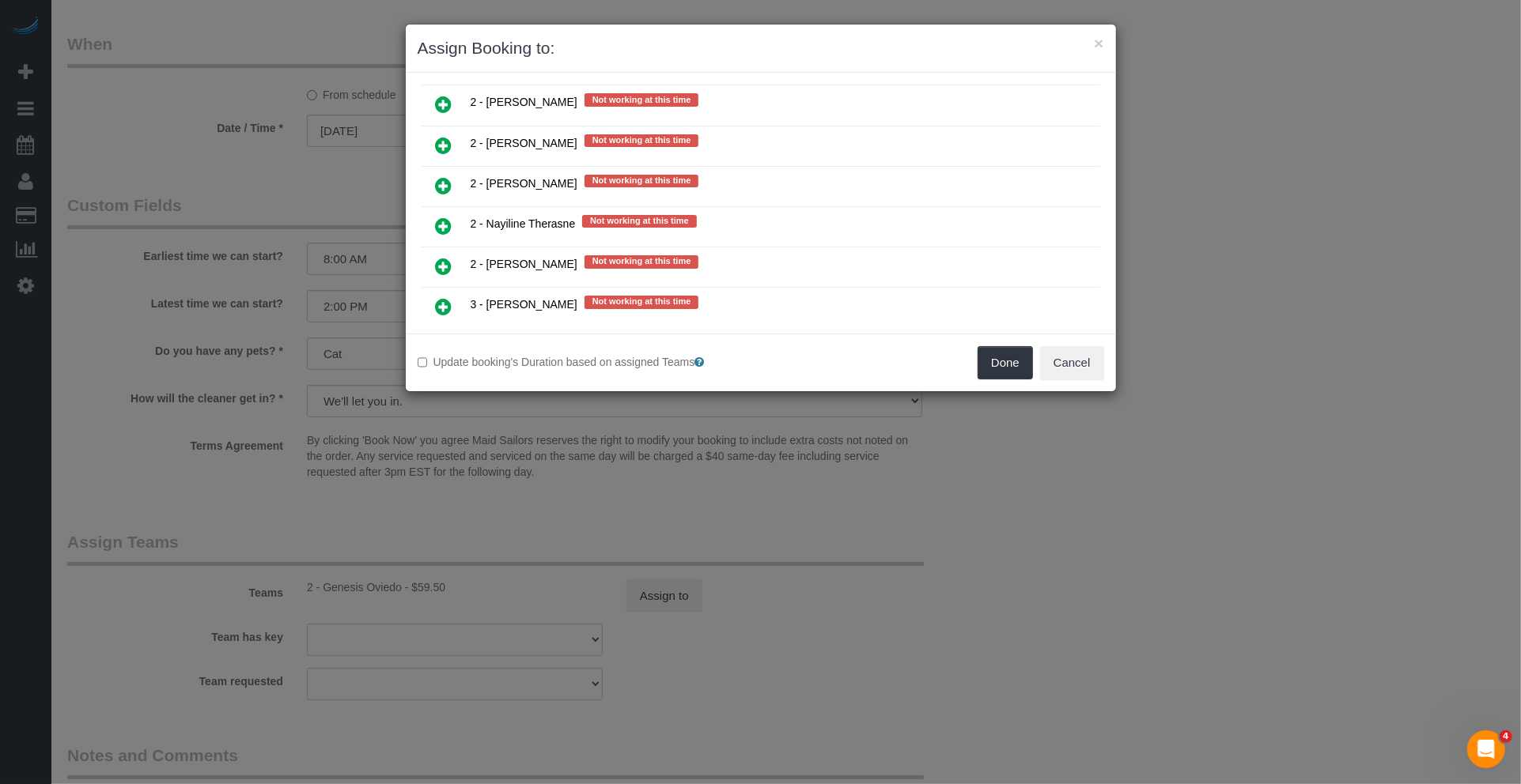
scroll to position [2007, 0]
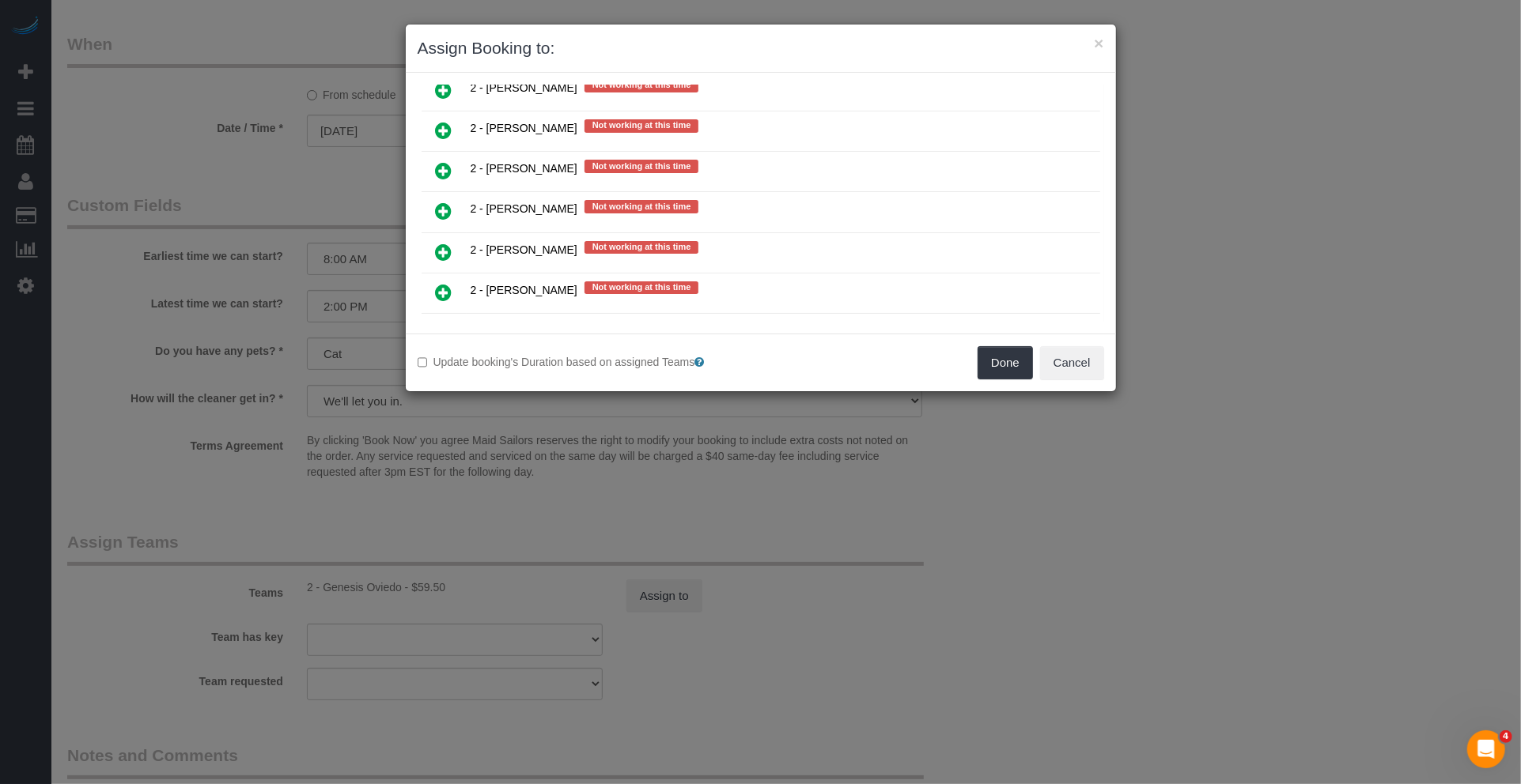
drag, startPoint x: 446, startPoint y: 263, endPoint x: 470, endPoint y: 264, distance: 24.0
click at [446, 283] on icon at bounding box center [444, 292] width 17 height 19
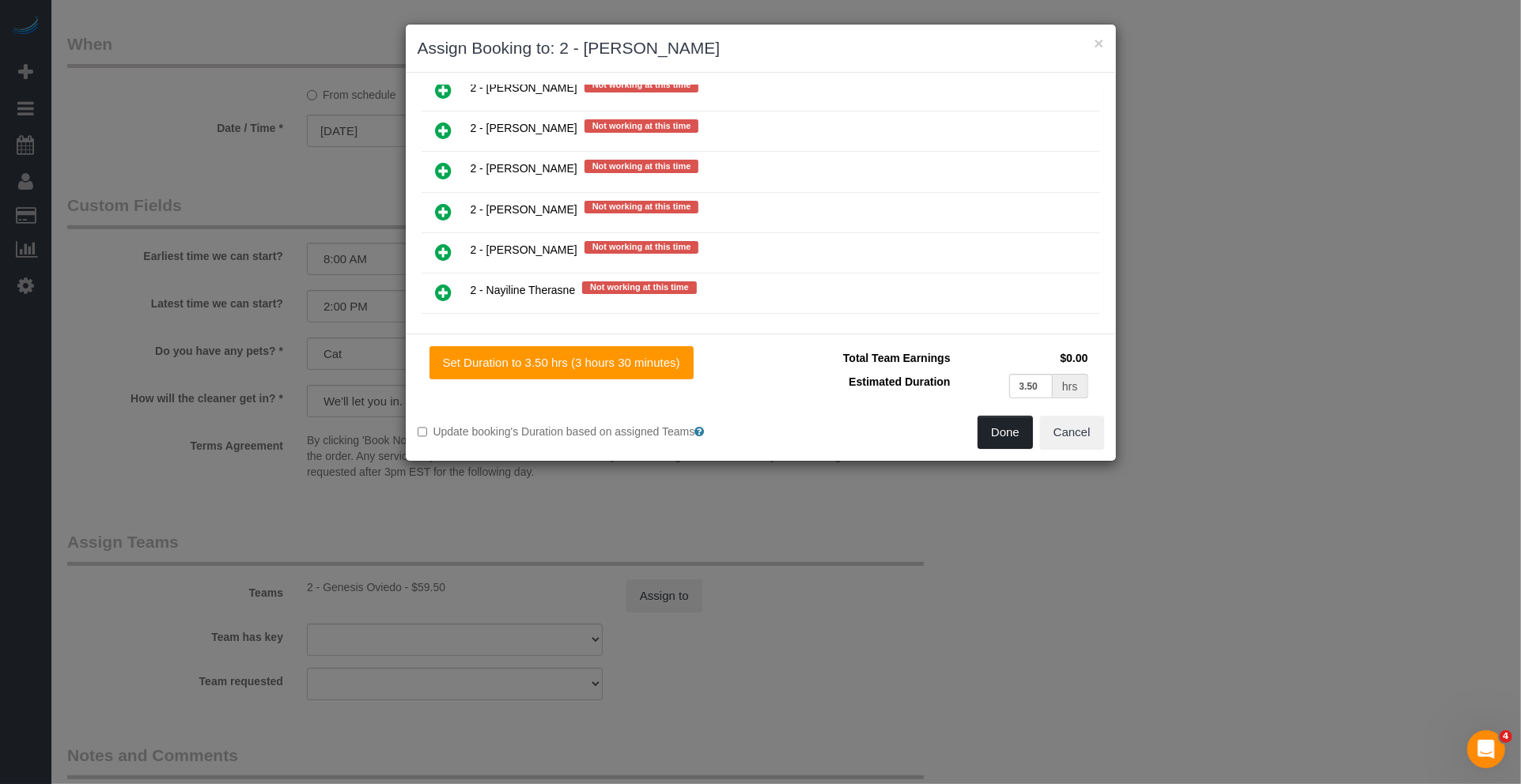
click at [997, 429] on button "Done" at bounding box center [1006, 432] width 56 height 33
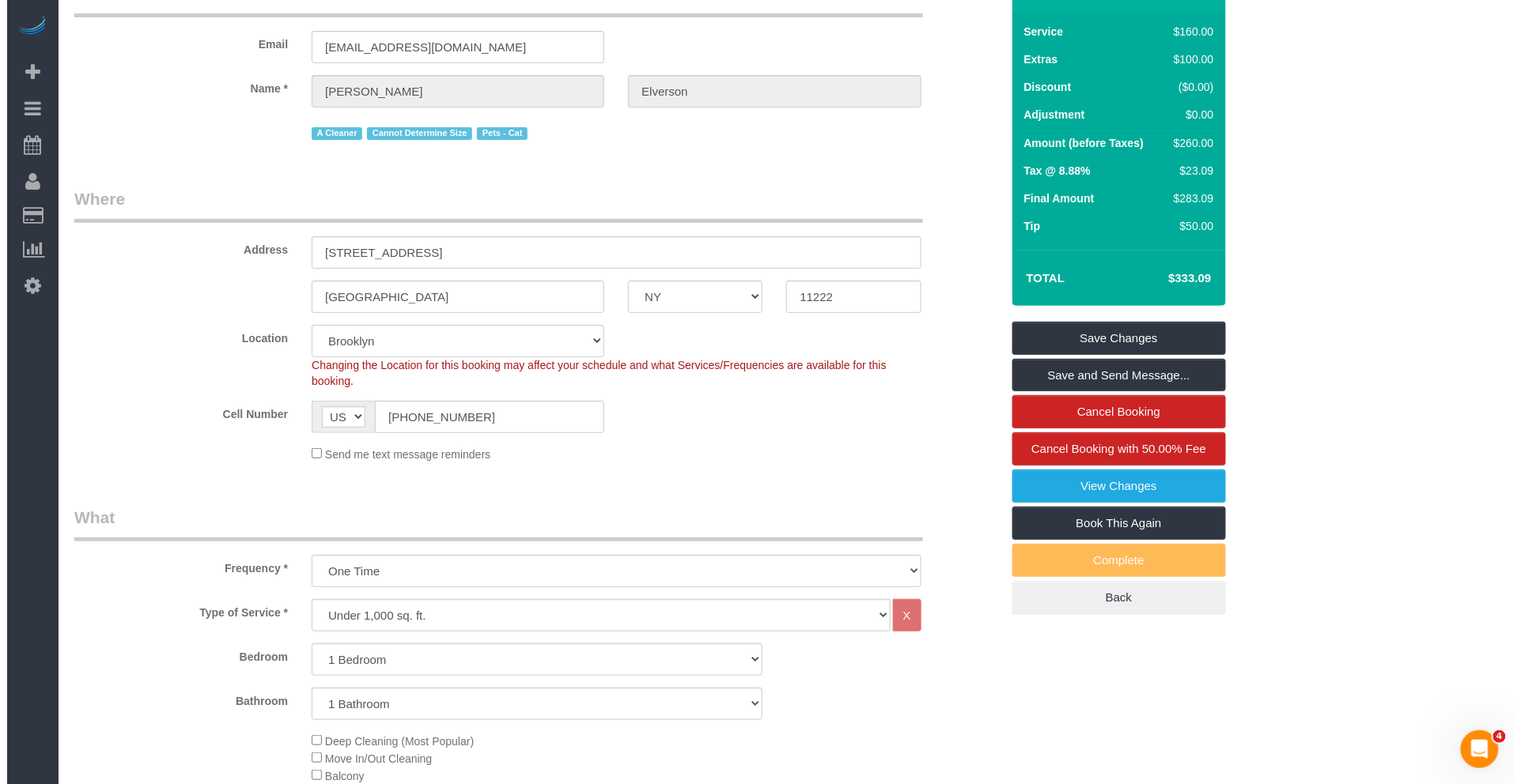
scroll to position [0, 0]
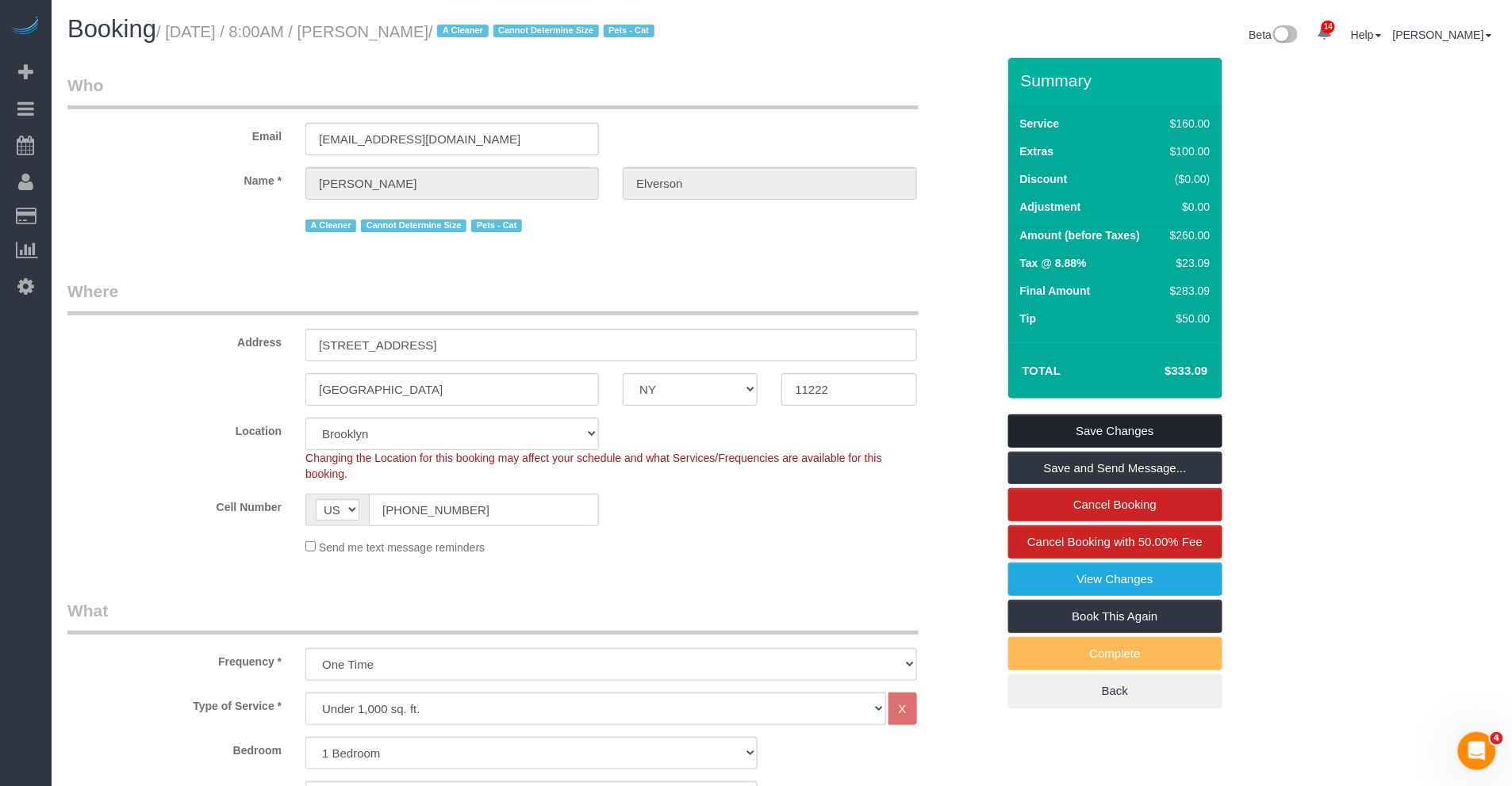
click at [1144, 419] on link "Save Changes" at bounding box center [1115, 431] width 214 height 33
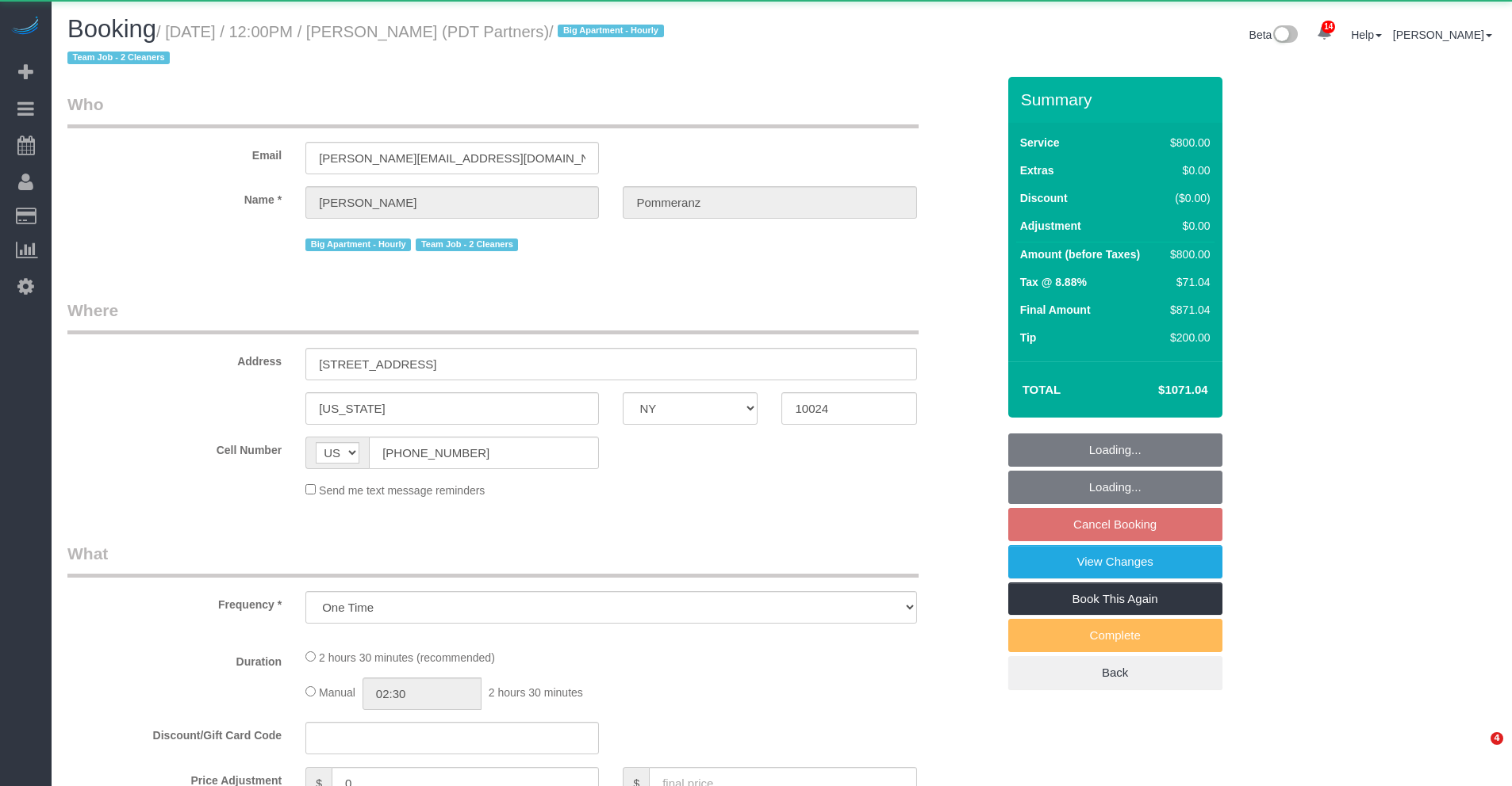
select select "NY"
select select "object:750"
select select "4"
select select "150"
select select "spot2"
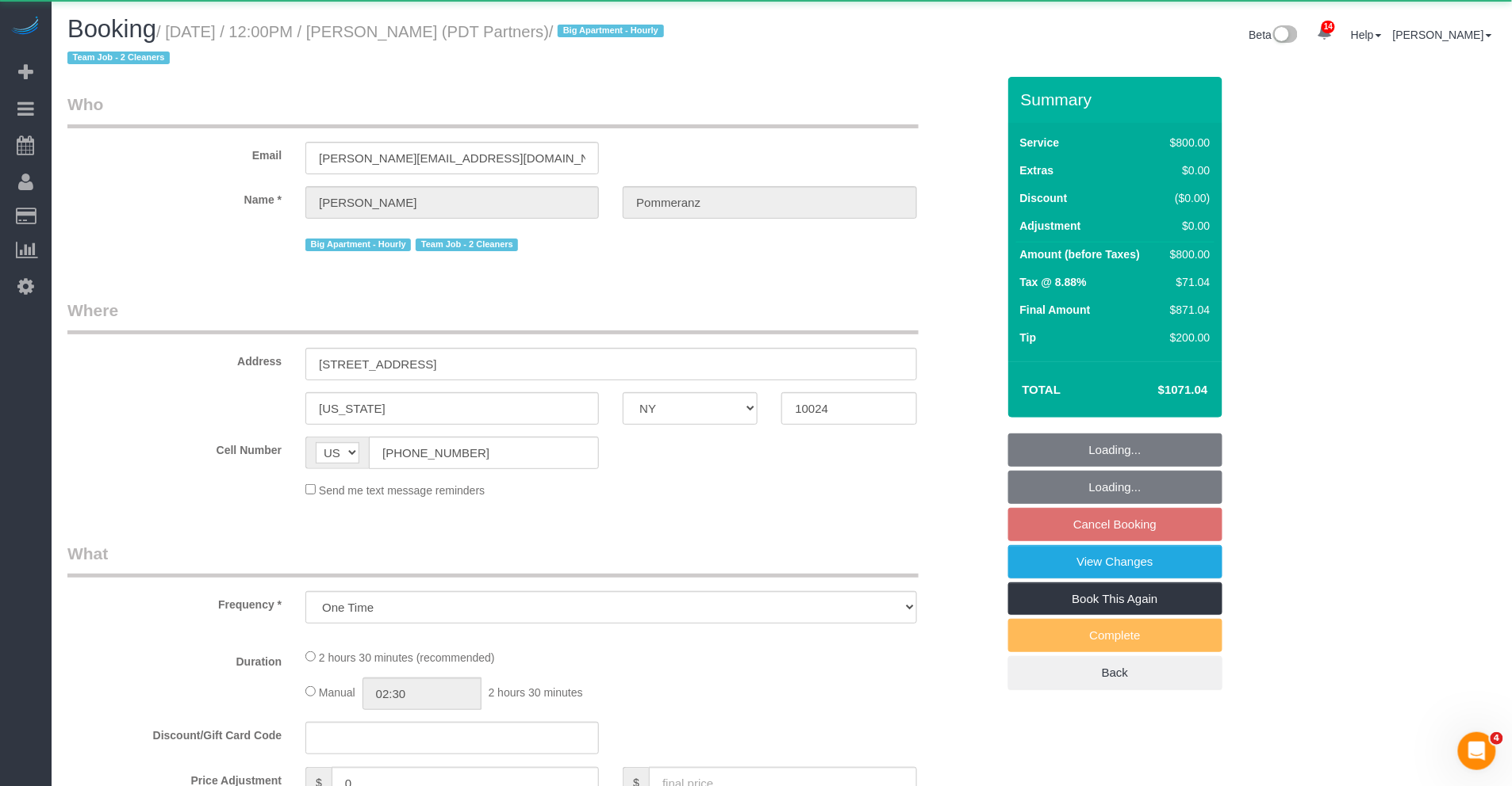
select select "number:60"
select select "number:76"
select select "number:15"
select select "number:5"
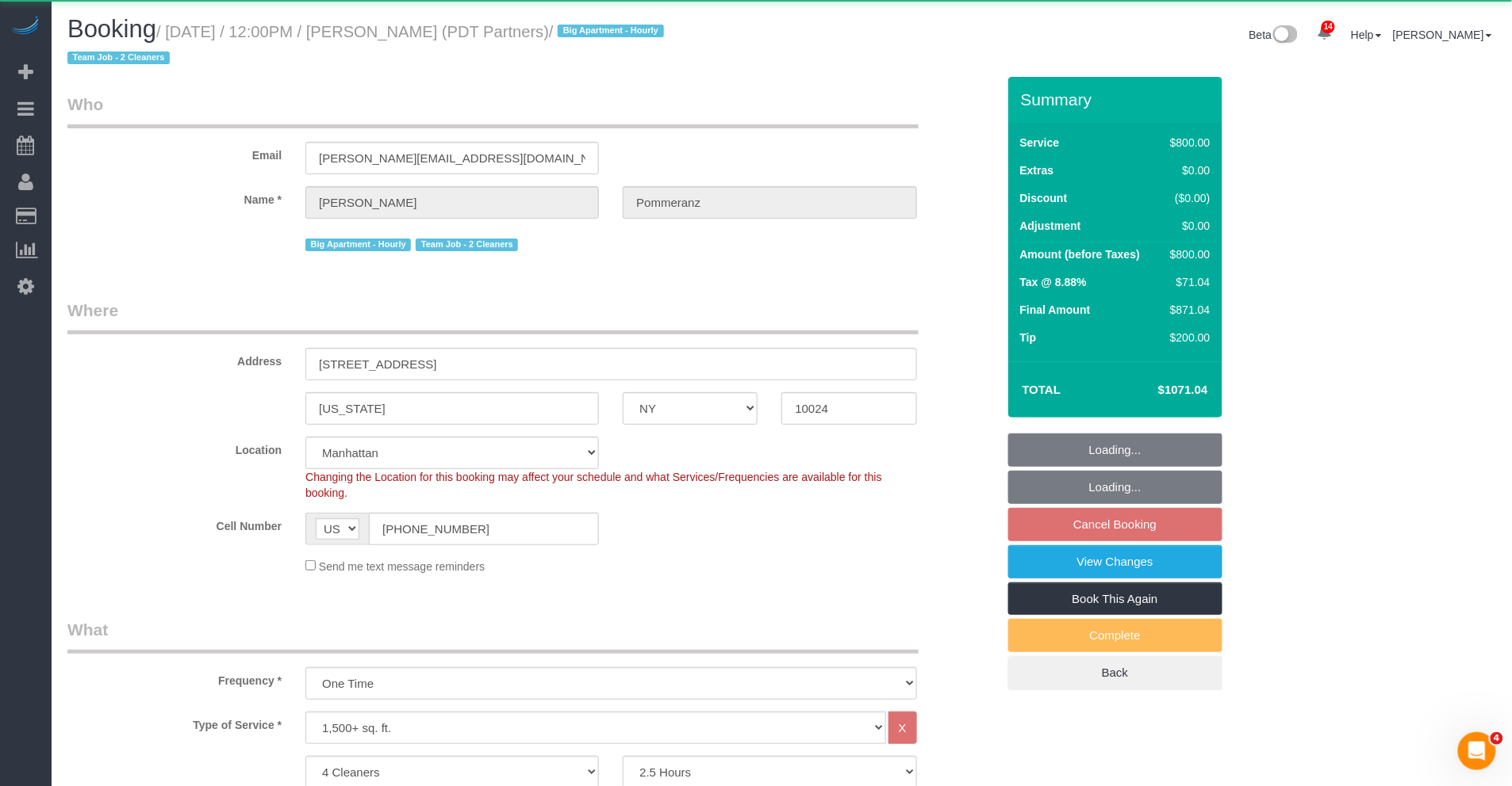
select select "string:stripe-pm_1Rdx544VGloSiKo7eMdguZrP"
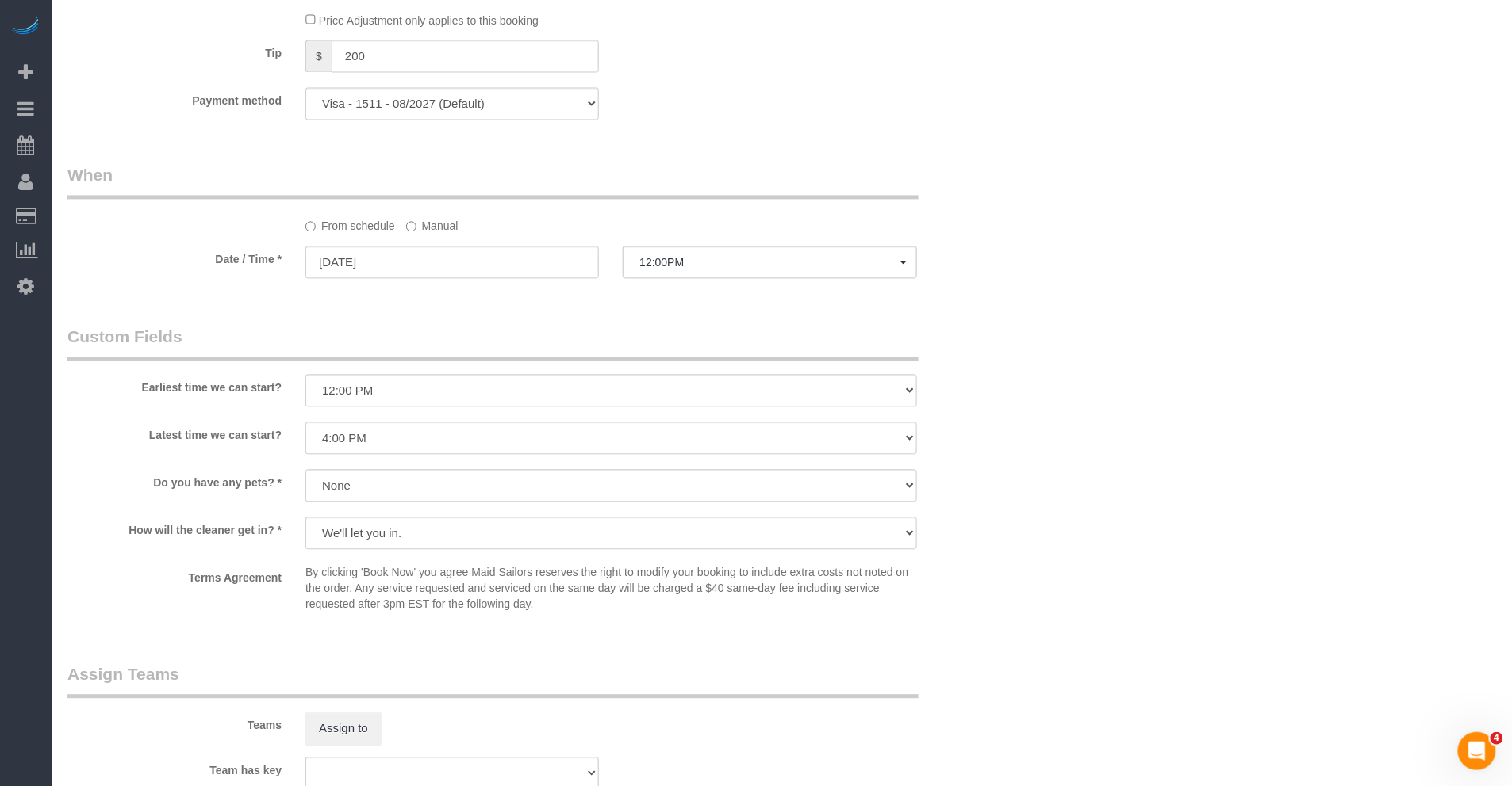
scroll to position [1141, 0]
click at [676, 276] on button "12:00PM" at bounding box center [769, 260] width 294 height 33
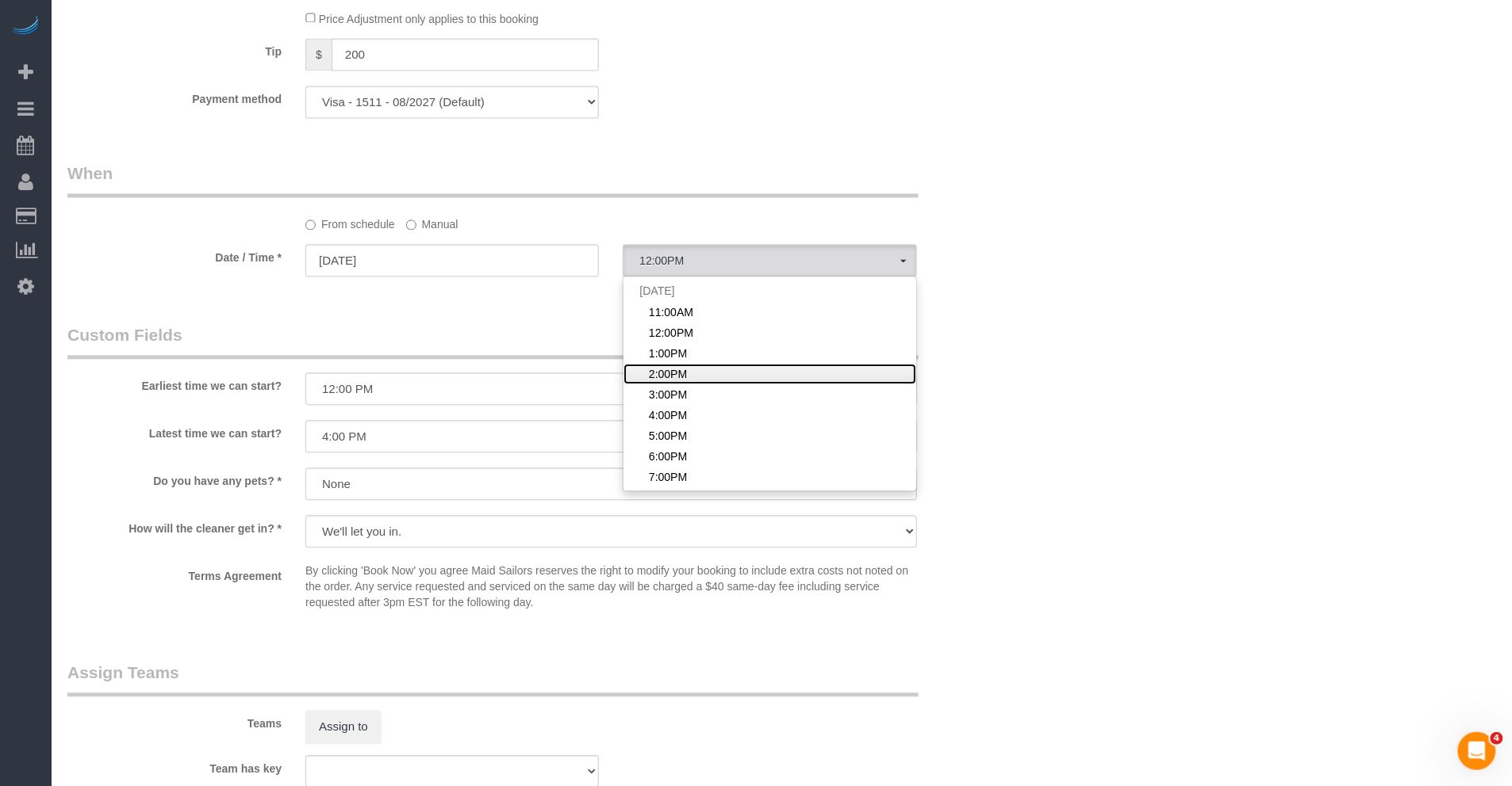
click at [680, 382] on span "2:00PM" at bounding box center [668, 374] width 38 height 16
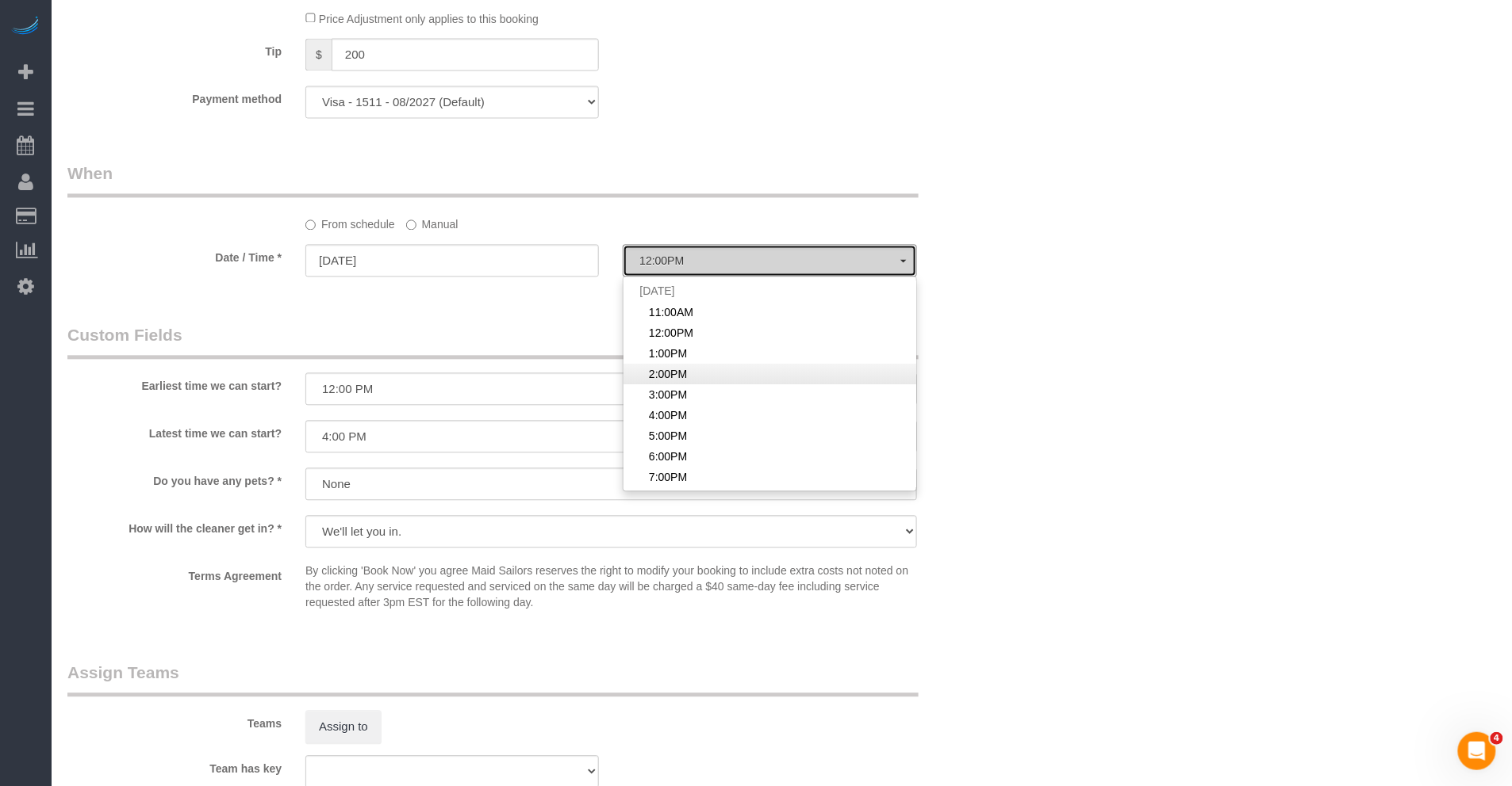
select select "spot4"
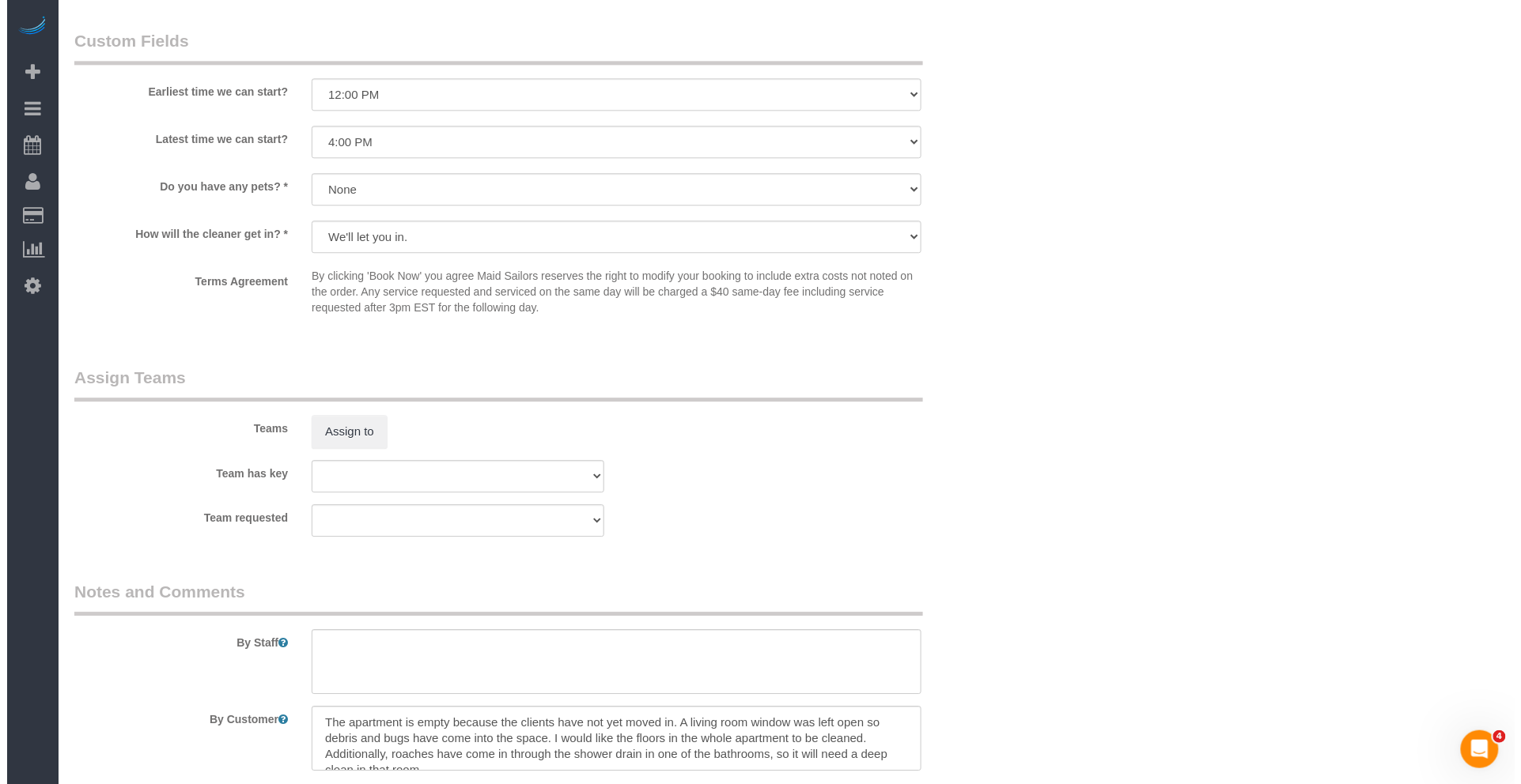
scroll to position [1469, 0]
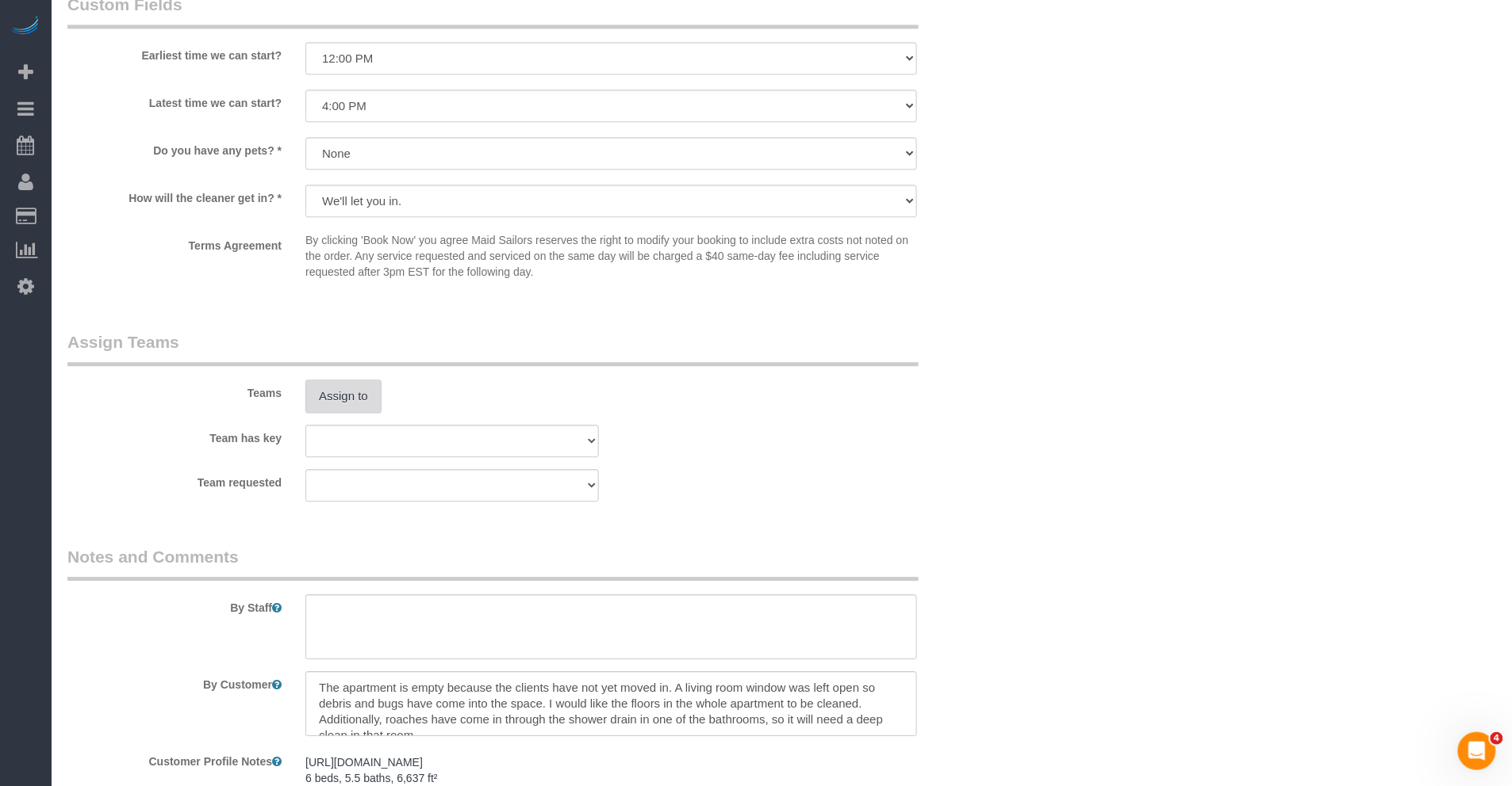
click at [354, 396] on button "Assign to" at bounding box center [343, 396] width 76 height 33
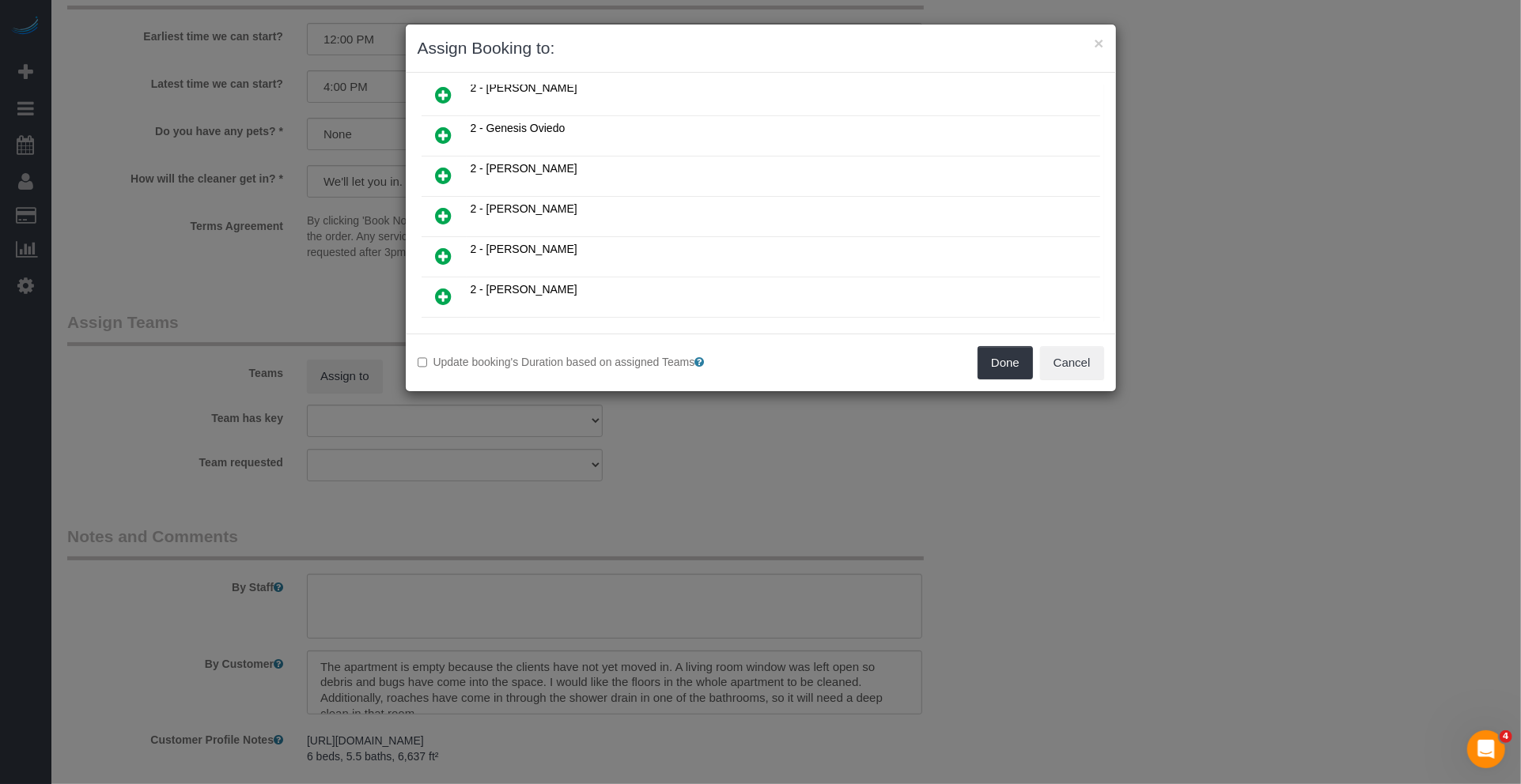
click at [452, 126] on icon at bounding box center [444, 135] width 17 height 19
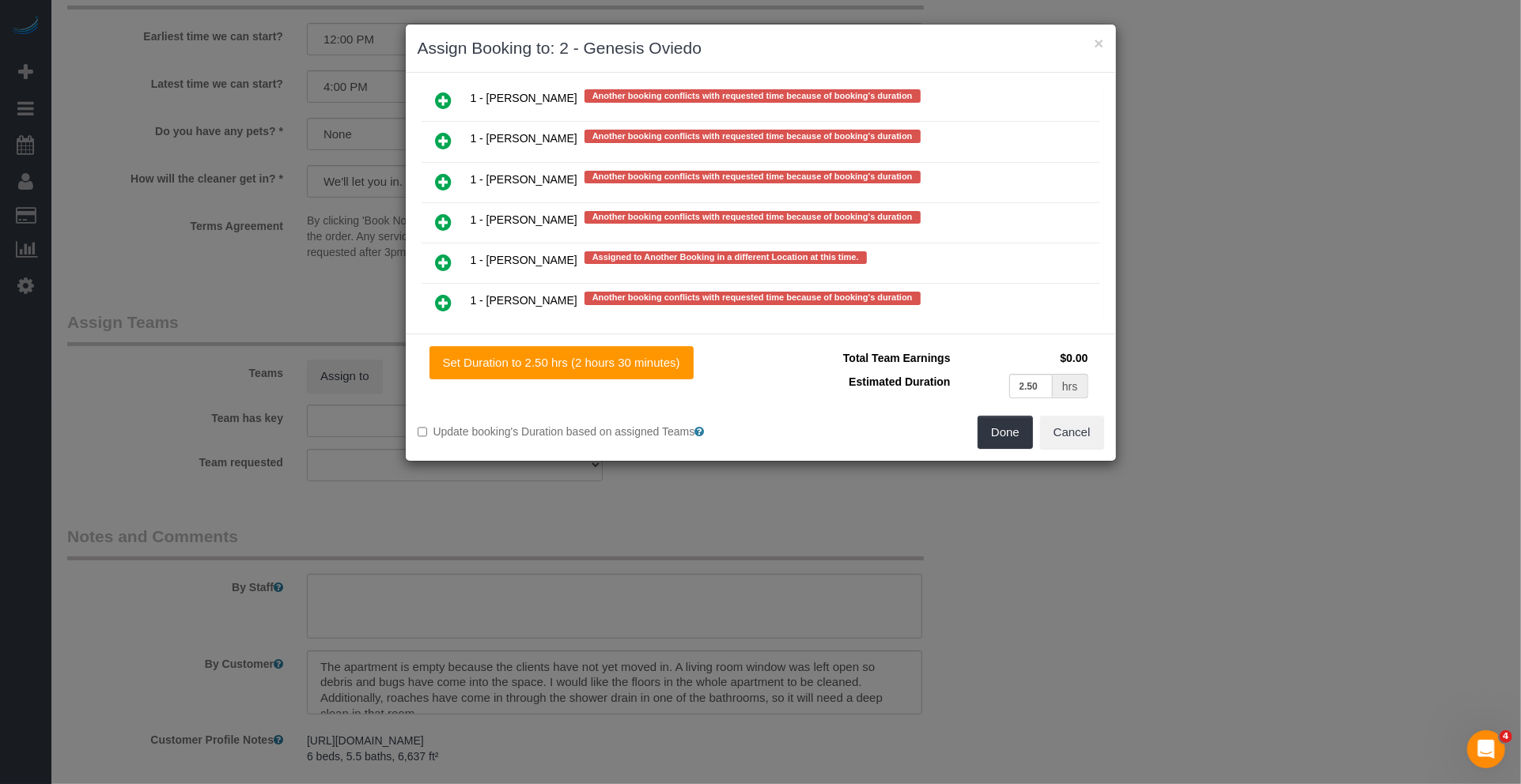
click at [451, 294] on icon at bounding box center [444, 303] width 17 height 19
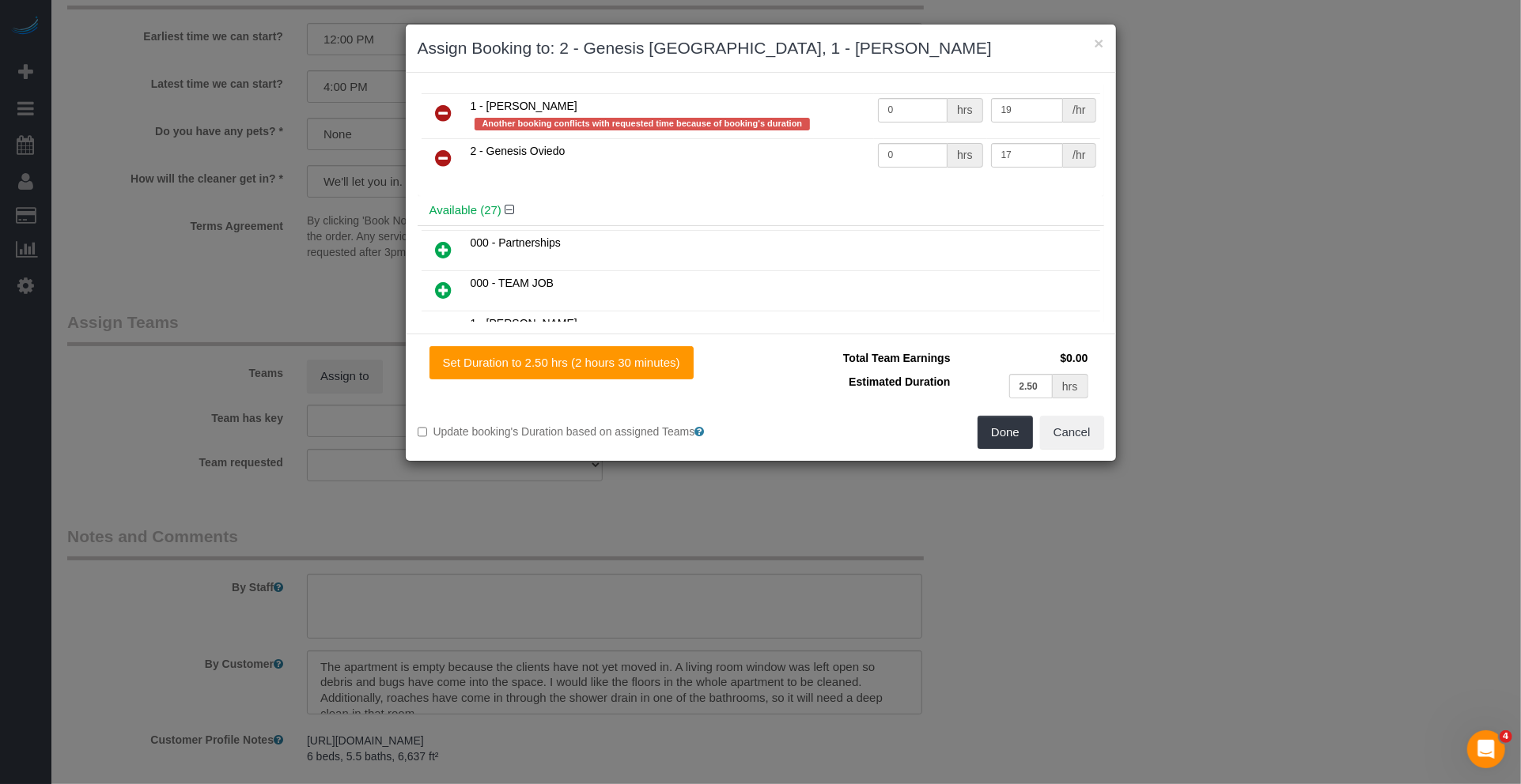
scroll to position [0, 0]
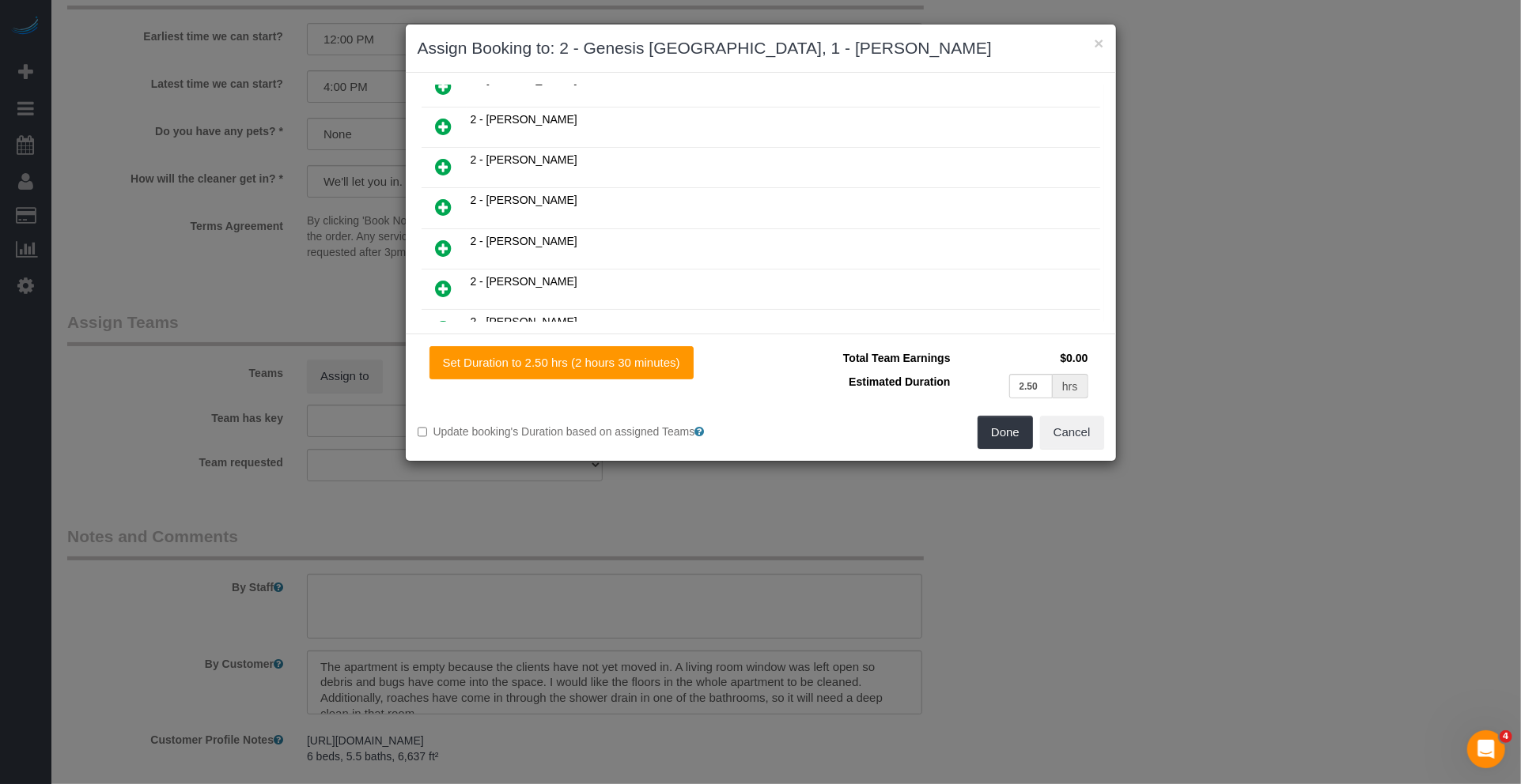
click at [438, 197] on icon at bounding box center [444, 206] width 17 height 19
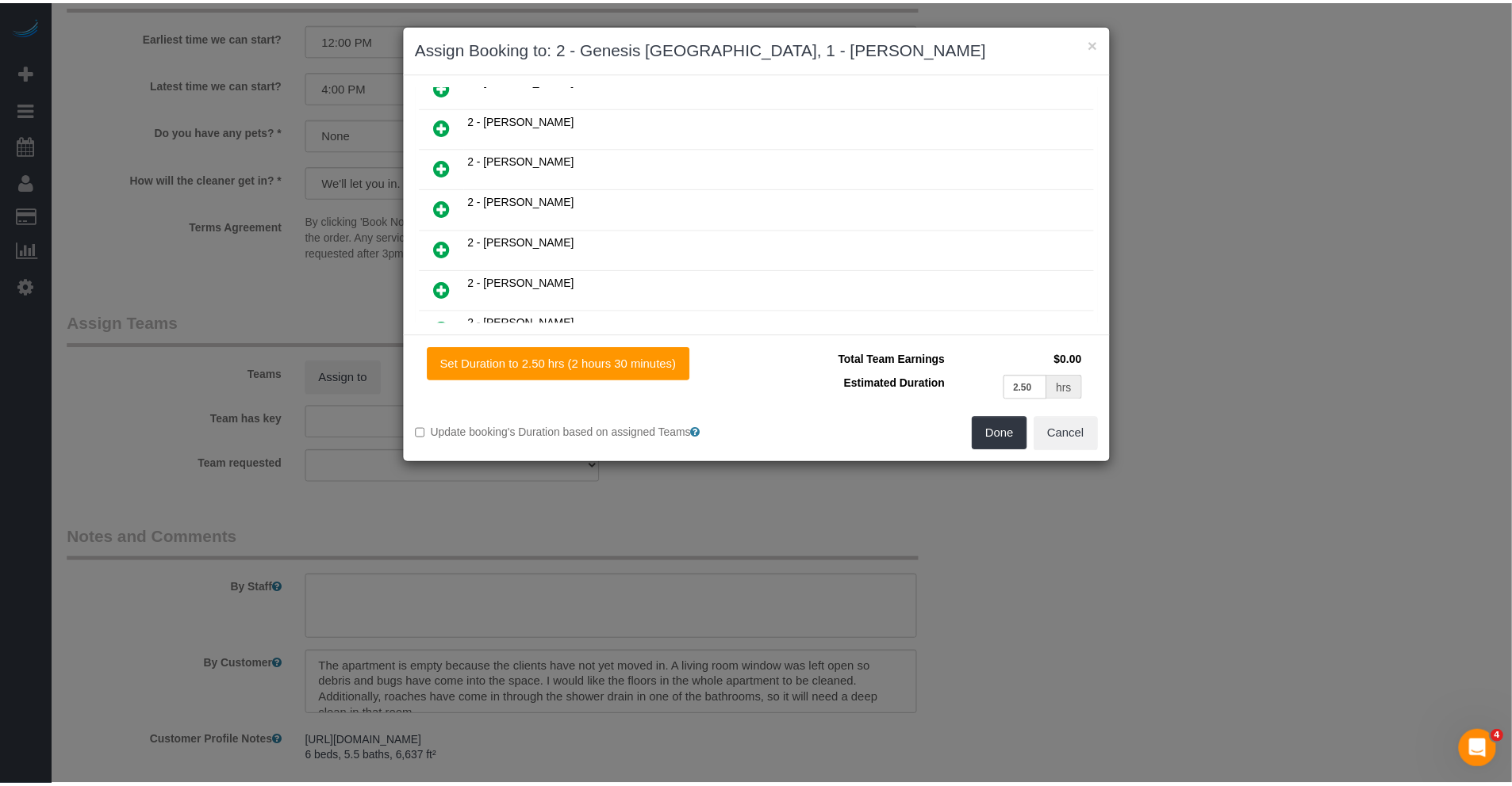
scroll to position [634, 0]
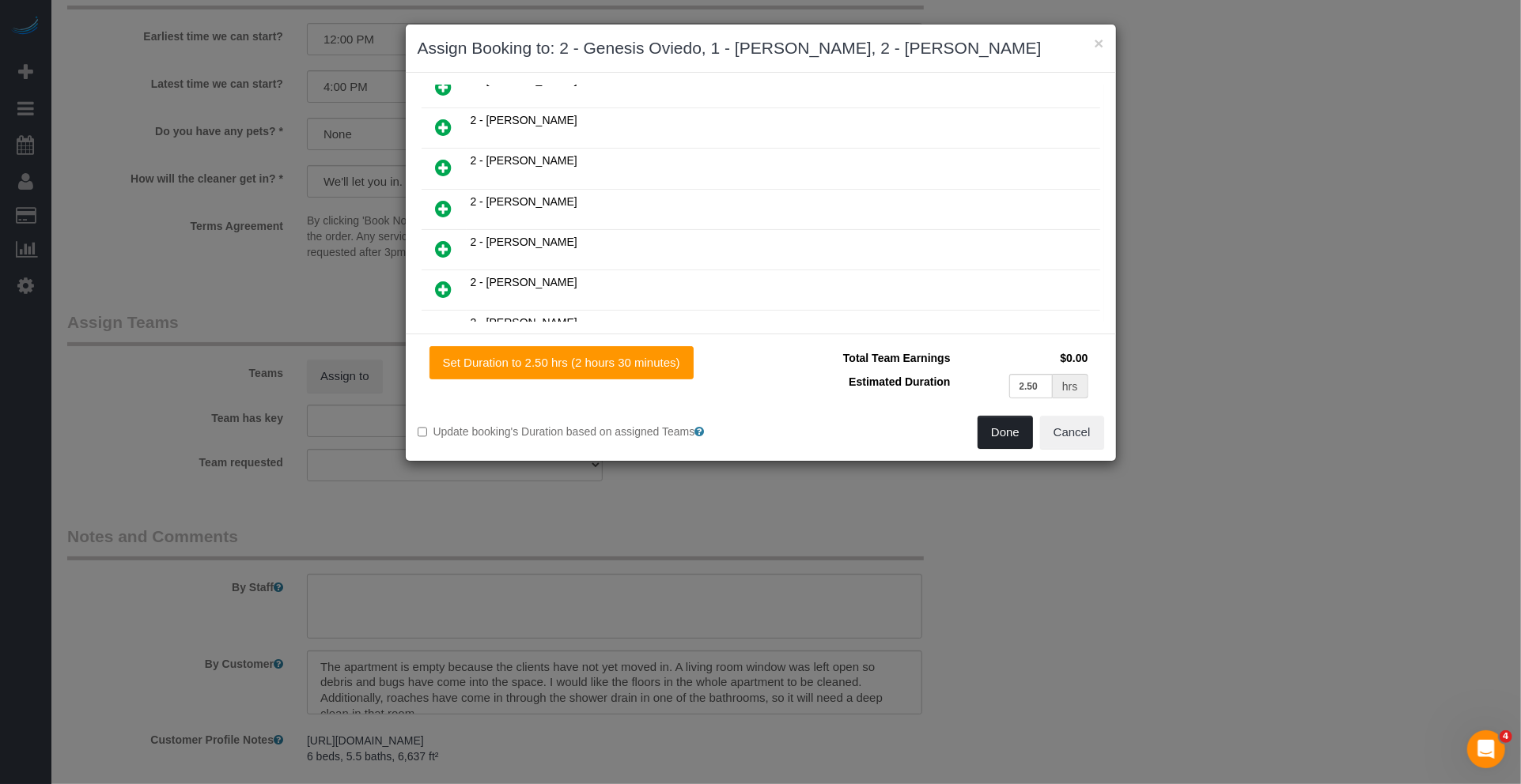
click at [993, 447] on button "Done" at bounding box center [1006, 432] width 56 height 33
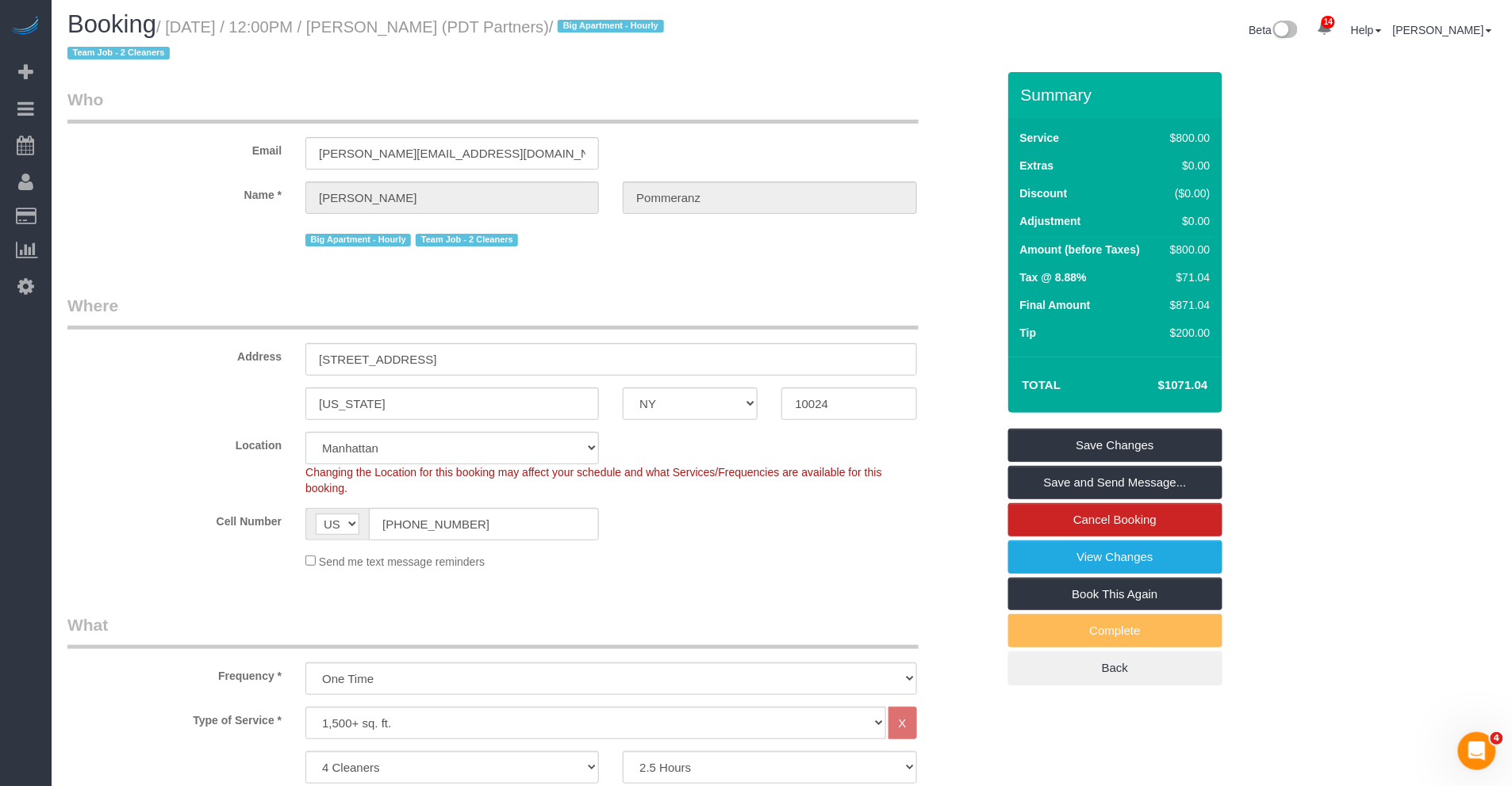
scroll to position [0, 0]
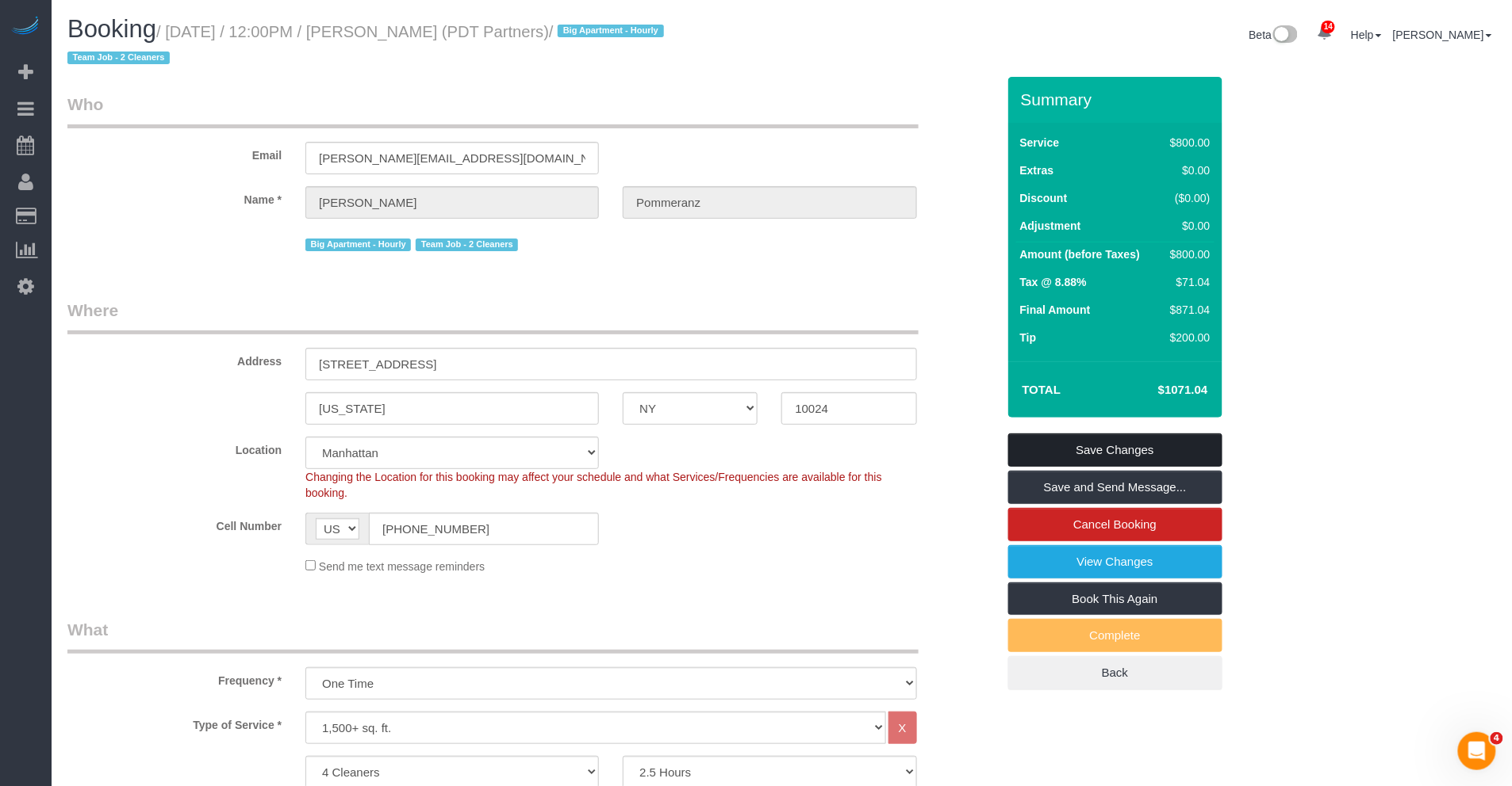
click at [1156, 442] on link "Save Changes" at bounding box center [1115, 450] width 214 height 33
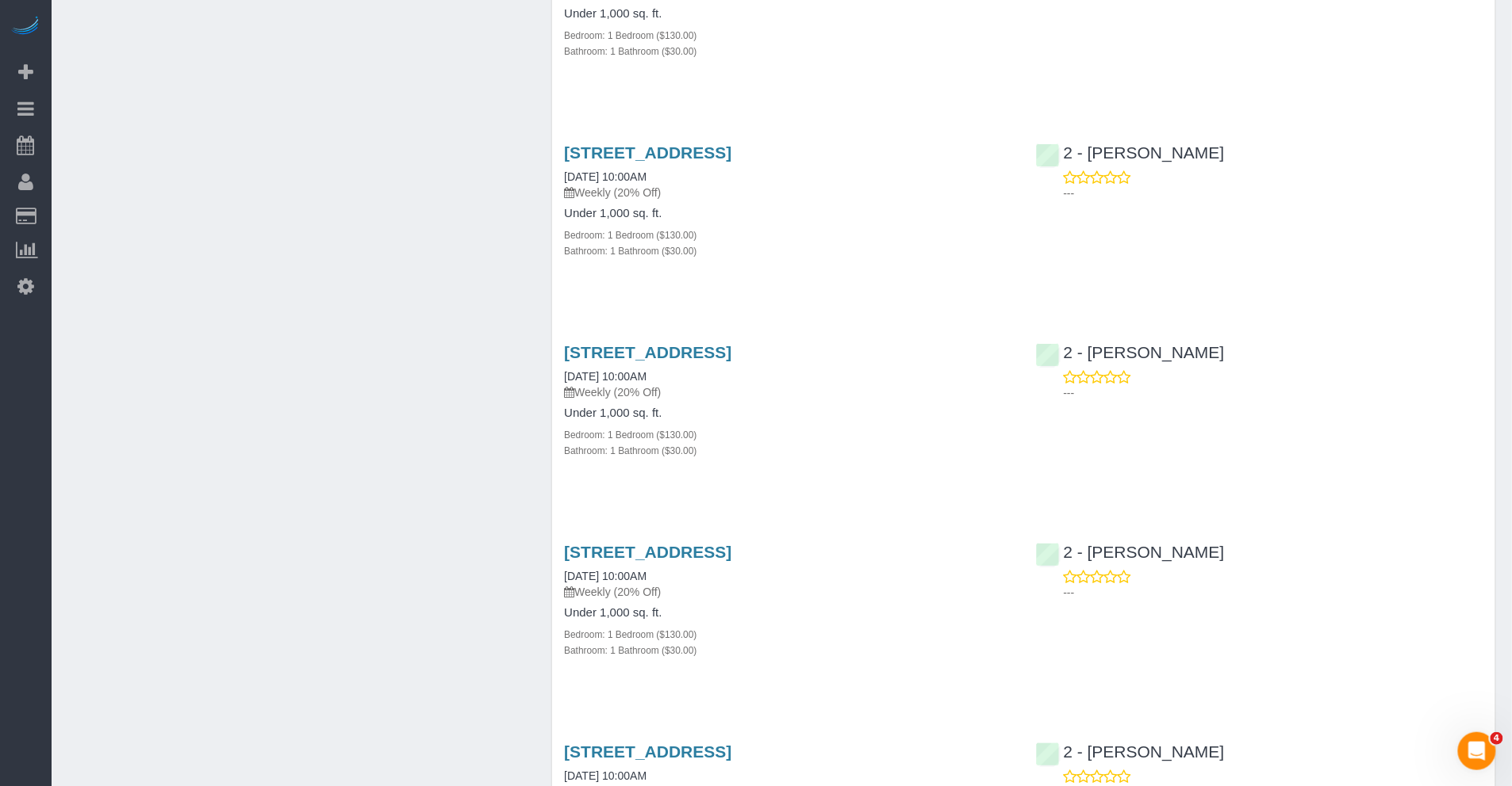
scroll to position [2253, 0]
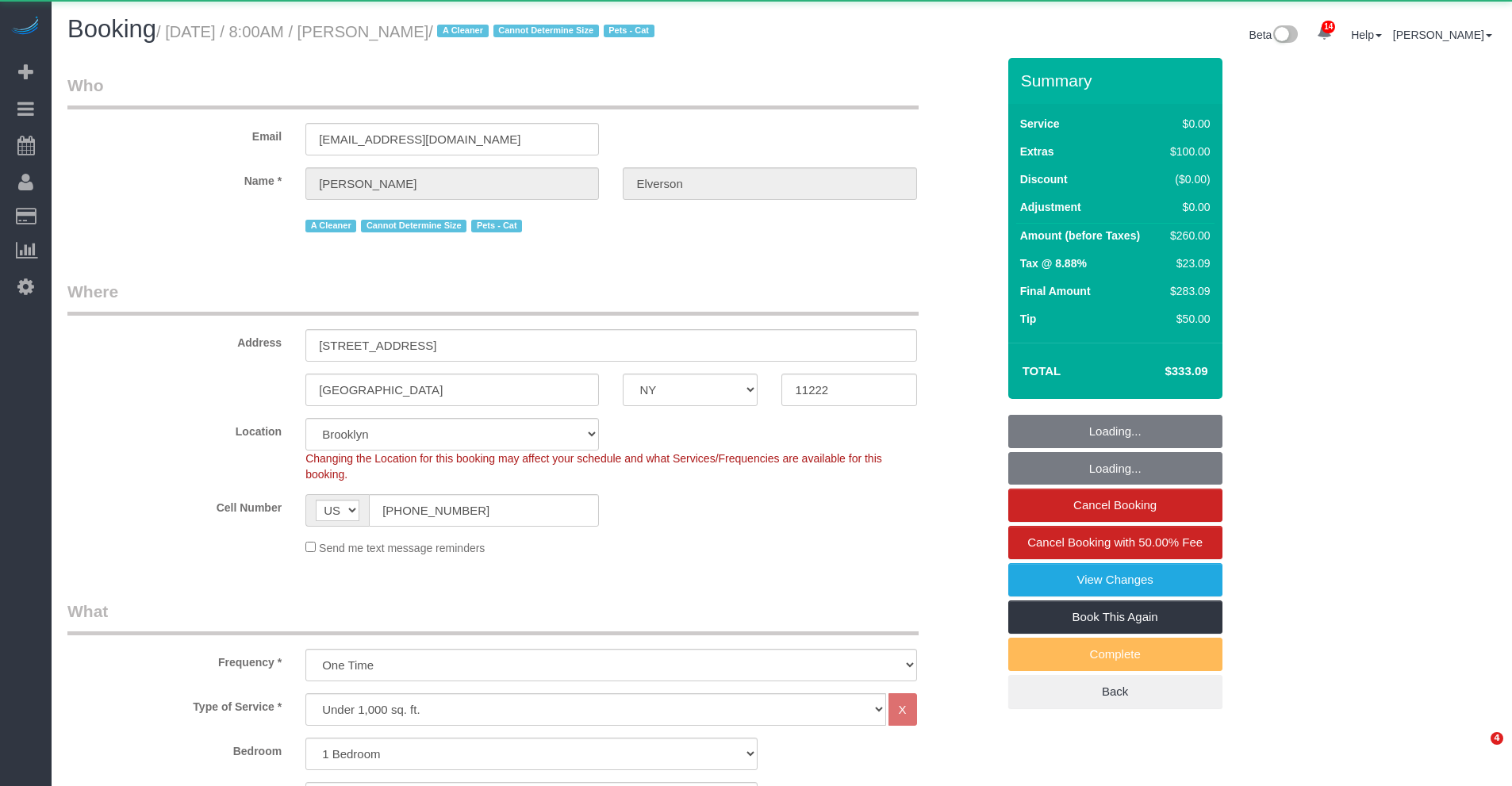
select select "NY"
select select "1"
select select "spot1"
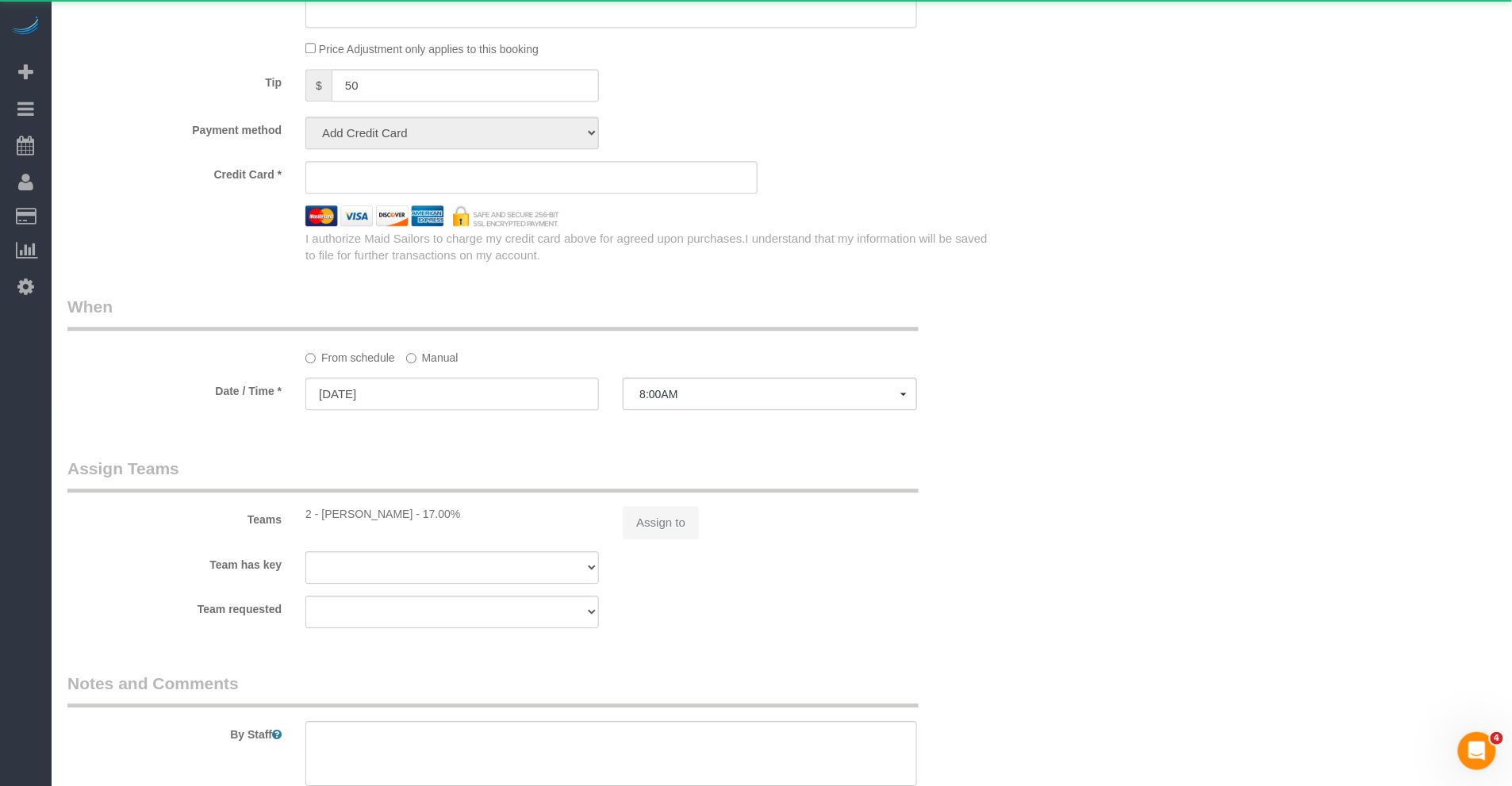
select select "object:1395"
select select "string:stripe-pm_1Nxv5A4VGloSiKo7JPpN8Bhr"
select select "1"
select select "number:56"
select select "number:74"
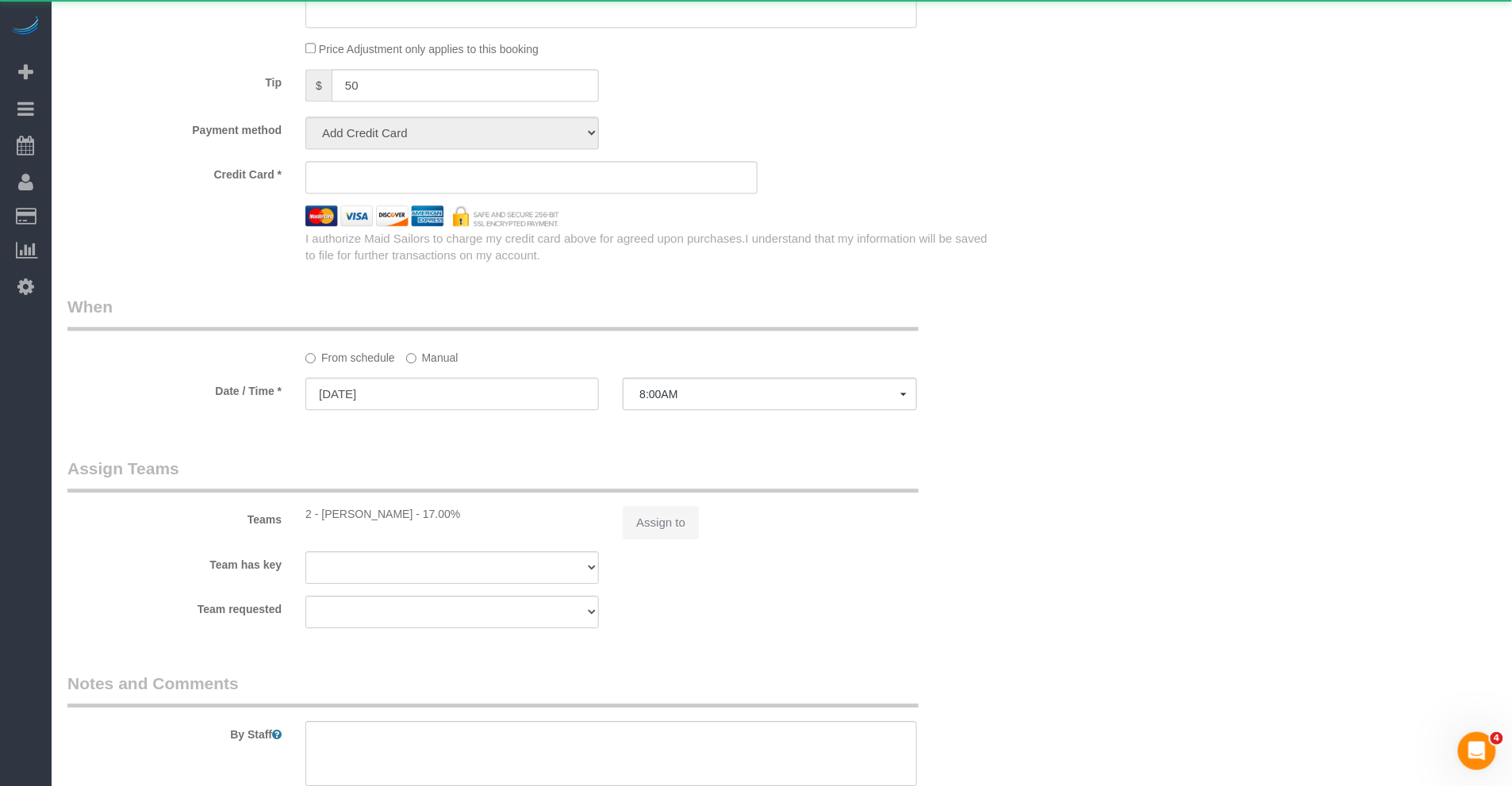
select select "number:14"
select select "number:5"
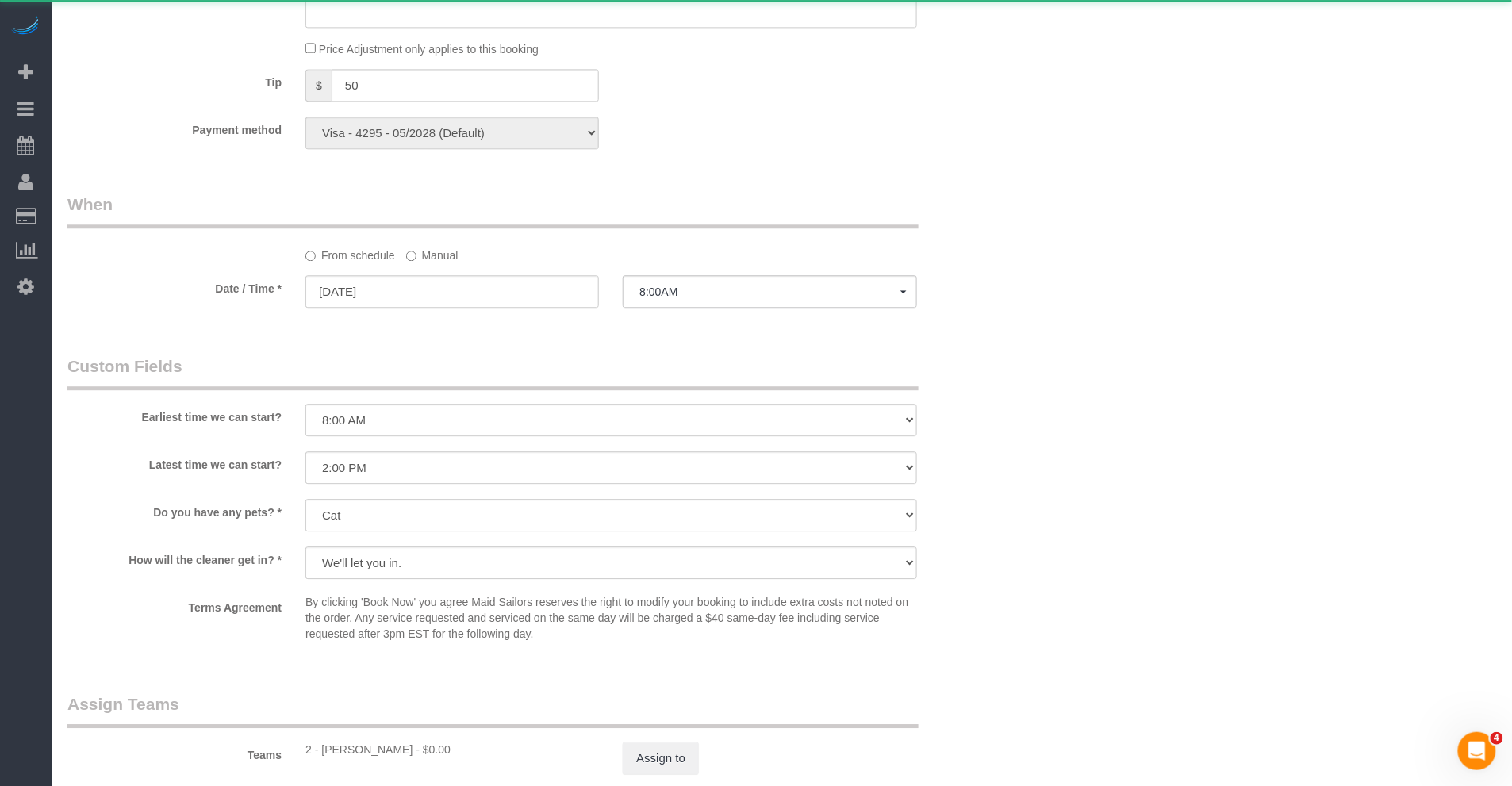
scroll to position [1409, 0]
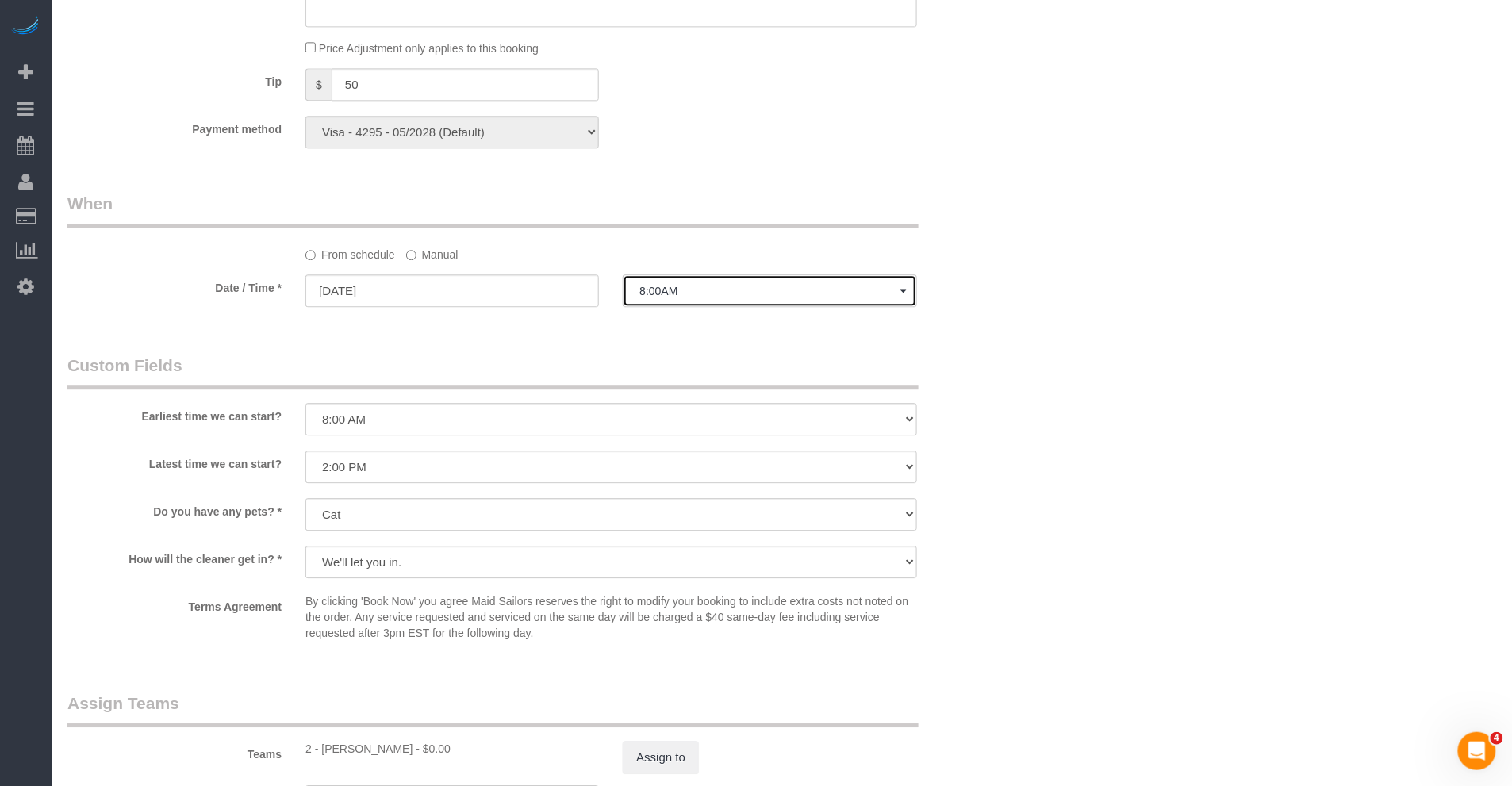
click at [680, 294] on span "8:00AM" at bounding box center [768, 291] width 260 height 13
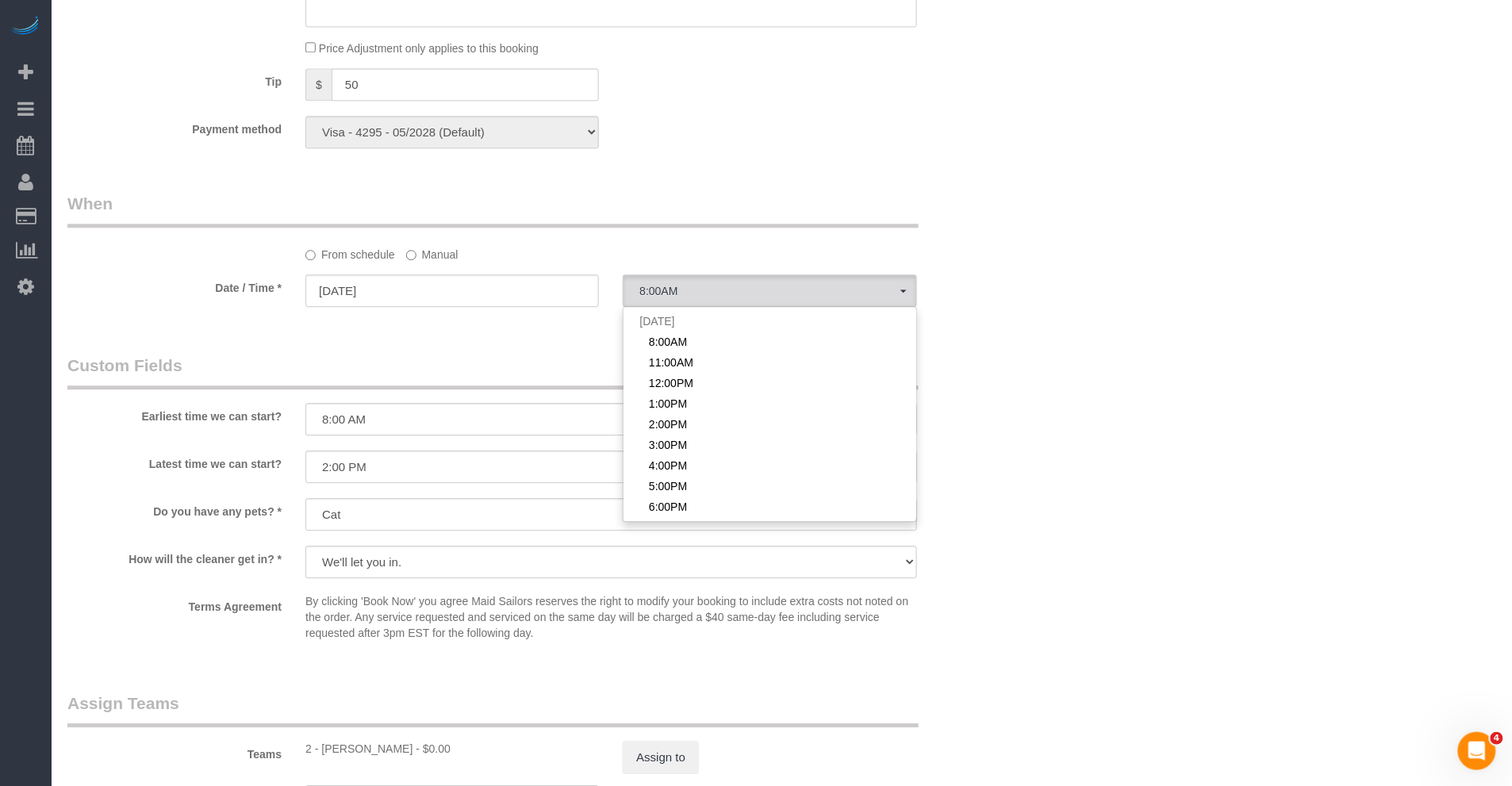
click at [418, 263] on label "Manual" at bounding box center [432, 252] width 53 height 22
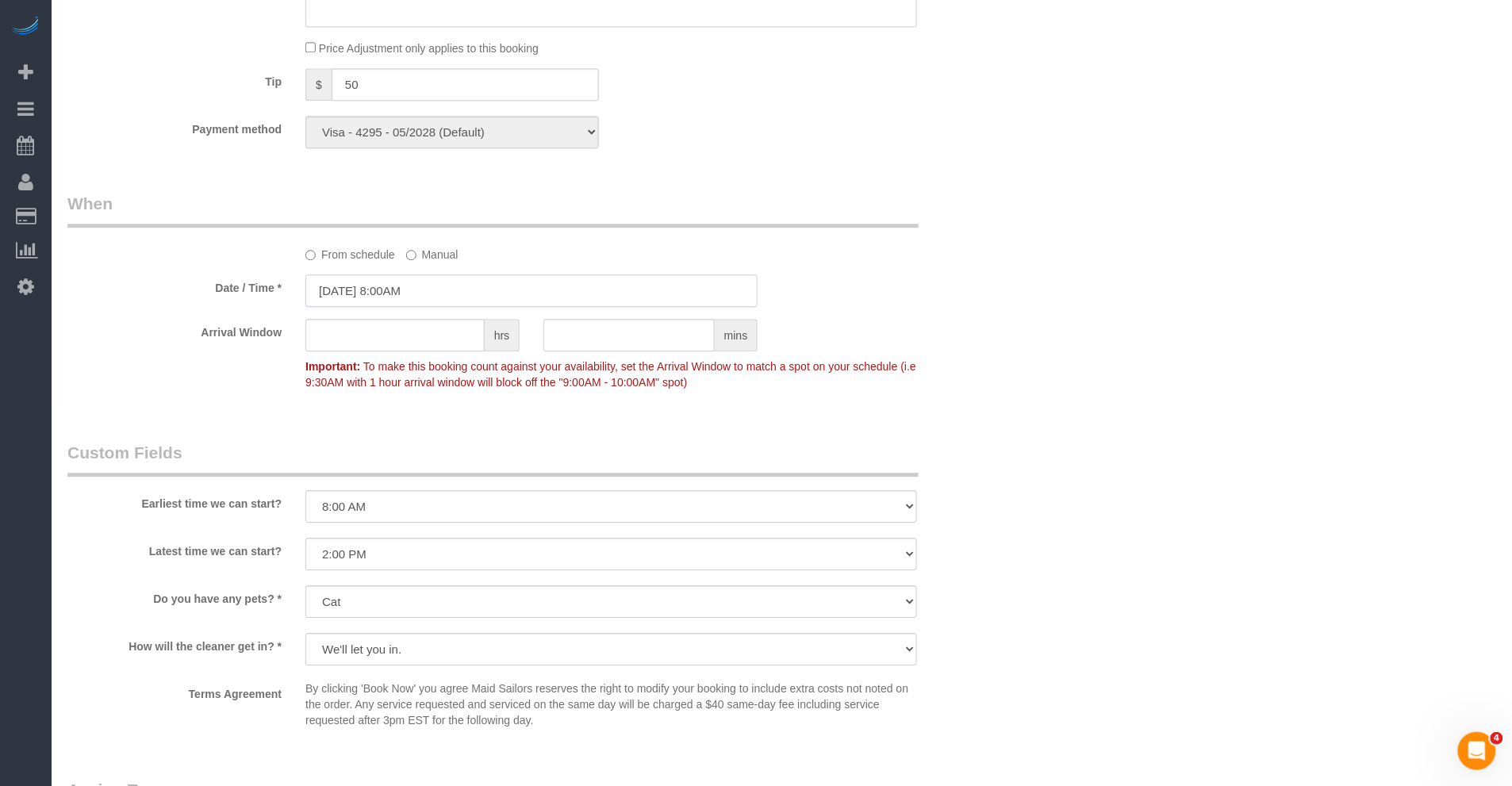
click at [417, 291] on input "[DATE] 8:00AM" at bounding box center [532, 291] width 452 height 33
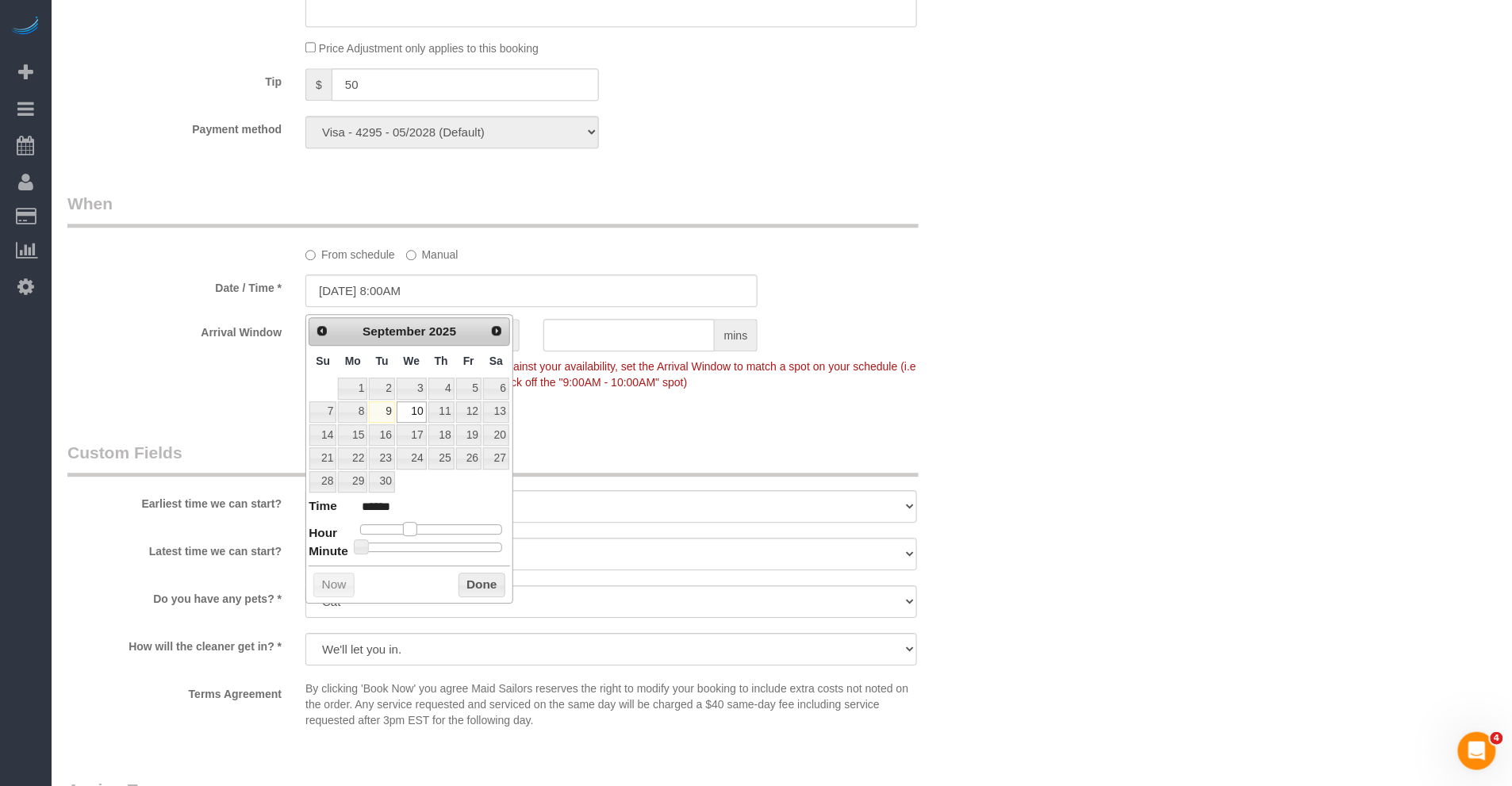
type input "[DATE] 9:00AM"
type input "******"
drag, startPoint x: 411, startPoint y: 534, endPoint x: 498, endPoint y: 482, distance: 101.4
click at [419, 534] on span at bounding box center [415, 528] width 14 height 14
click at [550, 460] on legend "Custom Fields" at bounding box center [493, 459] width 851 height 36
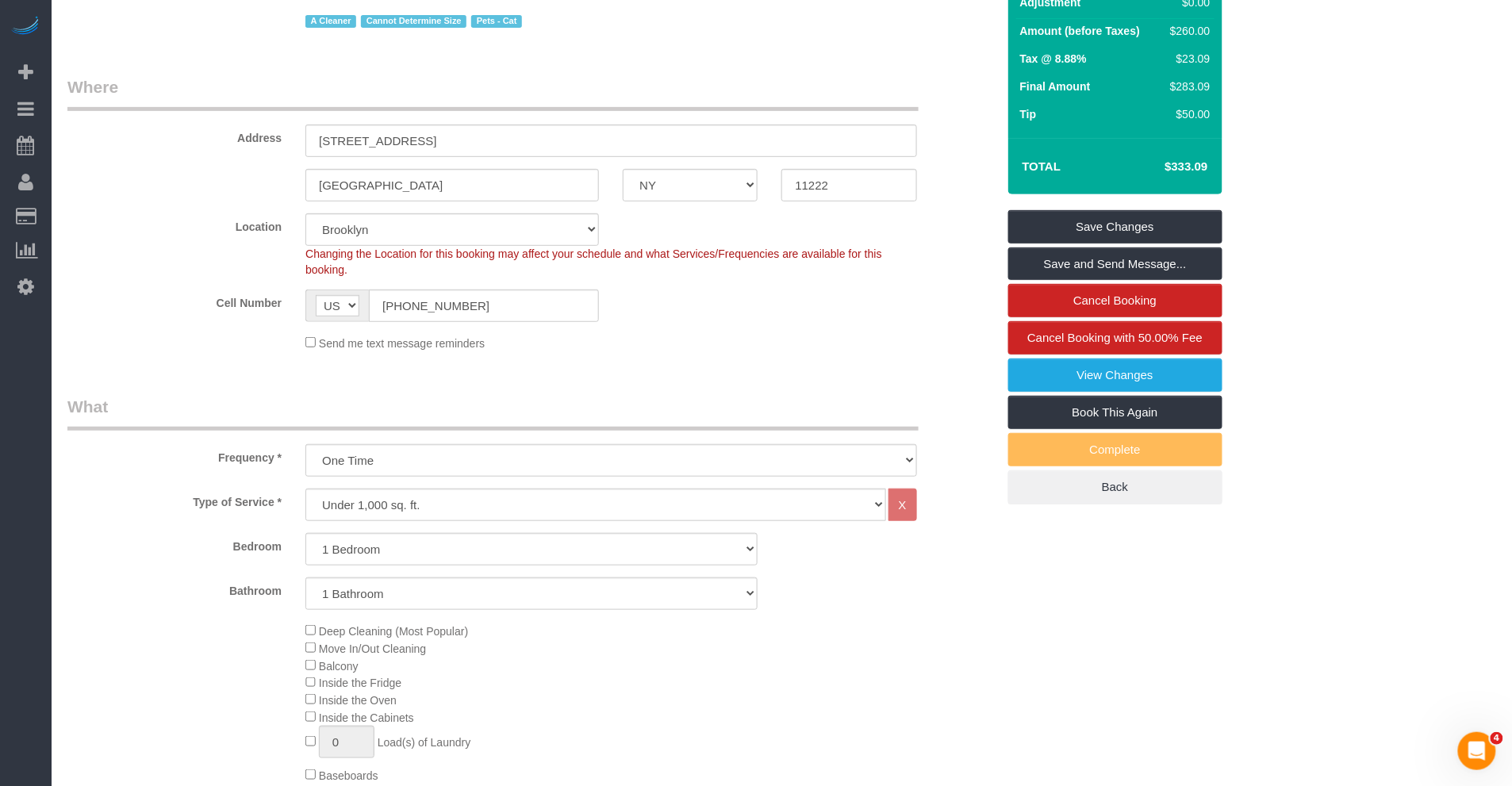
scroll to position [0, 0]
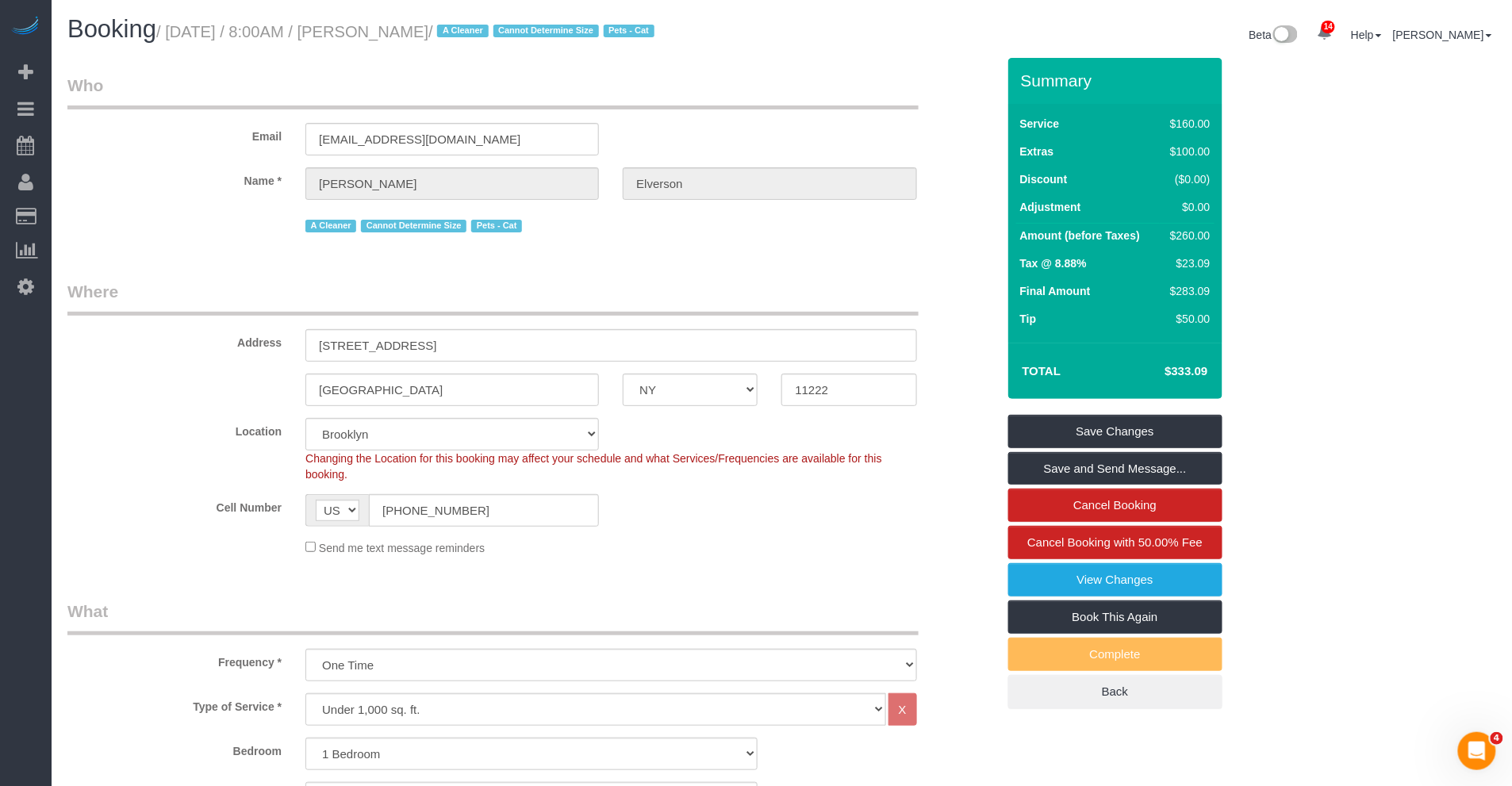
drag, startPoint x: 509, startPoint y: 34, endPoint x: 410, endPoint y: 30, distance: 99.1
click at [409, 33] on small "/ [DATE] / 8:00AM / [PERSON_NAME] / A Cleaner Cannot Determine Size Pets - Cat" at bounding box center [407, 32] width 503 height 18
copy small "[PERSON_NAME]"
click at [1052, 424] on link "Save Changes" at bounding box center [1115, 431] width 214 height 33
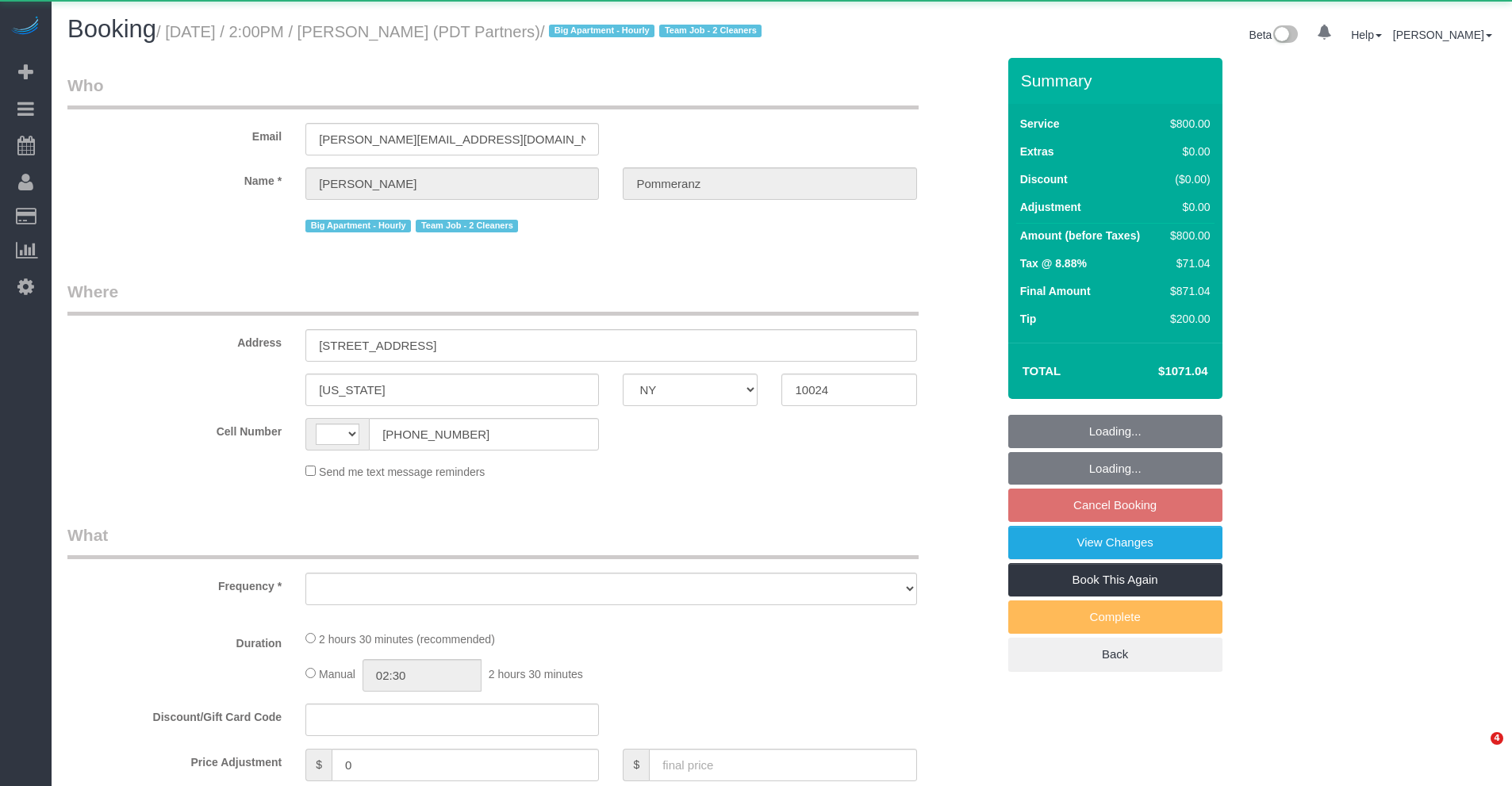
select select "NY"
select select "string:[GEOGRAPHIC_DATA]"
select select "object:762"
select select "4"
select select "150"
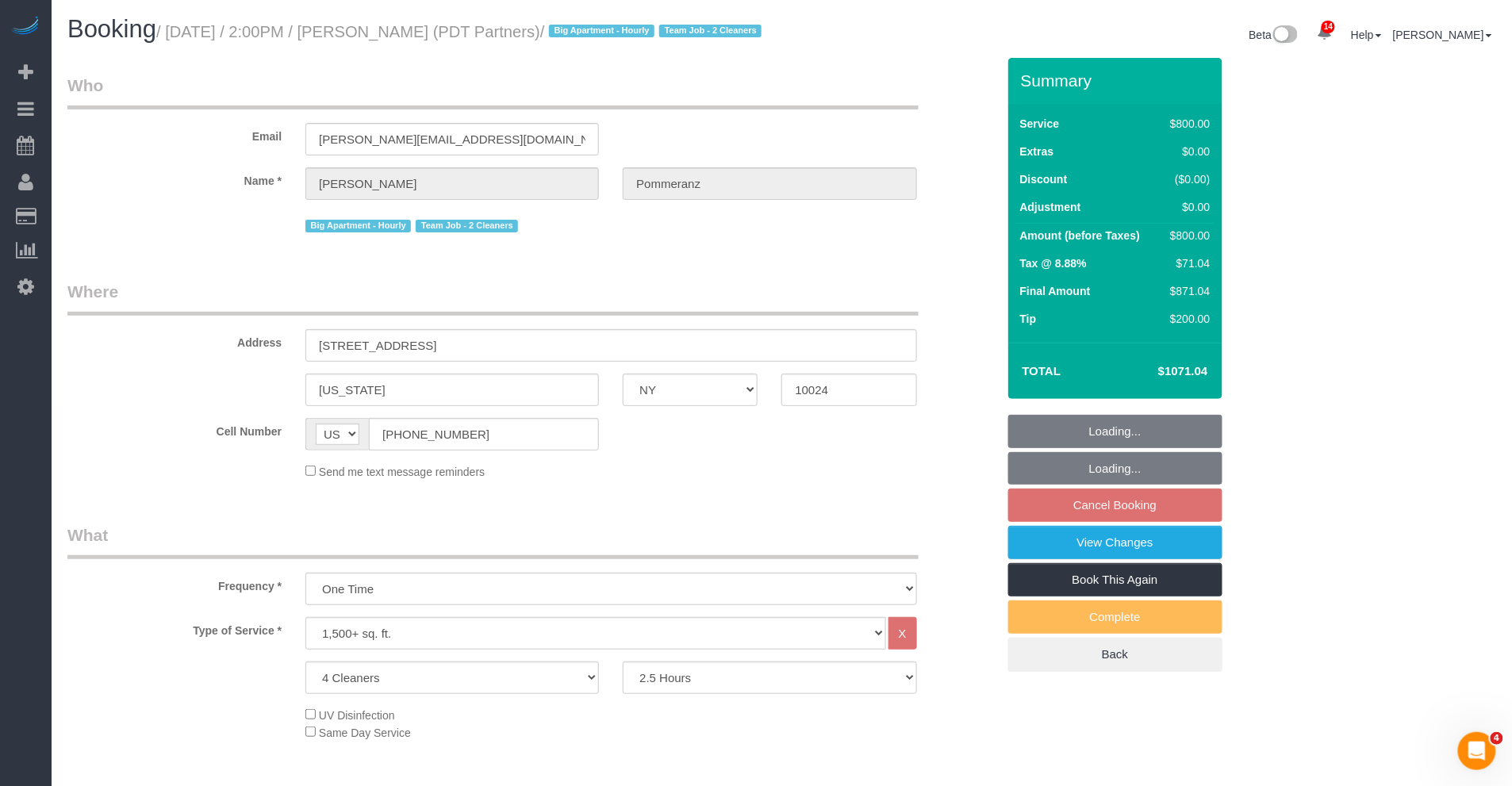
select select "object:1009"
select select "string:stripe-pm_1Rdx544VGloSiKo7eMdguZrP"
select select "spot4"
select select "number:60"
select select "number:76"
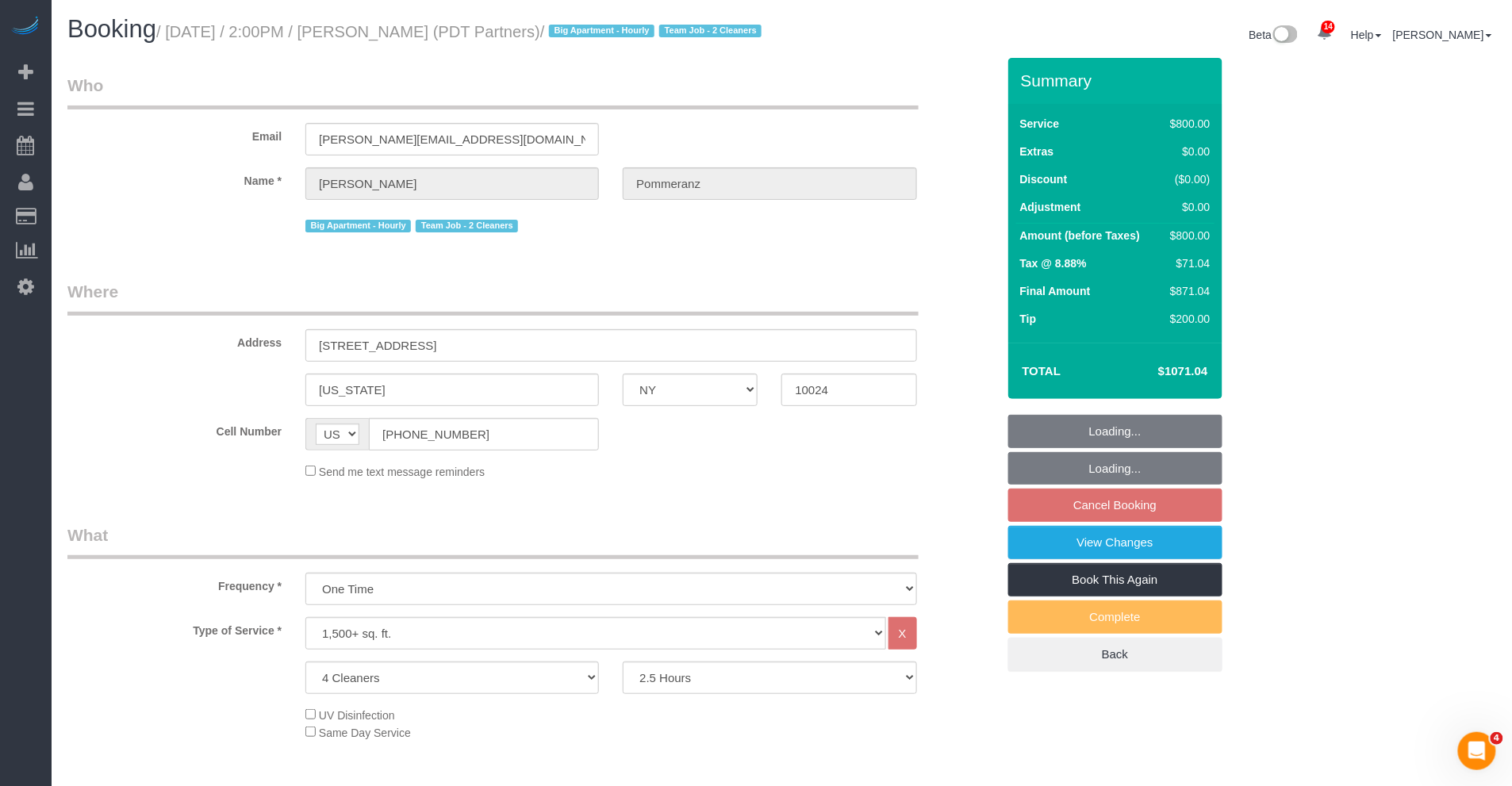
select select "number:15"
select select "number:5"
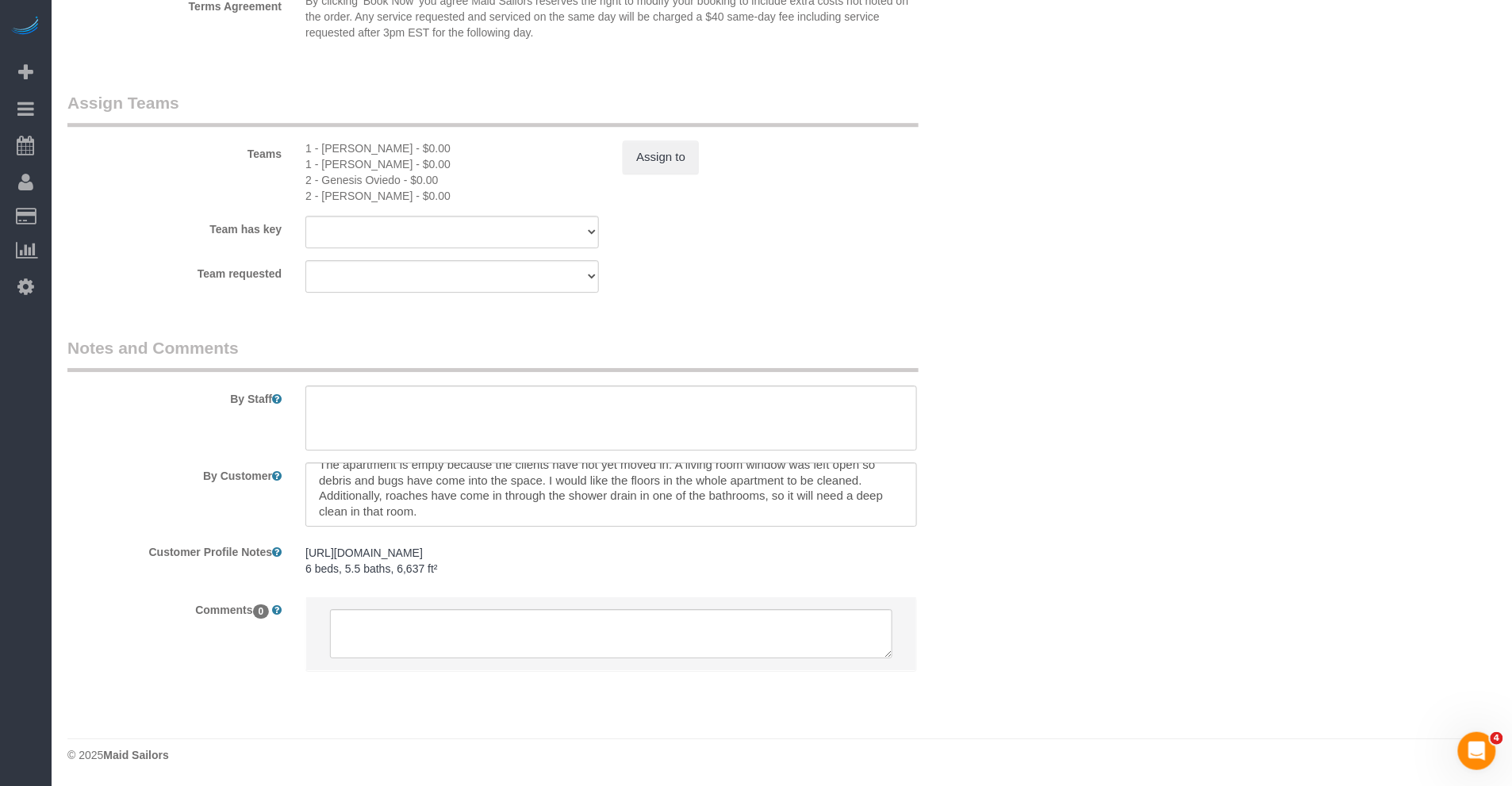
scroll to position [16, 0]
click at [451, 538] on div "[URL][DOMAIN_NAME] 6 beds, 5.5 baths, 6,637 ft² [URL][DOMAIN_NAME] 6 beds, 5.5 …" at bounding box center [610, 561] width 634 height 46
click at [443, 574] on pre "[URL][DOMAIN_NAME] 6 beds, 5.5 baths, 6,637 ft²" at bounding box center [611, 560] width 611 height 32
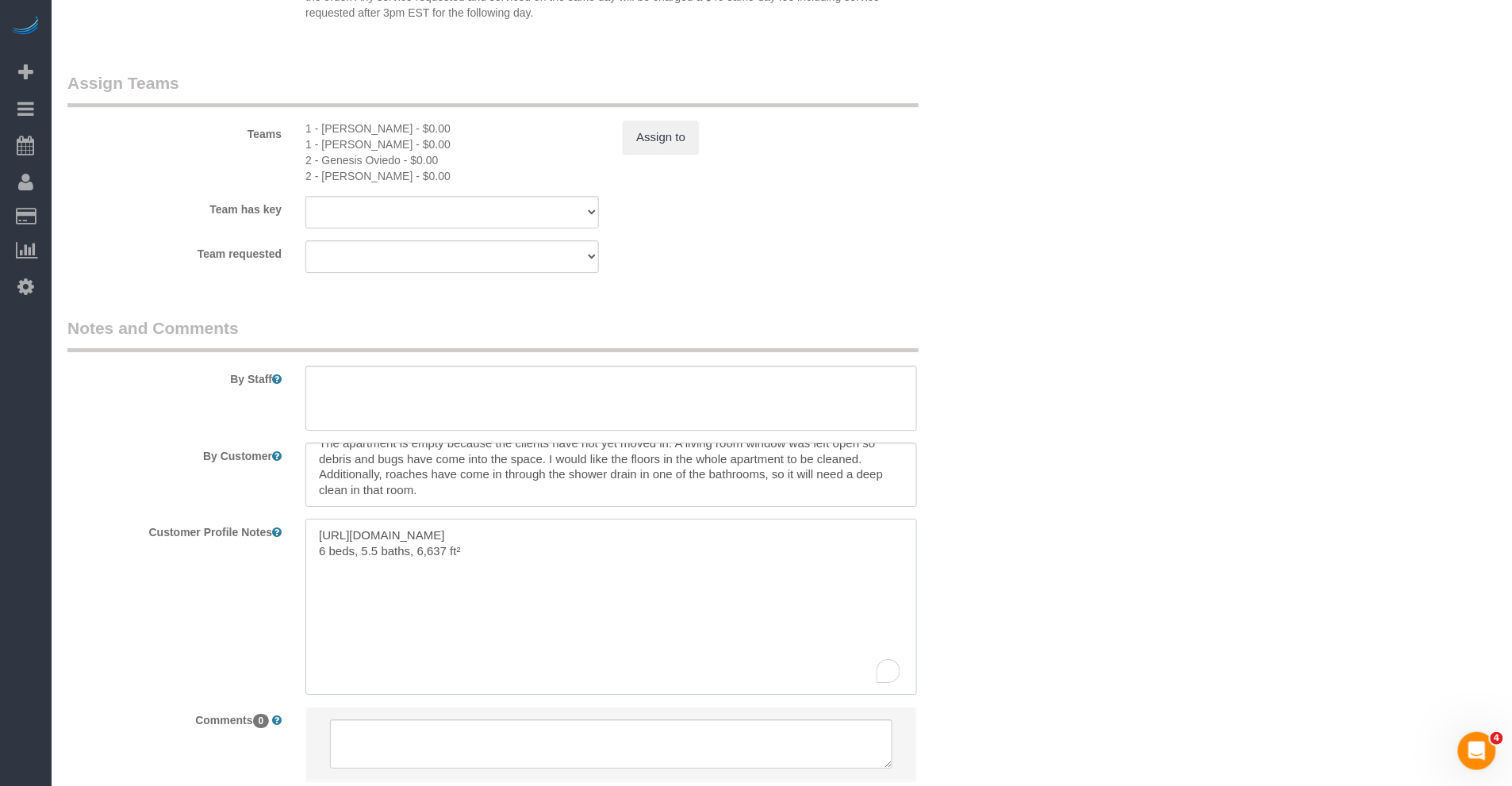
drag, startPoint x: 404, startPoint y: 577, endPoint x: 308, endPoint y: 567, distance: 96.5
click at [302, 568] on div "[URL][DOMAIN_NAME] 6 beds, 5.5 baths, 6,637 ft² [URL][DOMAIN_NAME] 6 beds, 5.5 …" at bounding box center [610, 606] width 634 height 175
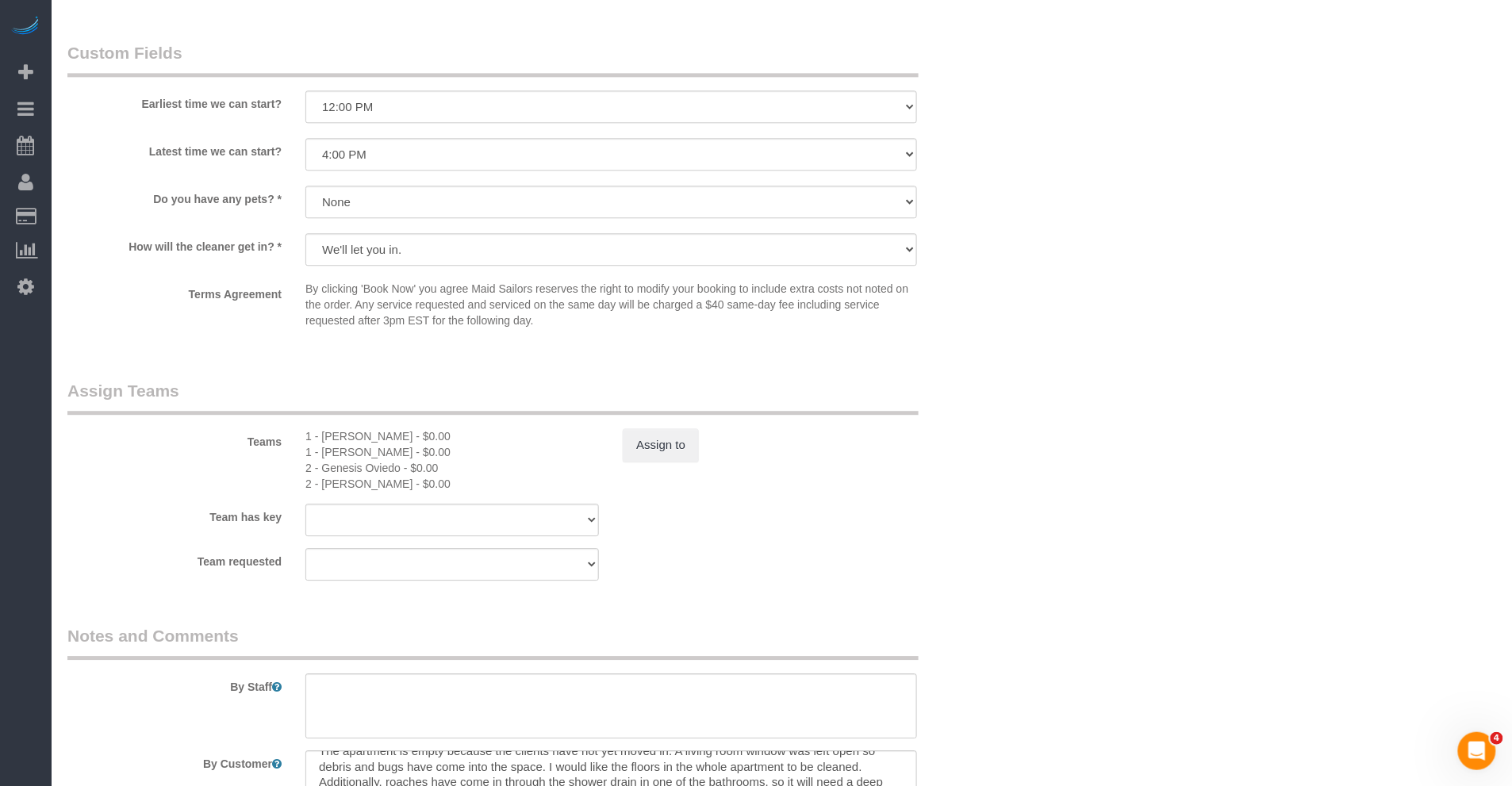
scroll to position [1712, 0]
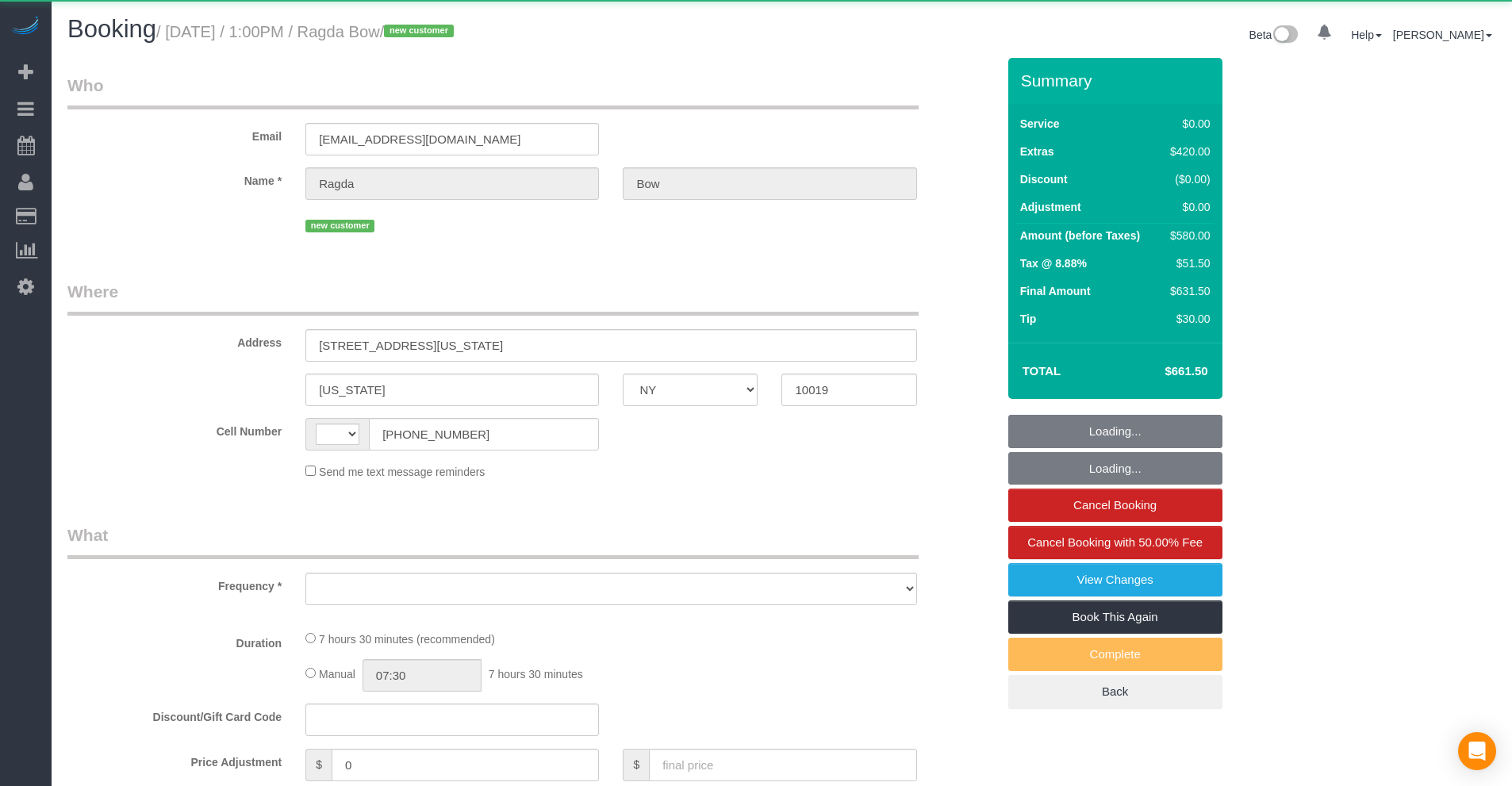
select select "NY"
select select "string:[GEOGRAPHIC_DATA]"
select select "object:998"
select select "1"
select select "spot1"
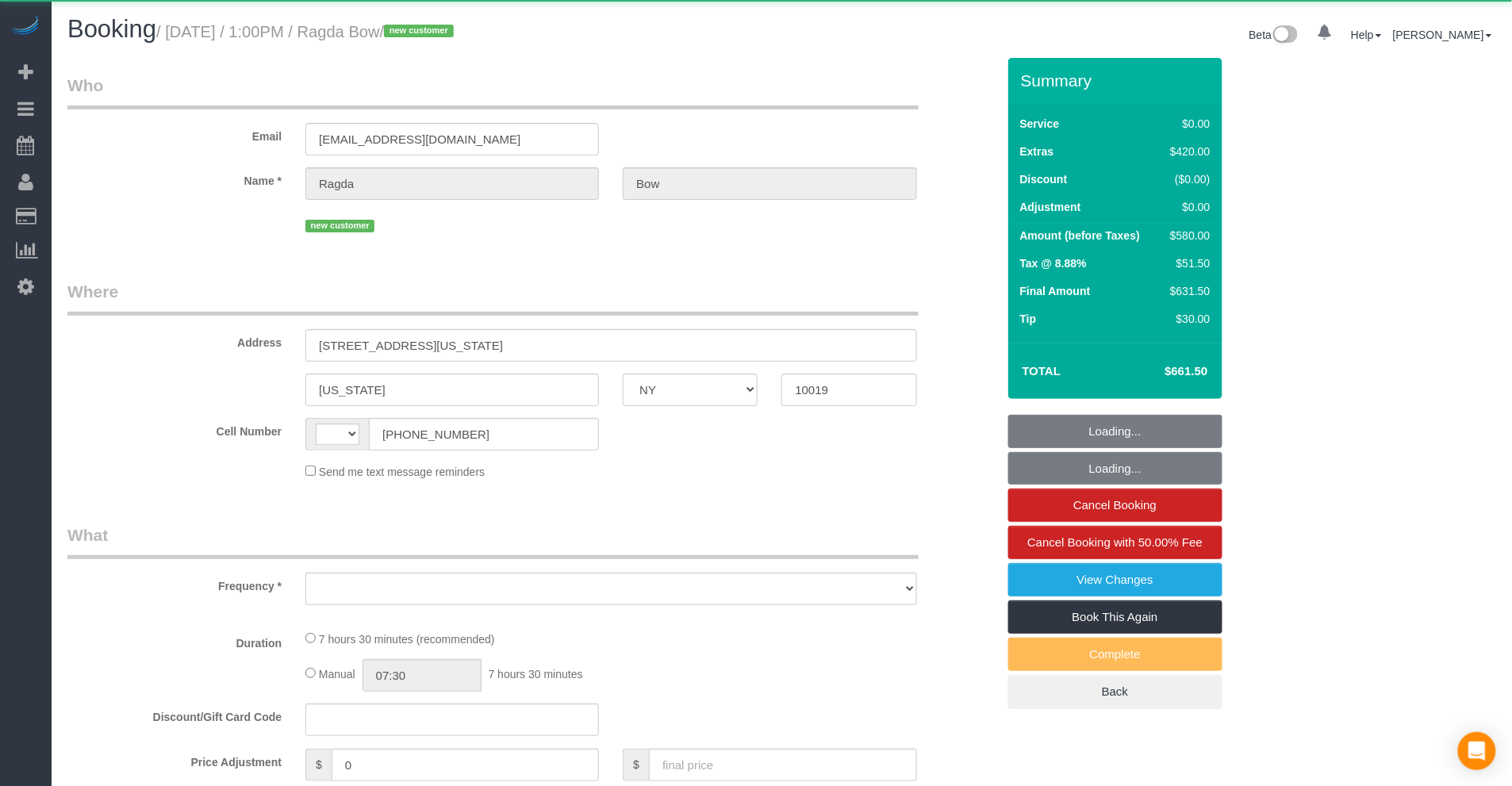
select select "number:61"
select select "number:73"
select select "number:15"
select select "number:5"
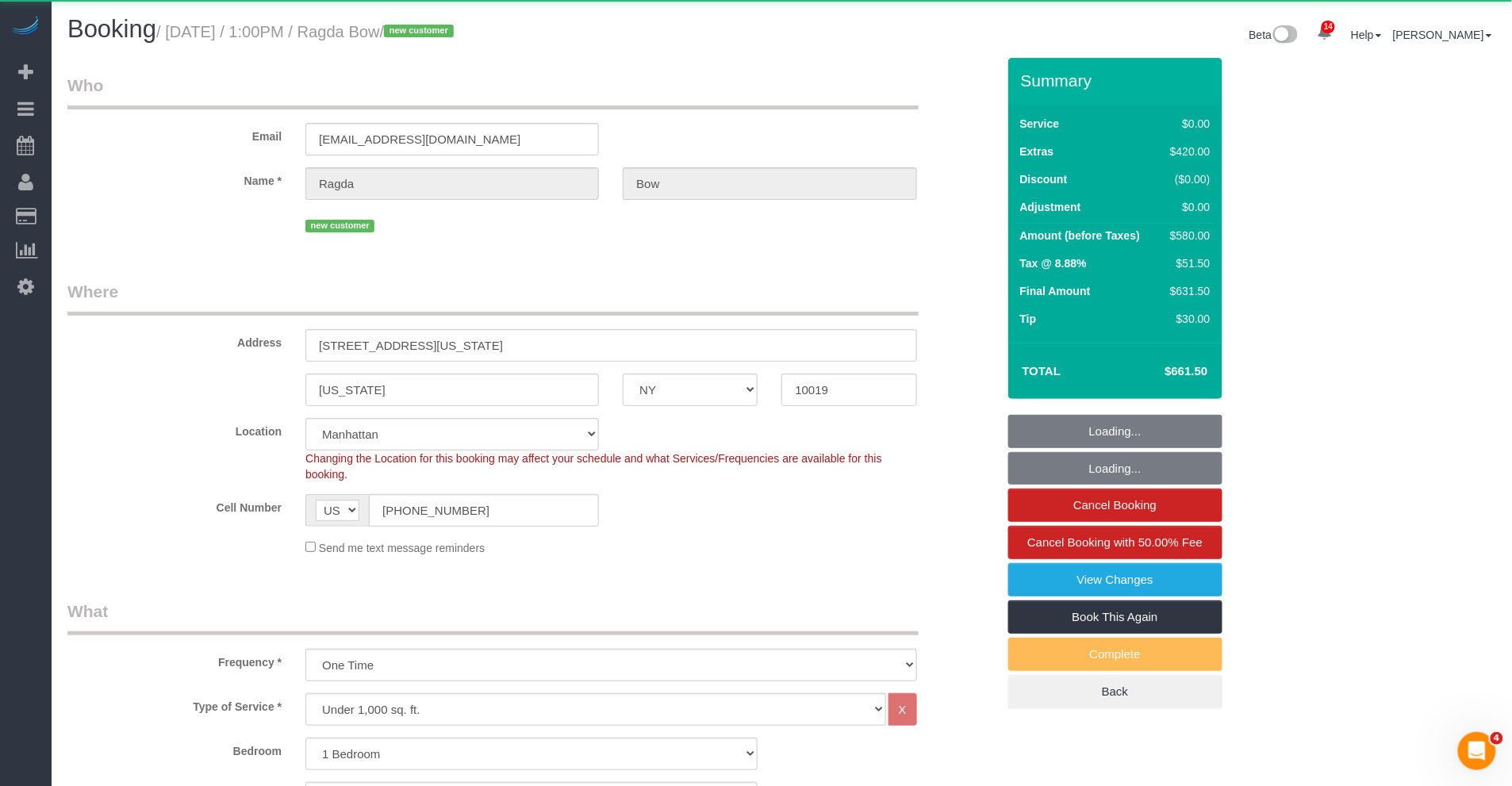
select select "string:stripe-pm_1S5RXg4VGloSiKo7kpOwOv0L"
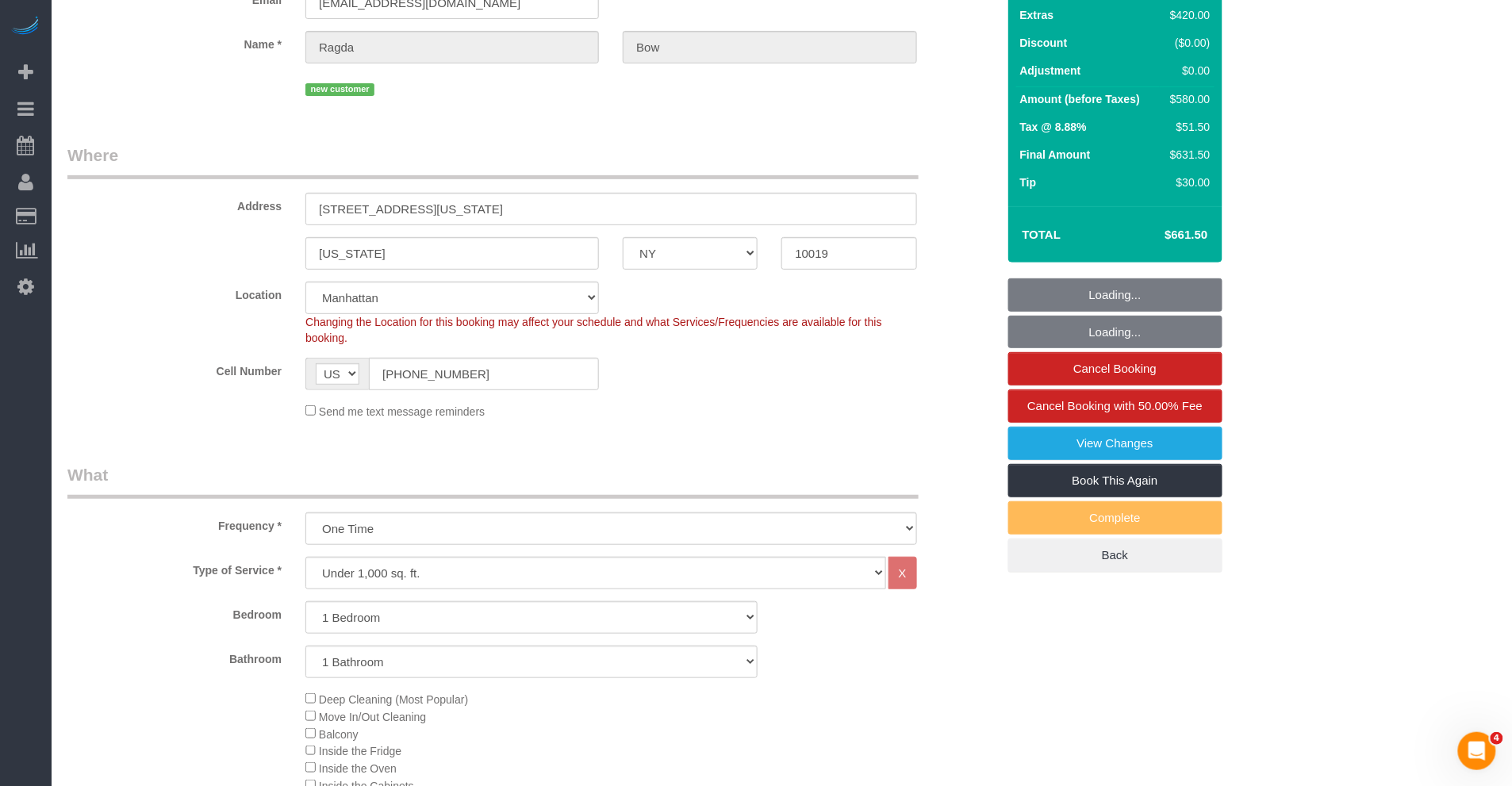
scroll to position [583, 0]
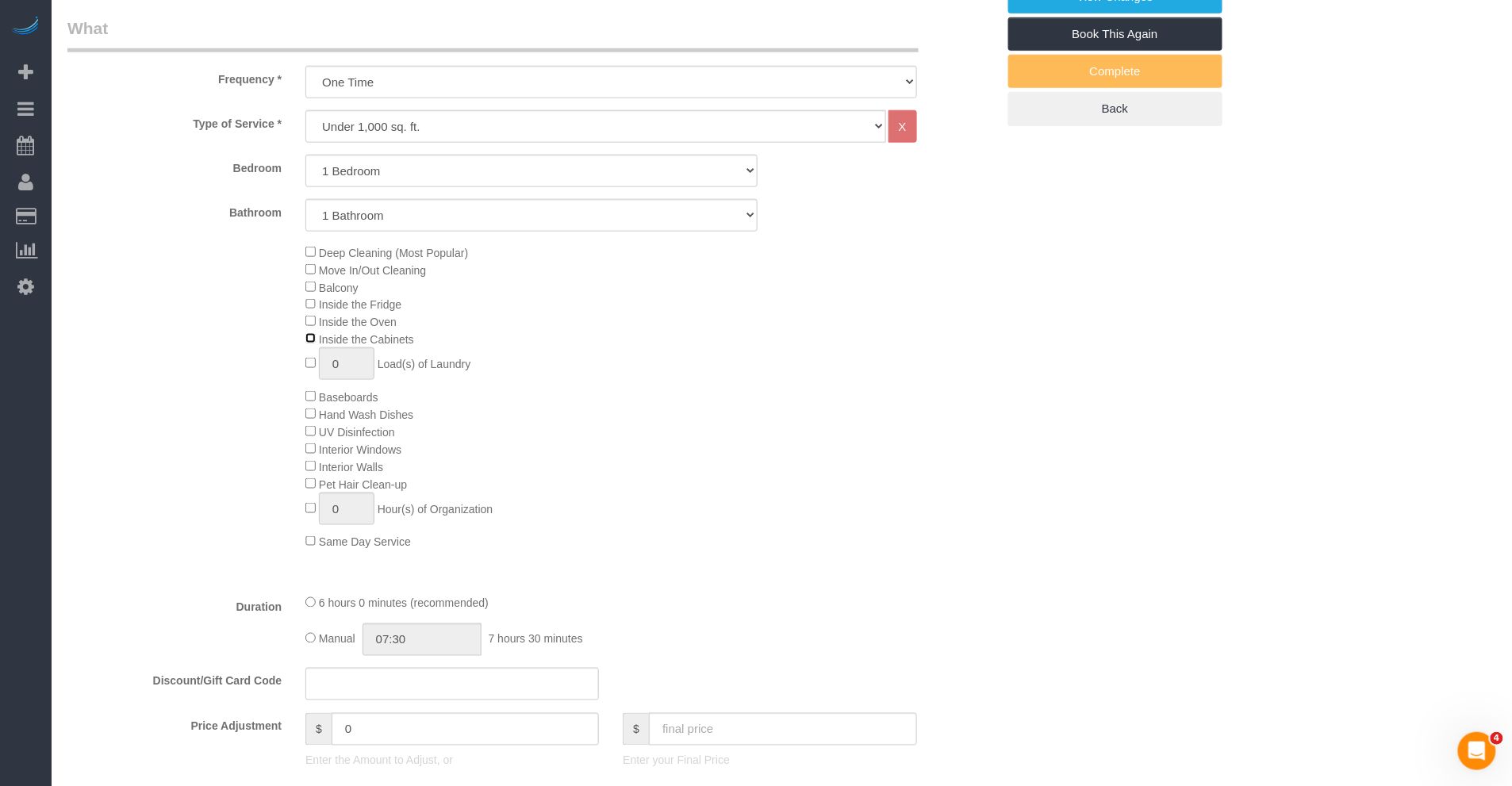
select select "spot47"
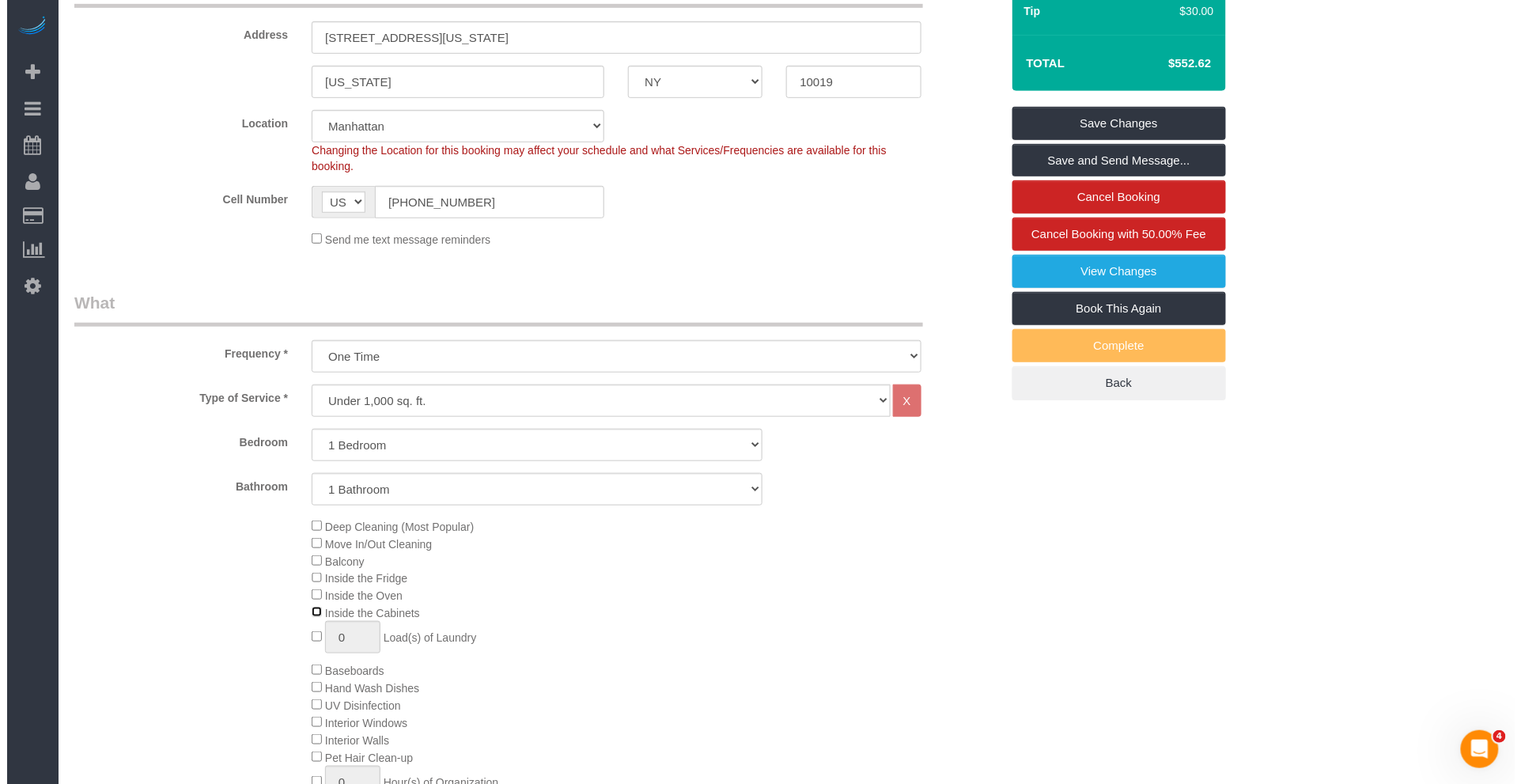
scroll to position [0, 0]
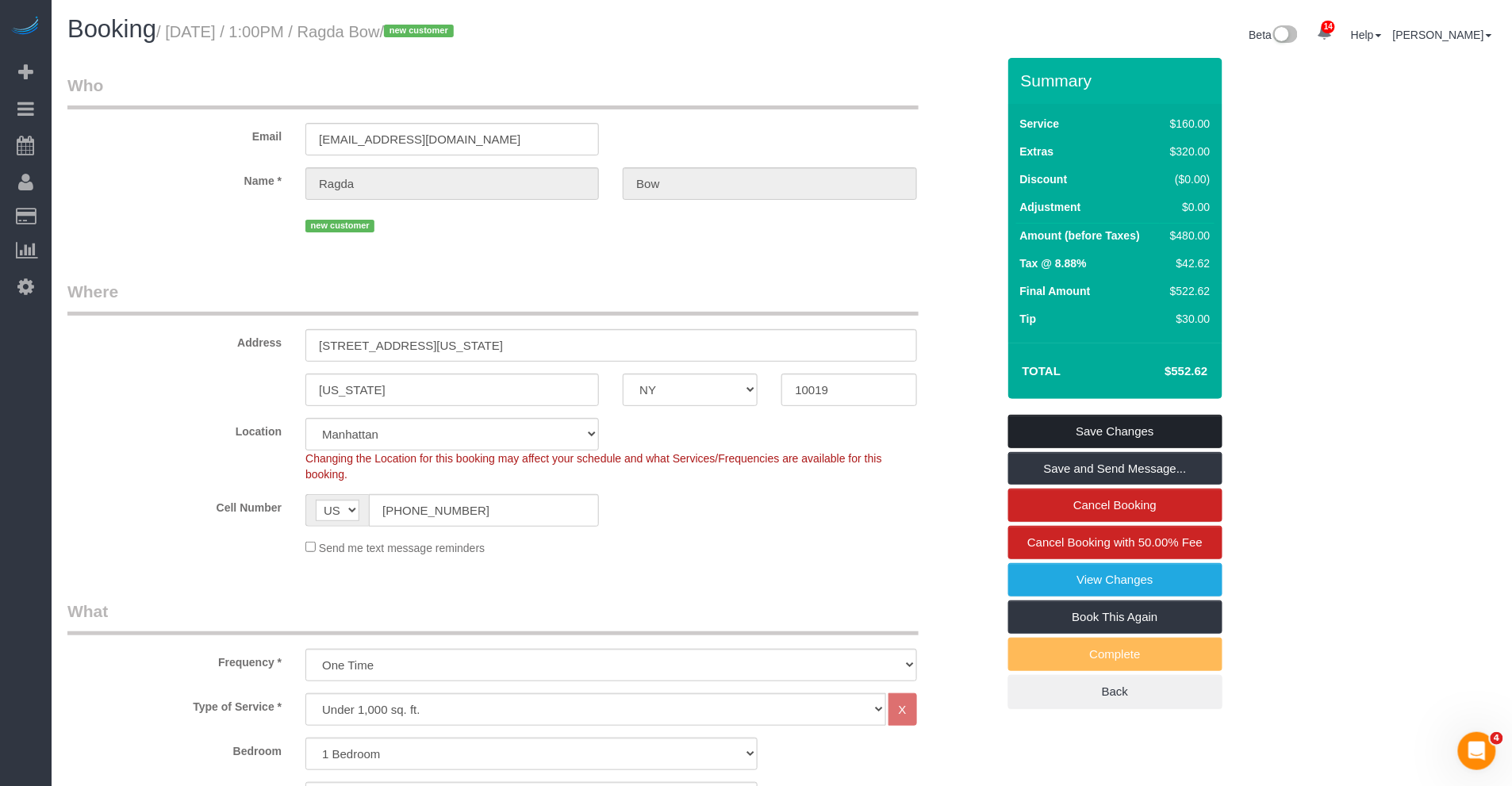
click at [1068, 425] on link "Save Changes" at bounding box center [1115, 431] width 214 height 33
